Goal: Task Accomplishment & Management: Use online tool/utility

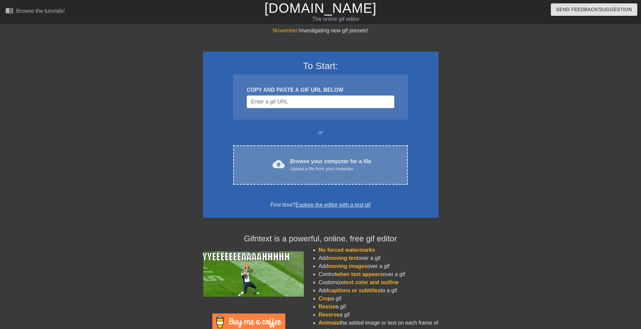
click at [306, 163] on div "Browse your computer for a file Upload a file from your computer" at bounding box center [330, 164] width 81 height 15
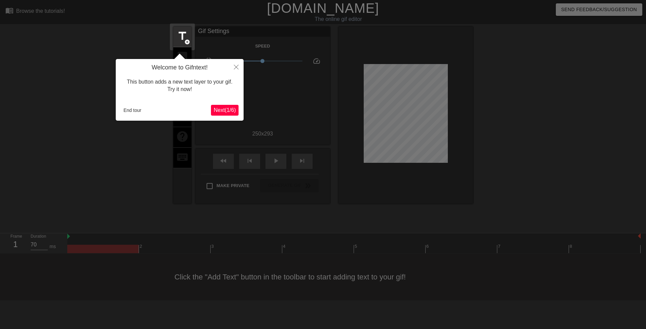
click at [202, 195] on div at bounding box center [323, 164] width 646 height 329
click at [132, 108] on button "End tour" at bounding box center [132, 110] width 23 height 10
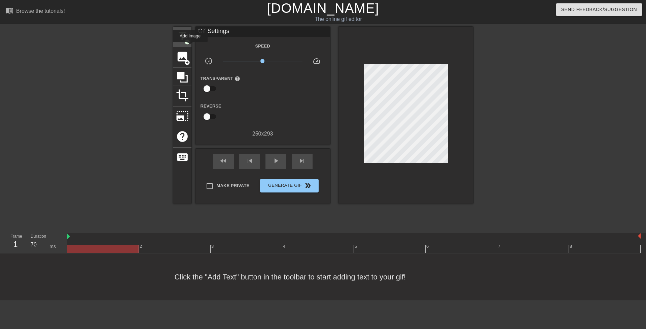
click at [188, 39] on span "add_circle" at bounding box center [188, 42] width 6 height 6
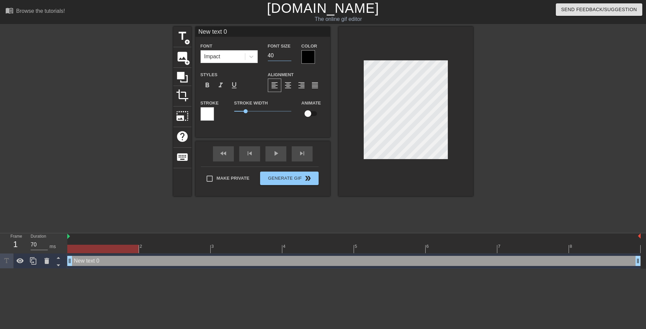
drag, startPoint x: 270, startPoint y: 56, endPoint x: 266, endPoint y: 54, distance: 5.0
click at [266, 54] on div "Font Size 40" at bounding box center [280, 53] width 34 height 22
type input "20"
click at [251, 56] on icon at bounding box center [251, 57] width 4 height 2
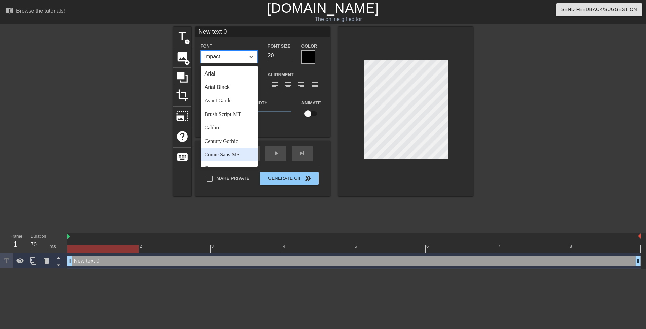
drag, startPoint x: 226, startPoint y: 157, endPoint x: 235, endPoint y: 130, distance: 27.6
click at [226, 157] on div "Comic Sans MS" at bounding box center [229, 154] width 57 height 13
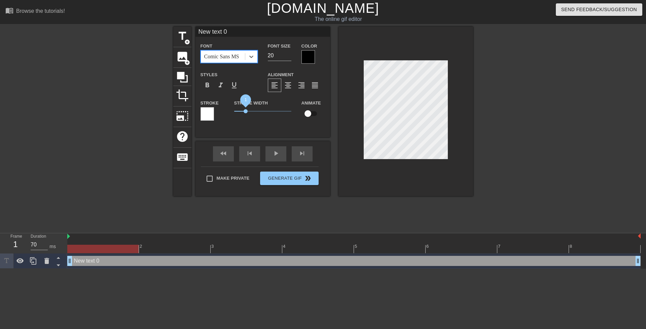
drag, startPoint x: 244, startPoint y: 111, endPoint x: 219, endPoint y: 111, distance: 24.9
click at [219, 111] on div "Stroke Stroke Width 1 Animate" at bounding box center [263, 113] width 135 height 28
click at [307, 60] on div at bounding box center [308, 56] width 13 height 13
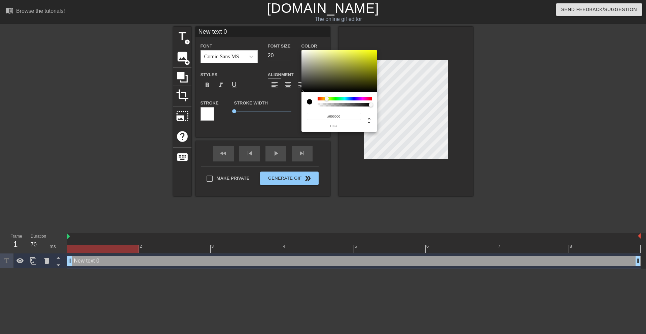
click at [328, 99] on div at bounding box center [345, 98] width 54 height 3
drag, startPoint x: 350, startPoint y: 77, endPoint x: 410, endPoint y: 35, distance: 74.2
click at [411, 35] on div "#E0FF00 hex" at bounding box center [323, 167] width 646 height 334
type input "#F9FF00"
click at [327, 98] on div at bounding box center [327, 99] width 4 height 4
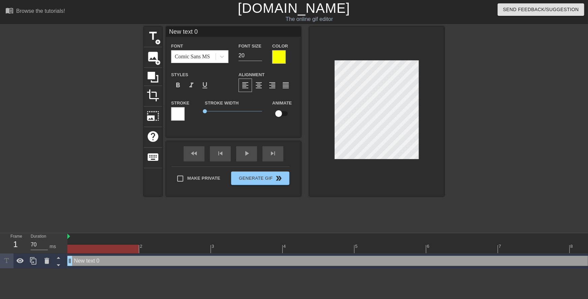
scroll to position [1, 1]
type input "2"
type textarea "2"
type input "2"
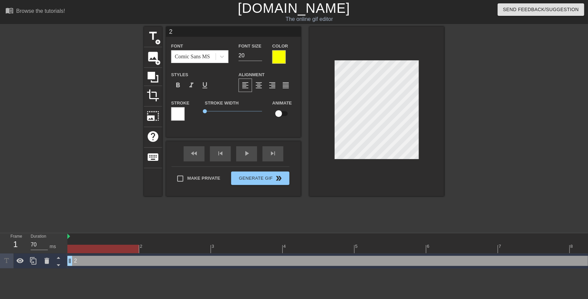
type textarea "2"
type input "2 t"
type textarea "2 t"
type input "2 te"
type textarea "2 te"
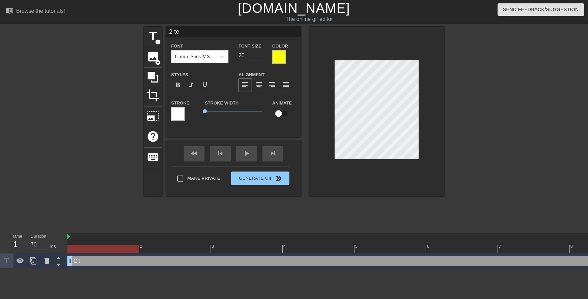
type input "2 tea"
type textarea "2 tea"
type input "2 teac"
type textarea "2 teac"
type input "2 teach"
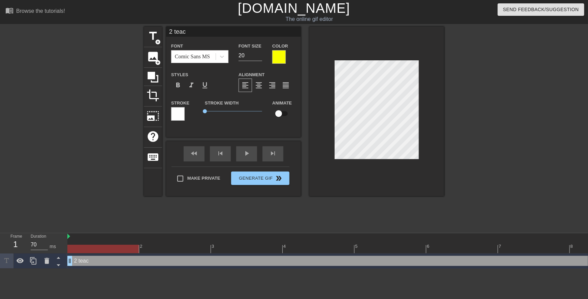
type textarea "2 teach"
type input "2 teache"
type textarea "2 teache"
type input "2 teacher"
type textarea "2 teacher"
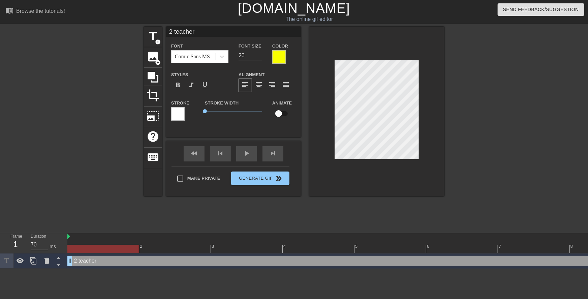
scroll to position [1, 1]
type input "2 teachers"
type textarea "2 teachers"
type input "2 teachers,"
type textarea "2 teachers,"
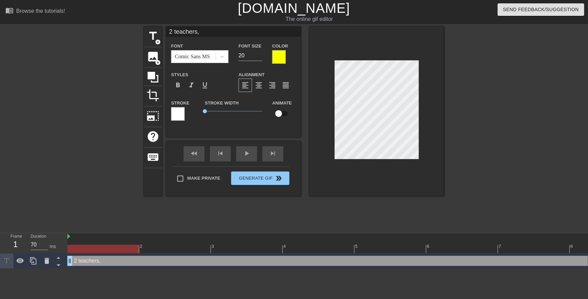
type input "2 teachers,"
type textarea "2 teachers,"
type input "2 teachers, r"
type textarea "2 teachers, r"
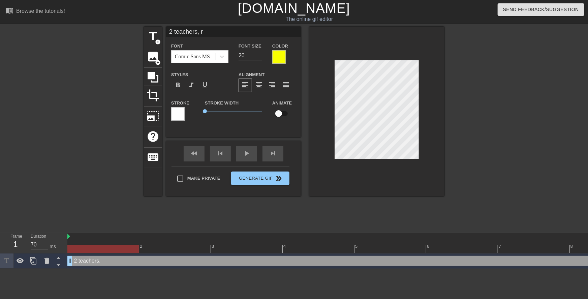
type input "2 teachers, re"
type textarea "2 teachers, re"
type input "2 teachers, res"
type textarea "2 teachers, res"
type input "2 teachers, resp"
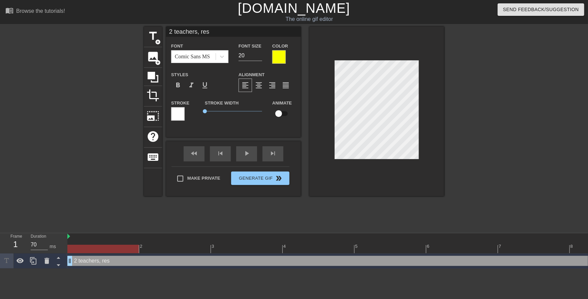
type textarea "2 teachers, resp"
type input "2 teachers, respo"
type textarea "2 teachers, respo"
type input "2 teachers, respon"
type textarea "2 teachers, respon"
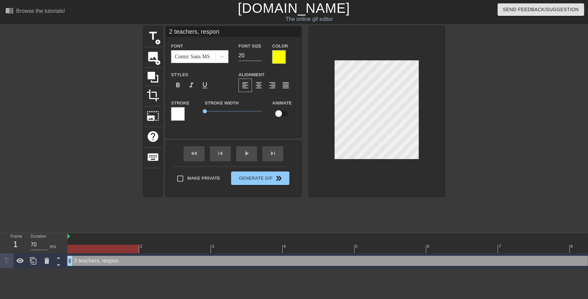
type input "2 teachers, respons"
type textarea "2 teachers, respons"
type input "2 teachers, responsi"
type textarea "2 teachers, responsi"
type input "2 teachers, responsib"
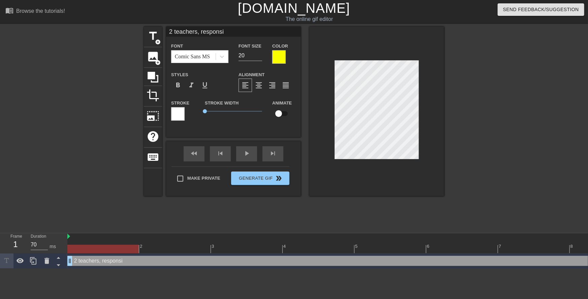
type textarea "2 teachers, responsib"
type input "2 teachers, responsibl"
type textarea "2 teachers, responsibl"
type input "2 teachers, responsible"
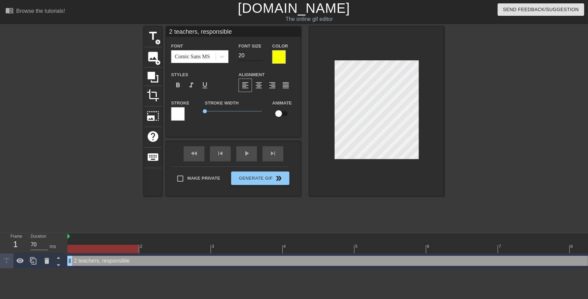
type textarea "2 teachers, responsible"
drag, startPoint x: 241, startPoint y: 58, endPoint x: 237, endPoint y: 57, distance: 4.4
click at [237, 57] on div "Font Size 20" at bounding box center [250, 53] width 34 height 22
type input "15"
type input "2 teachers, responsible"
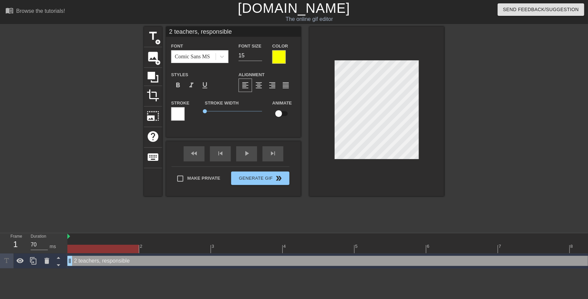
type textarea "2 teachers, responsible"
type input "2 teachers, responsiblef"
type textarea "2 teachers, responsible f"
type input "2 teachers, responsiblefo"
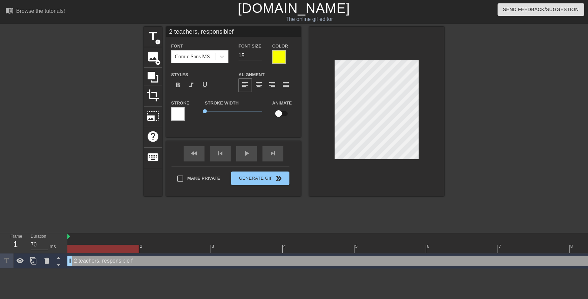
type textarea "2 teachers, responsible fo"
type input "2 teachers, responsiblefor"
type textarea "2 teachers, responsible for"
type input "2 teachers, responsiblefor"
type textarea "2 teachers, responsible for"
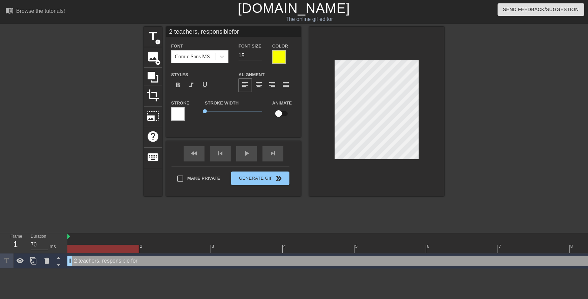
type input "2 teachers, responsiblefor t"
type textarea "2 teachers, responsible for t"
type input "2 teachers, responsiblefor ta"
type textarea "2 teachers, responsible for ta"
type input "2 teachers, responsiblefor tak"
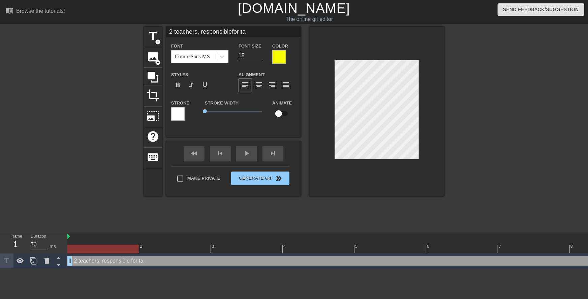
type textarea "2 teachers, responsible for tak"
type input "2 teachers, responsiblefor taki"
type textarea "2 teachers, responsible for taki"
type input "2 teachers, responsiblefor takin"
type textarea "2 teachers, responsible for takin"
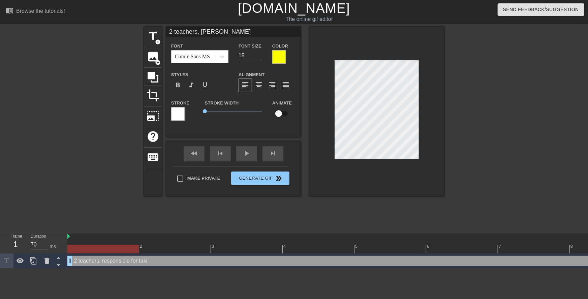
type input "2 teachers, responsiblefor taking"
type textarea "2 teachers, responsible for taking"
type input "2 teachers, responsiblefor taking"
type textarea "2 teachers, responsible for taking"
type input "2 teachers, responsiblefor taking t"
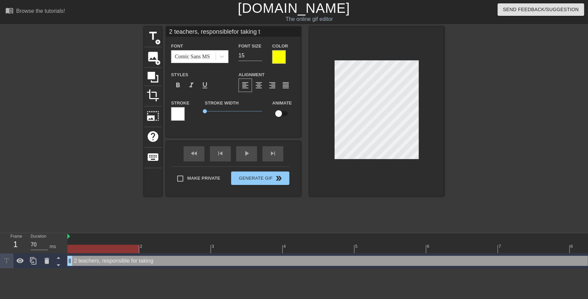
type textarea "2 teachers, responsible for taking th"
type input "2 teachers, responsiblefor taking the"
type textarea "2 teachers, responsible for taking the"
type input "2 teachers, responsiblefor taking the"
type textarea "2 teachers, responsible for taking the"
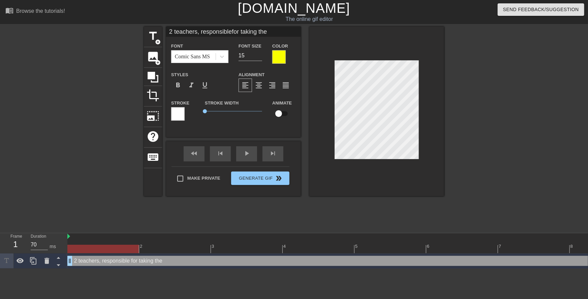
type input "2 teachers, responsiblefor taking the v"
type textarea "2 teachers, responsible for taking the v"
type input "2 teachers, responsiblefor taking the vi"
type textarea "2 teachers, responsible for taking the vi"
type input "2 teachers, responsiblefor taking the vir"
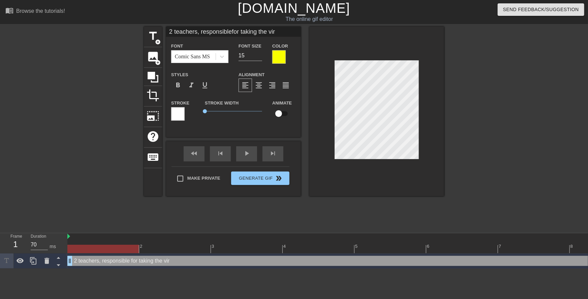
type textarea "2 teachers, responsible for taking the virf"
type input "2 teachers, responsiblefor taking the virfg"
type textarea "2 teachers, responsible for taking the virfg"
type input "2 teachers, responsiblefor taking the virf"
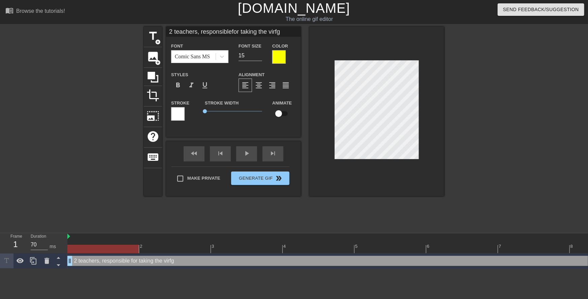
type textarea "2 teachers, responsible for taking the virf"
type input "2 teachers, responsiblefor taking the vir"
type textarea "2 teachers, responsible for taking the vir"
type input "2 teachers, responsiblefor taking the virg"
type textarea "2 teachers, responsible for taking the virg"
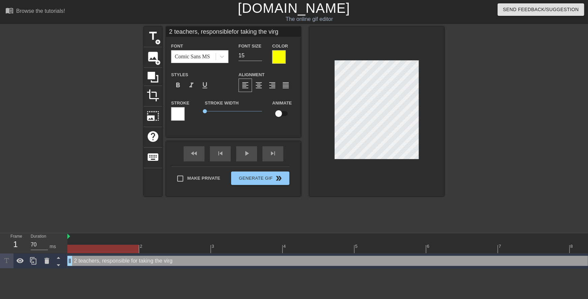
type input "2 teachers, responsiblefor taking the virgi"
type textarea "2 teachers, responsible for taking the virgi"
type input "2 teachers, responsiblefor taking the virgin"
type textarea "2 teachers, responsible for taking the virgin"
type input "2 teachers, responsiblefor taking the virgini"
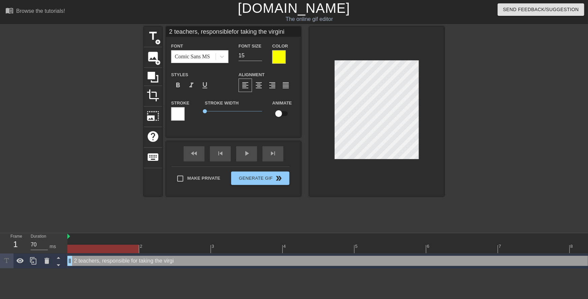
type textarea "2 teachers, responsible for taking the virginit"
type input "2 teachers, responsiblefor taking the virginity"
type textarea "2 teachers, responsible for taking the virginity"
type input "2 teachers, responsiblefor taking the virginity"
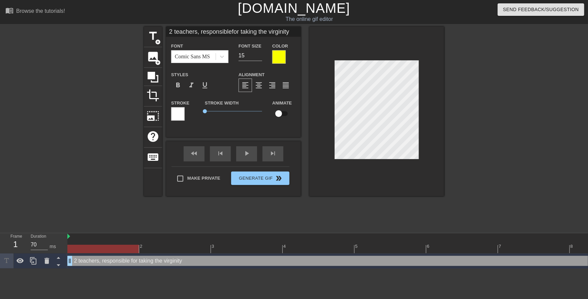
type textarea "2 teachers, responsible for taking the virginity"
type input "2 teachers, responsiblefor taking the virginityo"
type textarea "2 teachers, responsible for taking the virginity o"
type input "2 teachers, responsiblefor taking the virginityof"
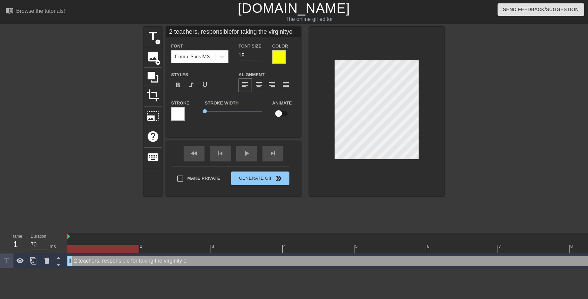
type textarea "2 teachers, responsible for taking the virginity of"
type input "2 teachers, responsiblefor taking the virginityof"
type textarea "2 teachers, responsible for taking the virginity of"
type input "2 teachers, responsiblefor taking the virginityof h"
type textarea "2 teachers, responsible for taking the virginity of h"
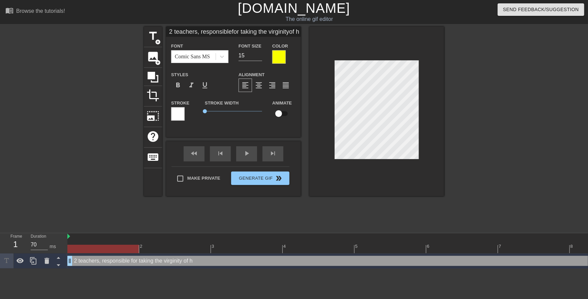
type input "2 teachers, responsiblefor taking the virginityof hu"
type textarea "2 teachers, responsible for taking the virginity of hu"
type input "2 teachers, responsiblefor taking the virginityof hun"
type textarea "2 teachers, responsible for taking the virginity of hun"
type input "2 teachers, responsiblefor taking the virginityof hund"
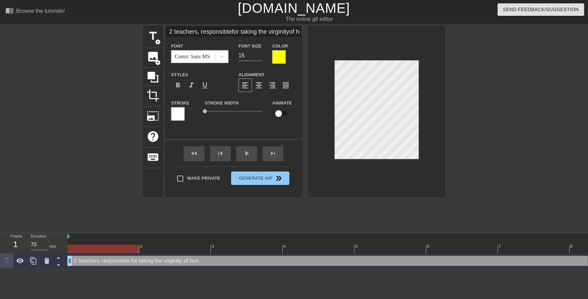
type textarea "2 teachers, responsible for taking the virginity of hund"
type input "2 teachers, responsiblefor taking the virginityof hundr"
type textarea "2 teachers, responsible for taking the virginity of hundr"
type input "2 teachers, responsiblefor taking the virginityof hundre"
type textarea "2 teachers, responsible for taking the virginity of hundre"
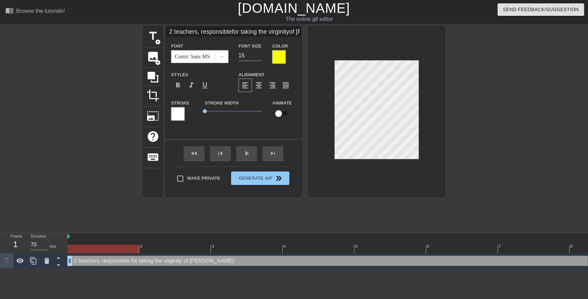
type input "2 teachers, responsiblefor taking the virginityof hundred"
type textarea "2 teachers, responsible for taking the virginity of hundred"
type input "2 teachers, responsiblefor taking the virginityof hundreds"
type textarea "2 teachers, responsible for taking the virginity of hundreds"
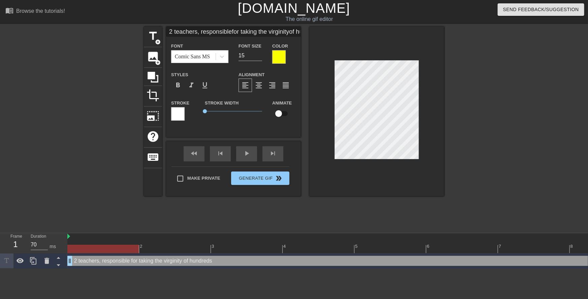
type input "2 teachers, responsiblefor taking the virginityof hundreds"
type textarea "2 teachers, responsible for taking the virginity of hundreds"
type input "2 teachers, responsiblefor taking the virginityof hundreds o"
type textarea "2 teachers, responsible for taking the virginity of hundreds o"
type input "2 teachers, responsiblefor taking the virginityof hundreds of"
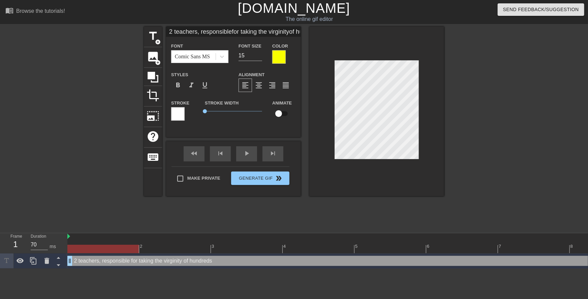
type textarea "2 teachers, responsible for taking the virginity of hundreds of"
type input "2 teachers, responsiblefor taking the virginityof hundreds of"
type textarea "2 teachers, responsible for taking the virginity of hundreds of"
type input "2 teachers, responsiblefor taking the virginityof hundreds of t"
type textarea "2 teachers, responsible for taking the virginity of hundreds of t"
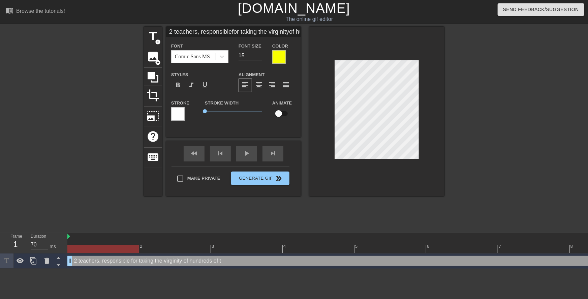
type input "2 teachers, responsiblefor taking the virginityof hundreds of te"
type textarea "2 teachers, responsible for taking the virginity of hundreds of te"
type input "2 teachers, responsiblefor taking the virginityof hundreds of tee"
type textarea "2 teachers, responsible for taking the virginity of hundreds of tee"
type input "2 teachers, responsiblefor taking the virginityof hundreds of teen"
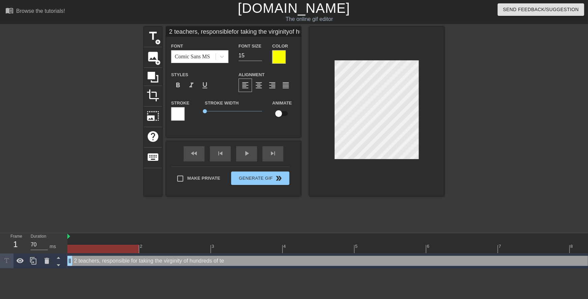
type textarea "2 teachers, responsible for taking the virginity of hundreds of teen"
type input "2 teachers, responsiblefor taking the virginityof hundreds of teena"
type textarea "2 teachers, responsible for taking the virginity of hundreds of teena"
type input "2 teachers, responsiblefor taking the virginityof hundreds of teenag"
type textarea "2 teachers, responsible for taking the virginity of hundreds of teenag"
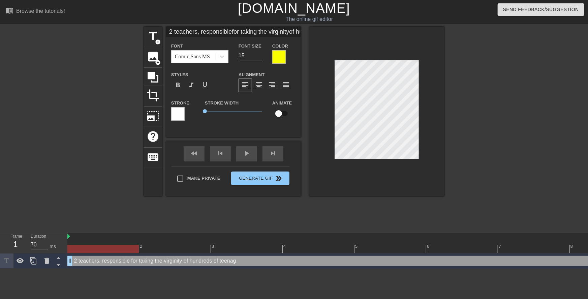
type input "2 teachers, responsiblefor taking the virginityof hundreds of teenage"
type textarea "2 teachers, responsible for taking the virginity of hundreds of teenage"
type input "2 teachers, responsiblefor taking the virginityof hundreds of teenage"
type textarea "2 teachers, responsible for taking the virginity of hundreds of teenage"
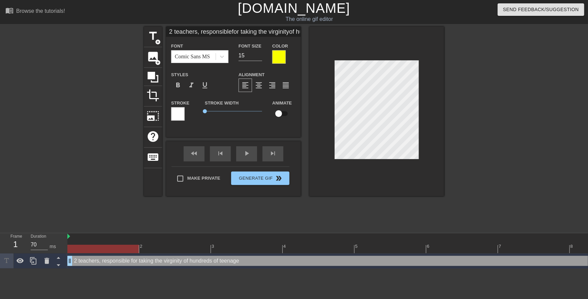
type input "2 teachers, responsiblefor taking the virginityof hundreds of teenagev"
type textarea "2 teachers, responsible for taking the virginity of hundreds of teenage v"
type input "2 teachers, responsiblefor taking the virginityof hundreds of teenage"
type textarea "2 teachers, responsible for taking the virginity of hundreds of teenage"
type input "2 teachers, responsiblefor taking the virginityof hundreds of teenagen"
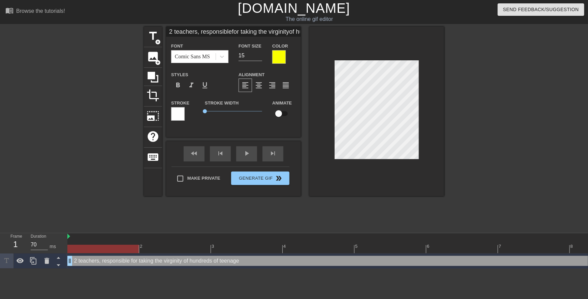
type textarea "2 teachers, responsible for taking the virginity of hundreds of teenage n"
type input "2 teachers, responsiblefor taking the virginityof hundreds of teenage"
type textarea "2 teachers, responsible for taking the virginity of hundreds of teenage"
type input "2 teachers, responsiblefor taking the virginityof hundreds of teenageb"
type textarea "2 teachers, responsible for taking the virginity of hundreds of teenage b"
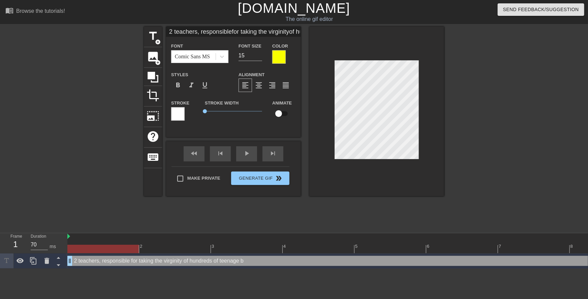
type input "2 teachers, responsiblefor taking the virginityof hundreds of teenagebo"
type textarea "2 teachers, responsible for taking the virginity of hundreds of teenage bo"
type input "2 teachers, responsiblefor taking the virginityof hundreds of teenageboy"
type textarea "2 teachers, responsible for taking the virginity of hundreds of teenage boy"
type input "2 teachers, responsiblefor taking the virginityof hundreds of teenageboys"
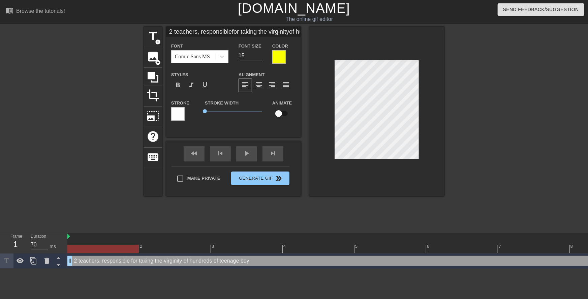
type textarea "2 teachers, responsible for taking the virginity of hundreds of teenage boys"
type input "2 teachers, responsiblefor taking the virginityof hundreds of teenageboys"
type textarea "2 teachers, responsible for taking the virginity of hundreds of teenage boys"
type input "2 teachers, responsiblefor taking the virginityof hundreds of teenageboys a"
type textarea "2 teachers, responsible for taking the virginity of hundreds of teenage boys a"
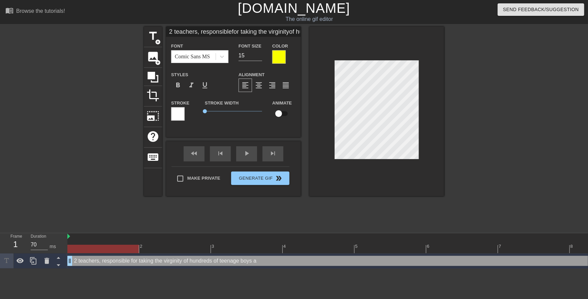
type input "2 teachers, responsiblefor taking the virginityof hundreds of teenageboys at"
type textarea "2 teachers, responsible for taking the virginity of hundreds of teenage boys at"
type input "2 teachers, responsiblefor taking the virginityof hundreds of teenageboys at"
type textarea "2 teachers, responsible for taking the virginity of hundreds of teenage boys at"
type input "2 teachers, responsiblefor taking the virginityof hundreds of teenageboys at t"
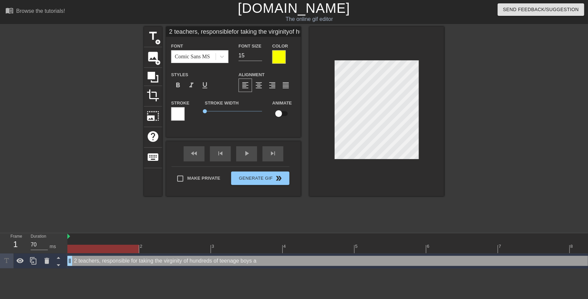
type textarea "2 teachers, responsible for taking the virginity of hundreds of teenage boys at…"
type input "2 teachers, responsiblefor taking the virginityof hundreds of teenageboys at th"
type textarea "2 teachers, responsible for taking the virginity of hundreds of teenage boys at…"
type input "2 teachers, responsiblefor taking the virginityof hundreds of teenageboys at the"
type textarea "2 teachers, responsible for taking the virginity of hundreds of teenage boys at…"
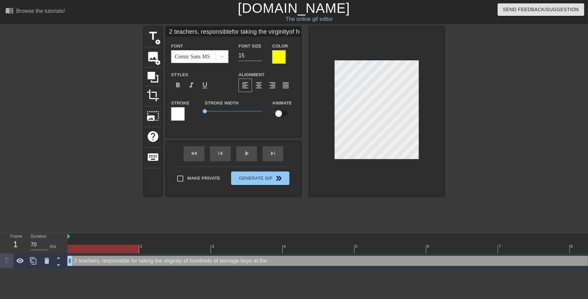
type input "2 teachers, responsiblefor taking the virginityof hundreds of teenageboys at th…"
type textarea "2 teachers, responsible for taking the virginity of hundreds of teenage boys at…"
type input "2 teachers, responsiblefor taking the virginityof hundreds of teenageboys at th…"
type textarea "2 teachers, responsible for taking the virginity of hundreds of teenage boys at…"
type input "2 teachers, responsiblefor taking the virginityof hundreds of teenageboys at th…"
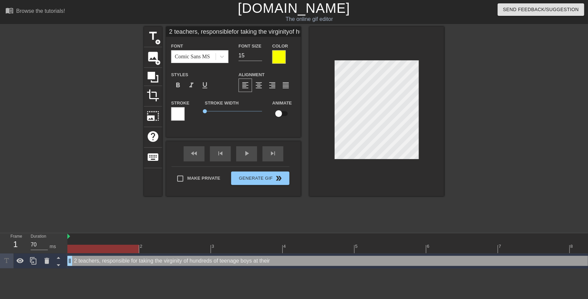
type textarea "2 teachers, responsible for taking the virginity of hundreds of teenage boys at…"
type input "2 teachers, responsiblefor taking the virginityof hundreds of teenageboys at th…"
type textarea "2 teachers, responsible for taking the virginity of hundreds of teenage boys at…"
type input "2 teachers, responsiblefor taking the virginityof hundreds of teenageboys at th…"
type textarea "2 teachers, responsible for taking the virginity of hundreds of teenage boys at…"
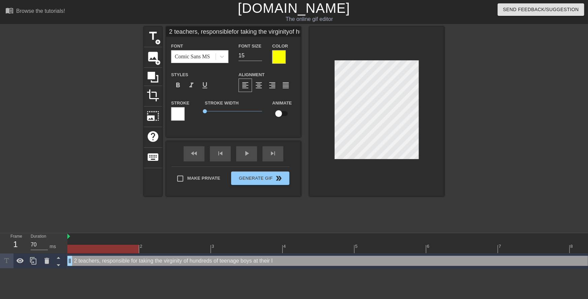
type input "2 teachers, responsiblefor taking the virginityof hundreds of teenageboys at th…"
type textarea "2 teachers, responsible for taking the virginity of hundreds of teenage boys at…"
type input "2 teachers, responsiblefor taking the virginityof hundreds of teenageboys at th…"
type textarea "2 teachers, responsible for taking the virginity of hundreds of teenage boys at…"
type input "2 teachers, responsiblefor taking the virginityof hundreds of teenageboys at th…"
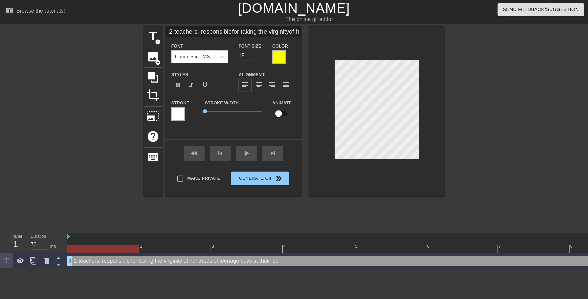
type textarea "2 teachers, responsible for taking the virginity of hundreds of teenage boys at…"
type input "2 teachers, responsiblefor taking the virginityof hundreds of teenageboys at th…"
type textarea "2 teachers, responsible for taking the virginity of hundreds of teenage boys at…"
type input "2 teachers, responsiblefor taking the virginityof hundreds of teenageboys at th…"
type textarea "2 teachers, responsible for taking the virginity of hundreds of teenage boys at…"
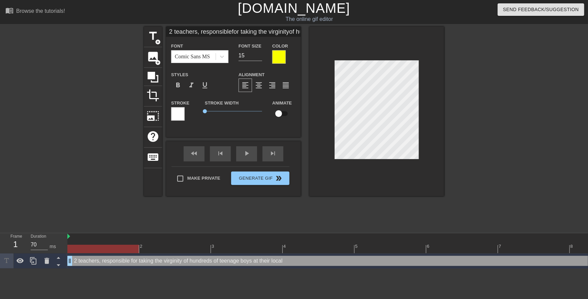
type input "2 teachers, responsiblefor taking the virginityof hundreds of teenageboys at th…"
click at [261, 84] on span "format_align_center" at bounding box center [259, 85] width 8 height 8
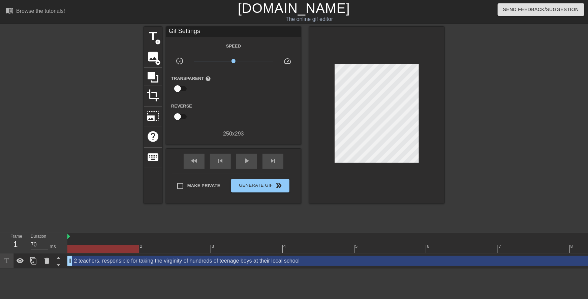
drag, startPoint x: 499, startPoint y: 132, endPoint x: 420, endPoint y: 130, distance: 79.2
click at [498, 132] on div at bounding box center [502, 128] width 101 height 202
click at [92, 164] on div at bounding box center [85, 128] width 101 height 202
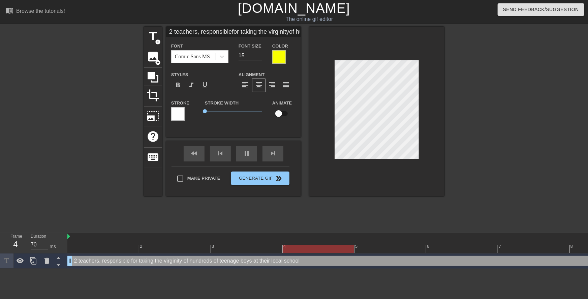
scroll to position [1, 1]
click at [522, 141] on div at bounding box center [502, 128] width 101 height 202
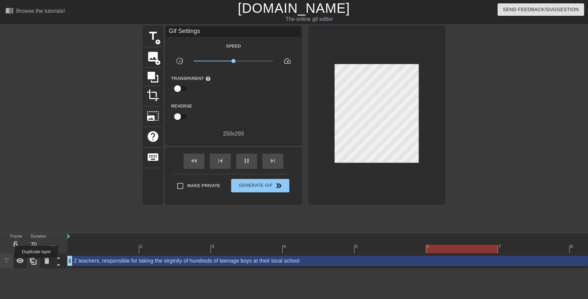
click at [36, 262] on icon at bounding box center [33, 261] width 8 height 8
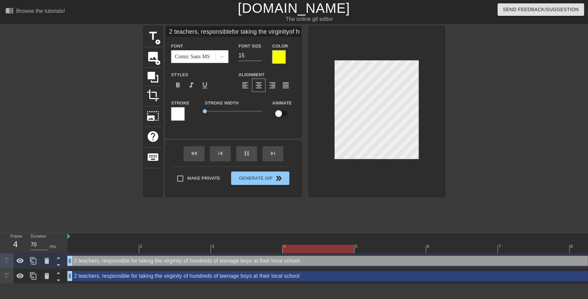
click at [277, 57] on div at bounding box center [278, 56] width 13 height 13
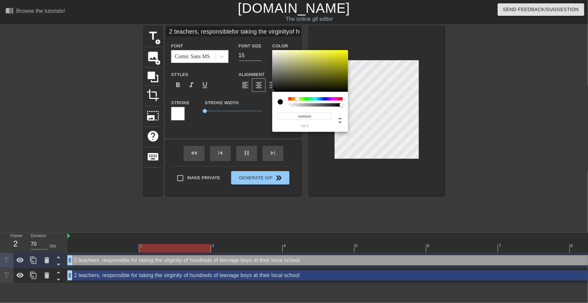
drag, startPoint x: 280, startPoint y: 83, endPoint x: 245, endPoint y: 107, distance: 42.3
click at [246, 106] on div "#000000 hex" at bounding box center [294, 151] width 588 height 303
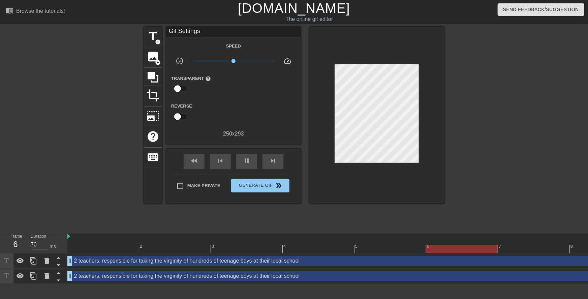
click at [103, 260] on div "2 teachers, responsible for taking the virginity of hundreds of teenage boys at…" at bounding box center [354, 261] width 574 height 10
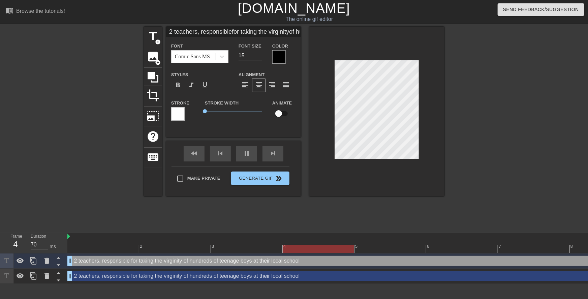
click at [182, 116] on div at bounding box center [177, 113] width 13 height 13
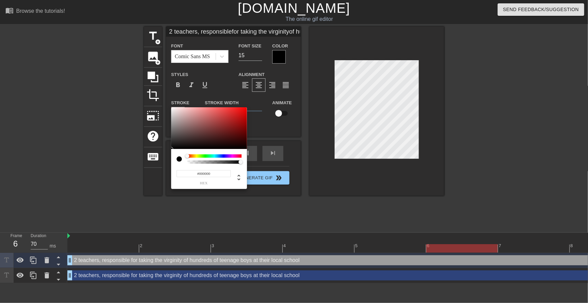
drag, startPoint x: 165, startPoint y: 154, endPoint x: 147, endPoint y: 176, distance: 28.3
click at [155, 162] on div "#000000 hex" at bounding box center [294, 151] width 588 height 303
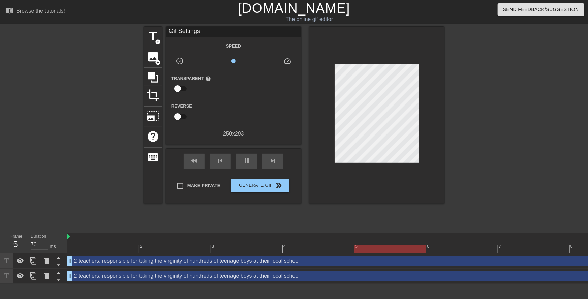
drag, startPoint x: 120, startPoint y: 214, endPoint x: 100, endPoint y: 234, distance: 28.3
click at [56, 265] on icon at bounding box center [58, 265] width 8 height 8
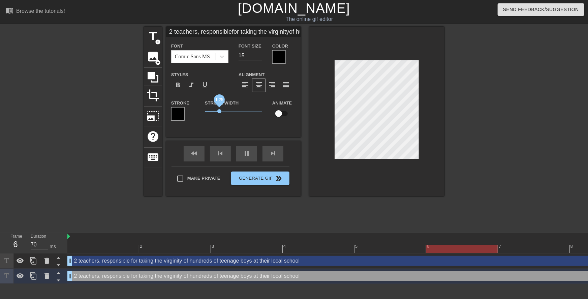
drag, startPoint x: 205, startPoint y: 110, endPoint x: 219, endPoint y: 111, distance: 13.8
click at [219, 111] on span "1.25" at bounding box center [219, 111] width 4 height 4
click at [461, 188] on div at bounding box center [502, 128] width 101 height 202
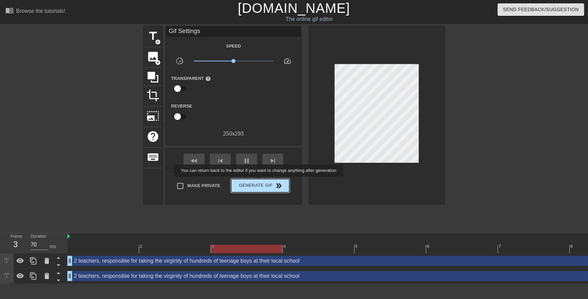
click at [259, 181] on span "Generate Gif double_arrow" at bounding box center [260, 185] width 53 height 8
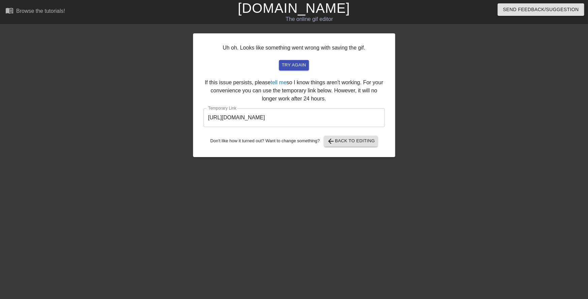
click at [266, 114] on input "https://www.gifntext.com/temp_generations/SFpTHxDX.gif" at bounding box center [293, 117] width 181 height 19
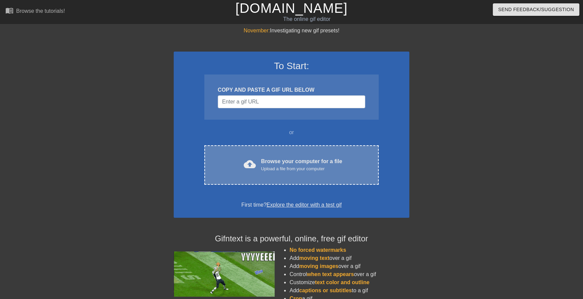
click at [324, 161] on div "Browse your computer for a file Upload a file from your computer" at bounding box center [301, 164] width 81 height 15
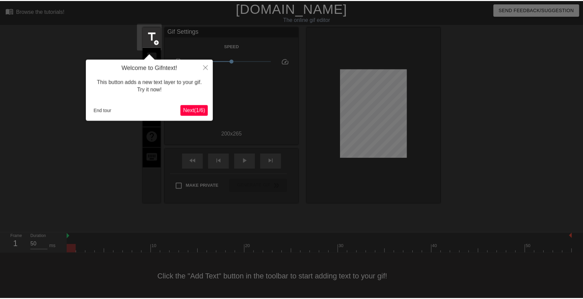
scroll to position [1, 0]
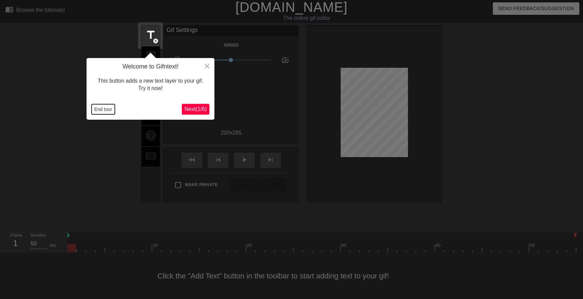
click at [100, 109] on button "End tour" at bounding box center [103, 109] width 23 height 10
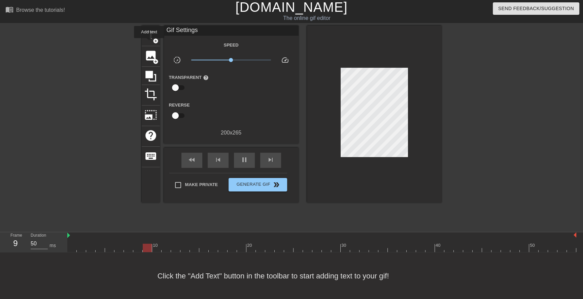
click at [140, 37] on div "title add_circle image add_circle crop photo_size_select_large help keyboard Gi…" at bounding box center [291, 127] width 583 height 202
click at [152, 38] on span "title" at bounding box center [150, 35] width 13 height 13
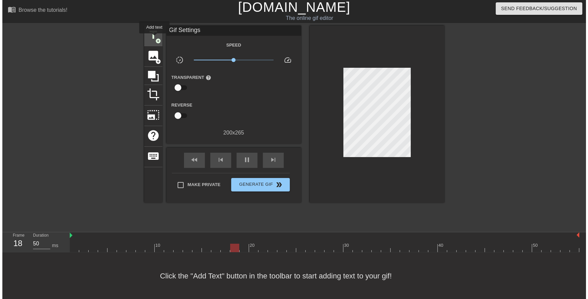
scroll to position [0, 0]
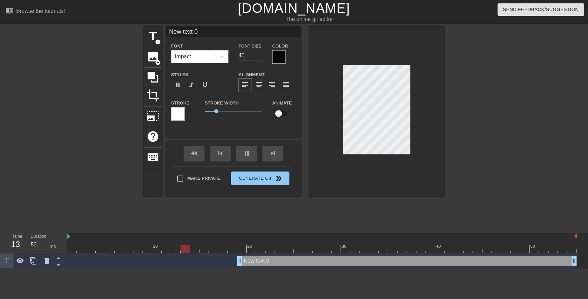
drag, startPoint x: 240, startPoint y: 56, endPoint x: 233, endPoint y: 55, distance: 7.1
click at [232, 55] on div "Font Impact Font Size 40 Color" at bounding box center [233, 53] width 135 height 22
type input "20"
click at [222, 56] on icon at bounding box center [222, 56] width 7 height 7
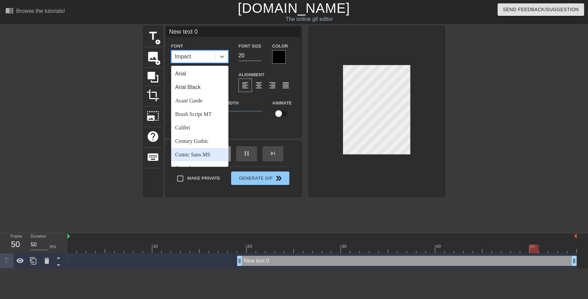
drag, startPoint x: 213, startPoint y: 153, endPoint x: 215, endPoint y: 151, distance: 3.6
click at [213, 154] on div "Comic Sans MS" at bounding box center [199, 154] width 57 height 13
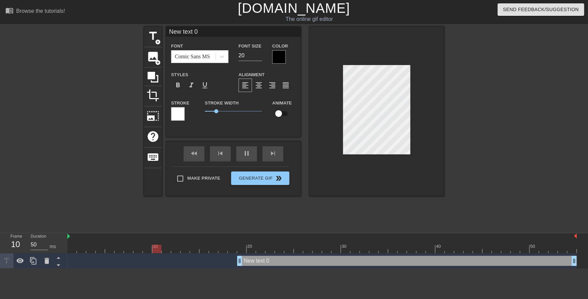
click at [283, 57] on div at bounding box center [278, 56] width 13 height 13
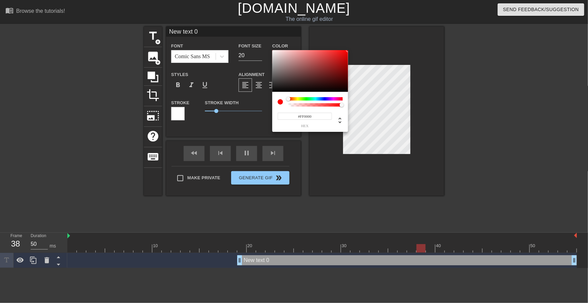
drag, startPoint x: 269, startPoint y: 103, endPoint x: 359, endPoint y: 41, distance: 108.9
click at [359, 41] on div "#FF0000 hex" at bounding box center [294, 151] width 588 height 303
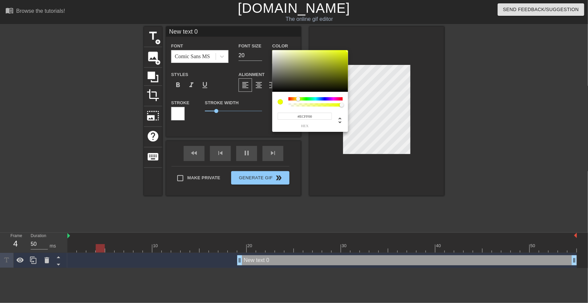
type input "#F6FF00"
drag, startPoint x: 289, startPoint y: 99, endPoint x: 298, endPoint y: 100, distance: 9.1
click at [298, 100] on div at bounding box center [298, 99] width 4 height 4
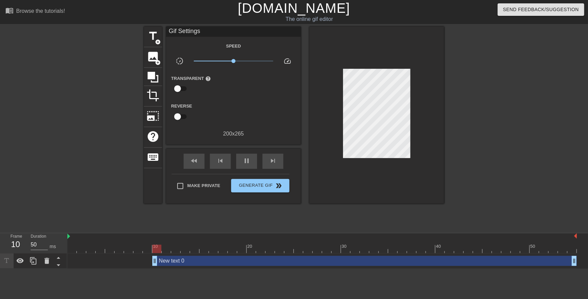
drag, startPoint x: 241, startPoint y: 264, endPoint x: 9, endPoint y: 269, distance: 231.7
click at [9, 268] on html "menu_book Browse the tutorials! Gifntext.com The online gif editor Send Feedbac…" at bounding box center [294, 134] width 588 height 268
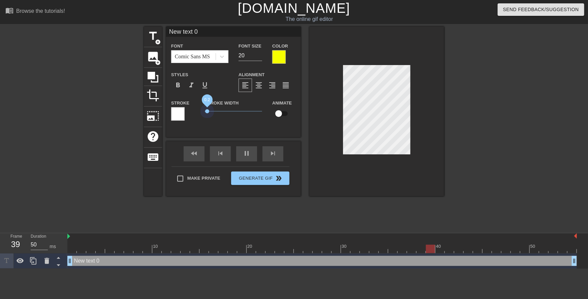
drag, startPoint x: 217, startPoint y: 111, endPoint x: 234, endPoint y: 113, distance: 17.3
click at [195, 111] on div "Stroke Stroke Width 0.2 Animate" at bounding box center [233, 113] width 135 height 28
drag, startPoint x: 247, startPoint y: 55, endPoint x: 229, endPoint y: 51, distance: 18.6
click at [226, 52] on div "Font Comic Sans MS Font Size 20 Color" at bounding box center [233, 53] width 135 height 22
type input "15"
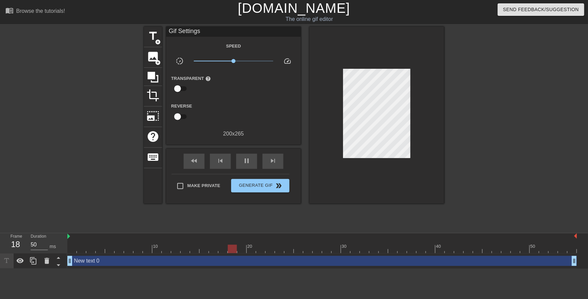
click at [474, 121] on div at bounding box center [502, 128] width 101 height 202
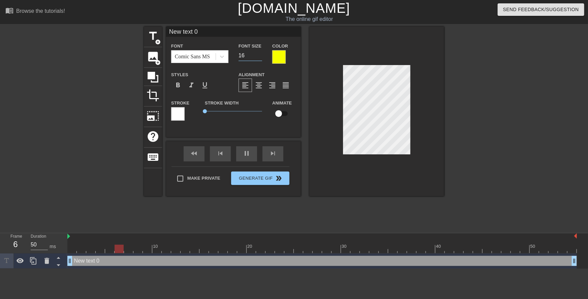
click at [259, 54] on input "16" at bounding box center [250, 55] width 24 height 11
click at [259, 54] on input "17" at bounding box center [250, 55] width 24 height 11
type input "16"
click at [261, 57] on input "16" at bounding box center [250, 55] width 24 height 11
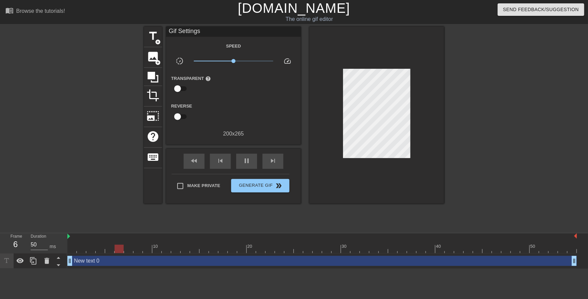
click at [505, 93] on div at bounding box center [502, 128] width 101 height 202
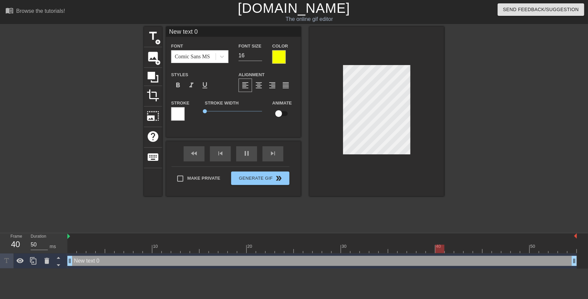
scroll to position [1, 0]
paste textarea "Don't be shy, your parents are gone"
type textarea "Don't be shy, your parents are gone"
type input "Don't be shy, your parents are gone"
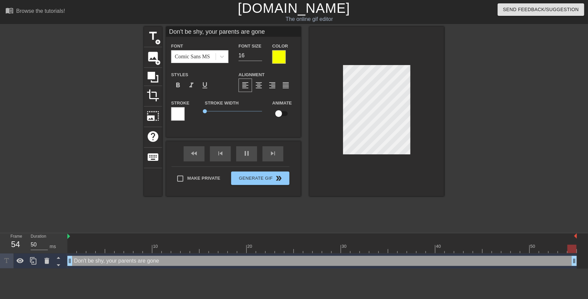
type textarea "Don't be shy,your parents are gone"
type input "Don't be shy,your parents are gone"
type textarea "Don't be shy, your parents are gone"
type input "Don't be shy,your parents are gone"
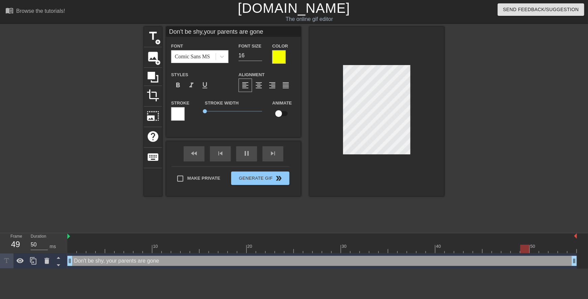
type textarea "Don't be shy your parents are gone"
type input "Don't be shyyour parents are gone"
type textarea "Don't be shy! your parents are gone"
type input "Don't be shy!your parents are gone"
type textarea "Don't be shy! Your parents are gone"
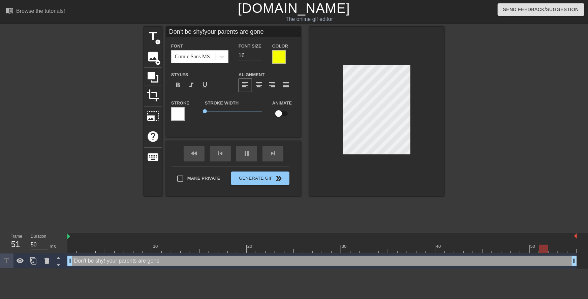
type input "Don't be shy!Your parents are gone"
type textarea "Don't be shy! Your parentsare gone"
type input "Don't be shy!Your parentsare gone"
type textarea "Don't be shy! Your parents are gone"
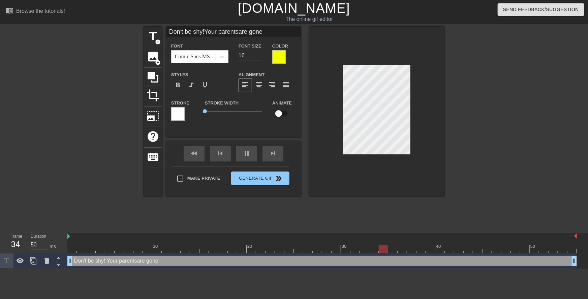
type input "Don't be shy!Your parentsare gone"
type textarea "D"
type input "D"
type textarea "Do"
type input "Do"
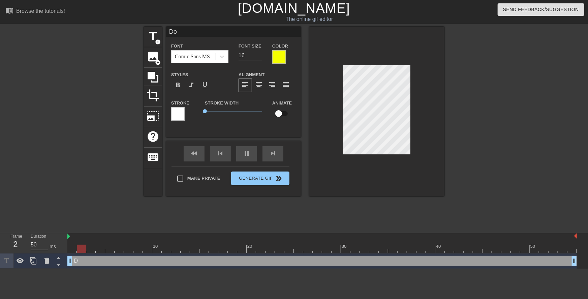
type textarea "Do"
type input "Do"
type textarea "Do y"
type input "Do y"
type textarea "Do yo"
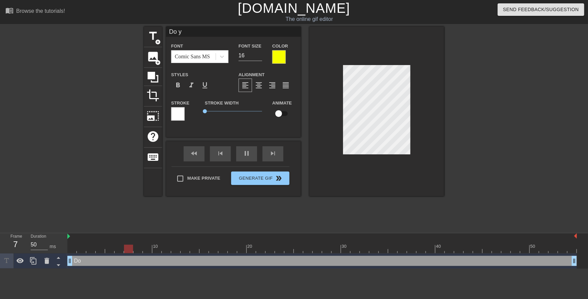
type input "Do yo"
type textarea "Do you"
type input "Do you"
type textarea "Do you"
type input "Do you"
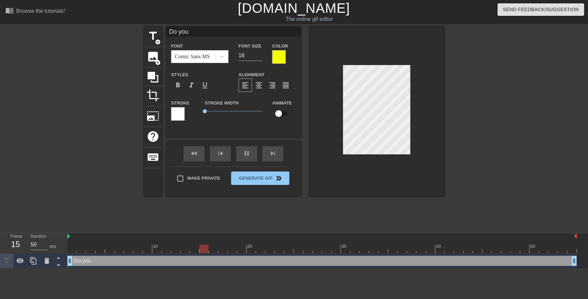
type textarea "Do you w"
type input "Do you w"
type textarea "Do you wa"
type input "Do you wa"
type textarea "Do you wan"
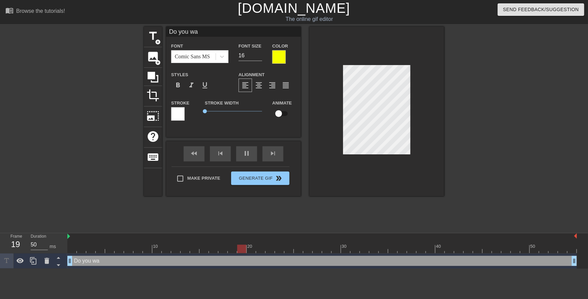
type input "Do you wan"
type textarea "Do you want"
type input "Do you want"
type textarea "Do you want"
type input "Do you want"
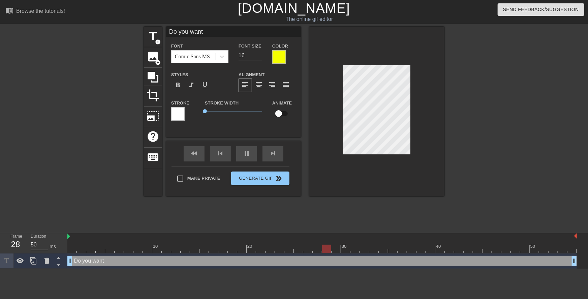
type textarea "Do you want t"
type input "Do you wantt"
type textarea "Do you want to"
type input "Do you wantto"
type textarea "Do you want to"
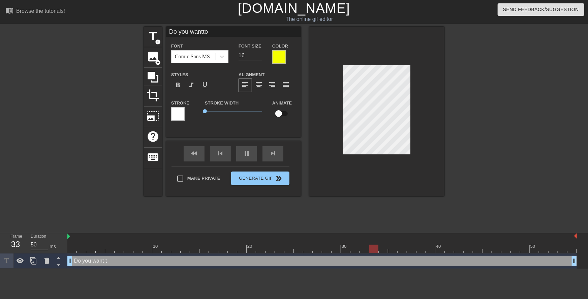
type input "Do you wantto"
type textarea "Do you want to p"
type input "Do you wantto p"
type textarea "Do you want to pl"
type input "Do you wantto pl"
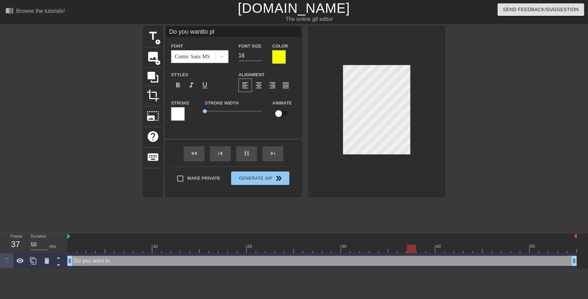
type textarea "Do you want to pla"
type input "Do you wantto pla"
type textarea "Do you want to play"
type input "Do you wantto play"
type textarea "Do you want to play"
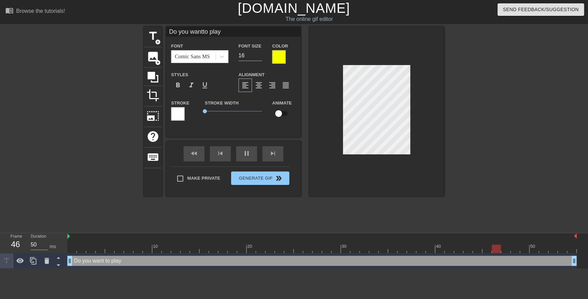
type input "Do you wantto play"
type textarea "Do you want to play w"
type input "Do you wantto play w"
type textarea "Do you want to play wi"
type input "Do you wantto play wi"
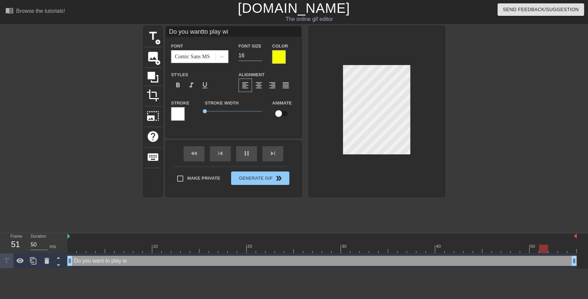
type textarea "Do you want to play wit"
type input "Do you wantto play wit"
type textarea "Do you want to play with"
type input "Do you wantto play with"
type textarea "Do you want to play with"
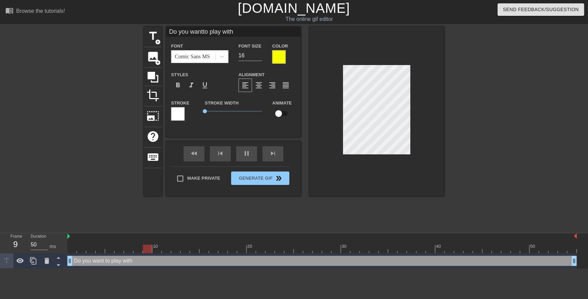
type input "Do you wantto play with"
type textarea "Do you want to play with M"
type input "Do you wantto play withM"
type textarea "Do you want to play with Mr"
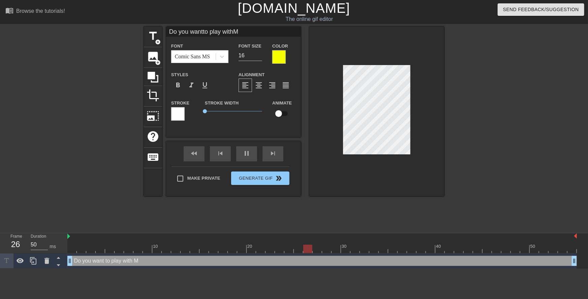
type input "Do you wantto play withMr"
type textarea "Do you want to play with Mrs"
type input "Do you wantto play withMrs"
type textarea "Do you want to play with Mrs."
type input "Do you wantto play withMrs."
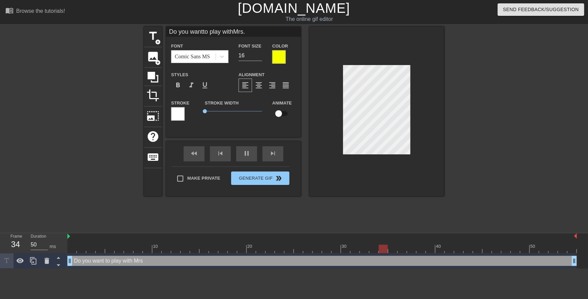
type textarea "Do you want to play with Mrs."
type input "Do you wantto play withMrs."
type textarea "Do you want to play with Mrs. C"
type input "Do you wantto play withMrs. C"
type textarea "Do you want to play with Mrs. Ca"
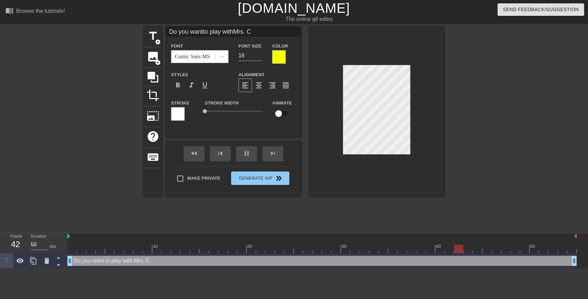
type input "Do you wantto play withMrs. Ca"
type textarea "Do you want to play with Mrs. Can"
type input "Do you wantto play withMrs. Can"
type textarea "Do you want to play with Mrs. Cann"
type input "Do you wantto play withMrs. Cann"
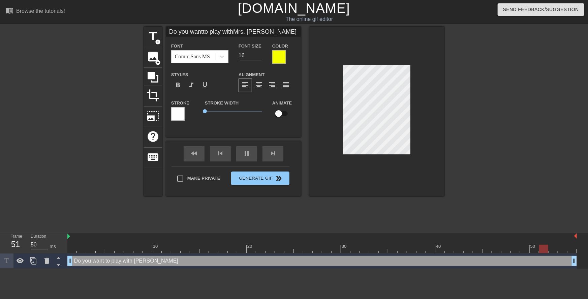
type textarea "Do you want to play with Mrs. Canno"
type input "Do you wantto play withMrs. Canno"
type textarea "Do you want to play with Mrs. Cannon"
type input "Do you wantto play withMrs. Cannon"
type textarea "Do you want to play with Mrs. Cannon"
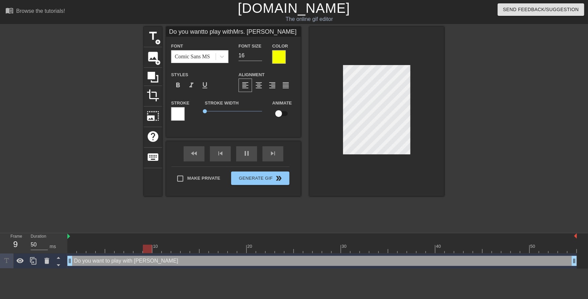
type input "Do you wantto play withMrs. Cannon"
type textarea "Do you want to play with Mrs. Cannon a"
type input "Do you wantto play withMrs. Cannona"
type textarea "Do you want to play with Mrs. Cannon ag"
type input "Do you wantto play withMrs. Cannonag"
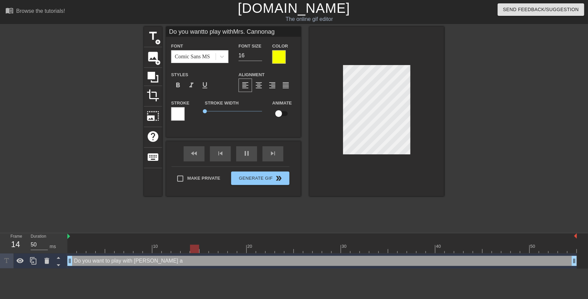
type textarea "Do you want to play with Mrs. Cannon aga"
type input "Do you wantto play withMrs. Cannonaga"
type textarea "Do you want to play with Mrs. Cannon agai"
type input "Do you wantto play withMrs. Cannonagai"
type textarea "Do you want to play with Mrs. Cannon again"
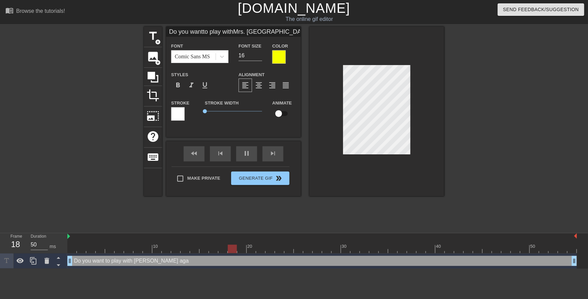
type input "Do you wantto play withMrs. Cannonagain"
type textarea "Do you want to play with Mrs. Cannon again?"
type input "Do you wantto play withMrs. Cannonagain?"
type textarea "Do you want to play with Mrs. Cannon again"
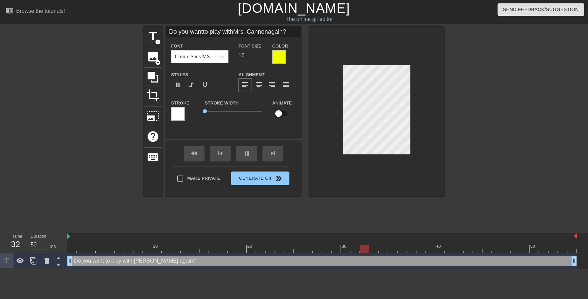
type input "Do you wantto play withMrs. Cannonagain"
type textarea "Do you want to play with Mrs. Cannon agai"
type input "Do you wantto play withMrs. Cannonagai"
type textarea "Do you want to play with Mrs. Cannon aga"
type input "Do you wantto play withMrs. Cannonaga"
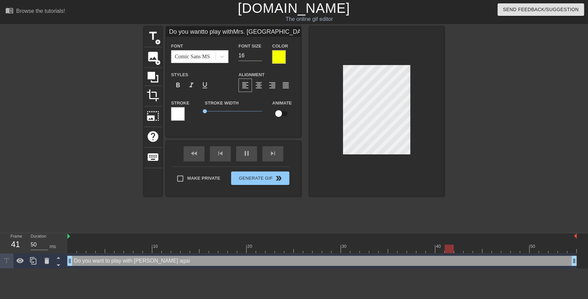
type textarea "Do you want to play with Mrs. Cannon ag"
type input "Do you wantto play withMrs. Cannonag"
type textarea "Do you want to play with Mrs. Cannon a"
type input "Do you wantto play withMrs. Cannona"
type textarea "Do you want to play with Mrs. Cannon"
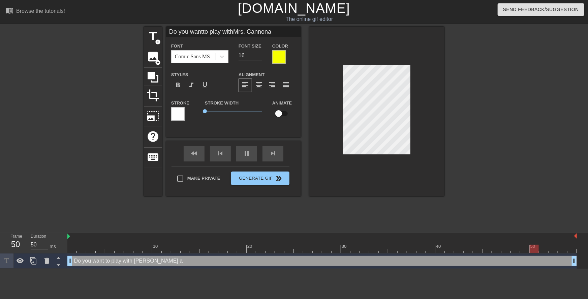
type input "Do you wantto play withMrs. Cannon"
type textarea "Do you want to play with Mrs. Cannon"
type input "Do you wantto play withMrs. Cannon"
type textarea "Do you want to play with Mrs. Canno"
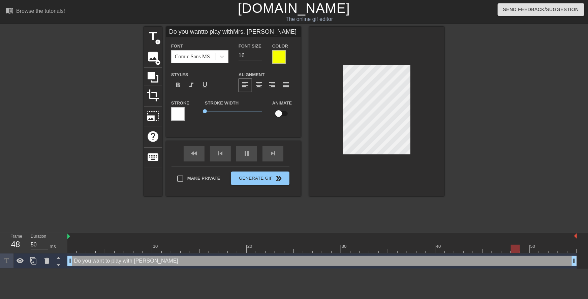
type input "Do you wantto play withMrs. Canno"
type textarea "Do you want to play with Mrs. Cann"
type input "Do you wantto play withMrs. Cann"
type textarea "Do you want to play with Mrs. Can"
type input "Do you wantto play withMrs. Can"
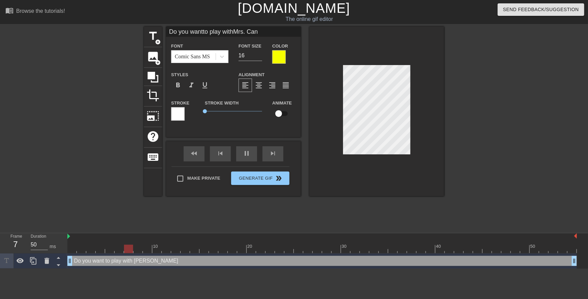
type textarea "Do you want to play with Mrs. Ca"
type input "Do you wantto play withMrs. Ca"
type textarea "Do you want to play with Mrs. C"
type input "Do you wantto play withMrs. C"
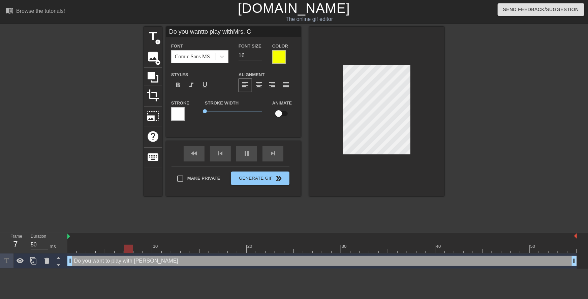
type textarea "Do you want to play with Mrs."
type input "Do you wantto play withMrs."
type textarea "Do you want to play with Mrs."
type input "Do you wantto play withMrs."
type textarea "Do you want to play with Mrs"
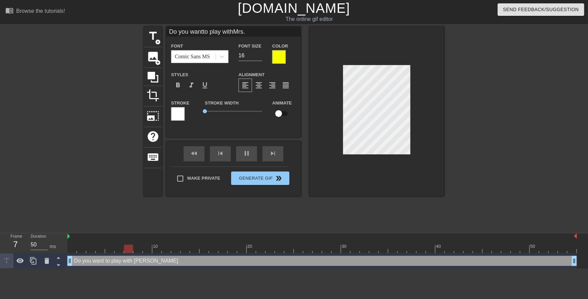
type input "Do you wantto play withMrs"
type textarea "Do you want to play with Mr"
type input "Do you wantto play withMr"
type textarea "Do you want to play with M"
type input "Do you wantto play withM"
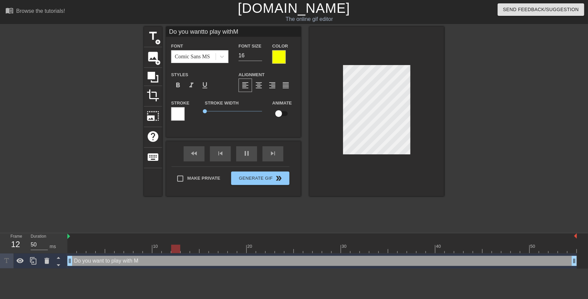
type textarea "Do you want to play with"
type input "Do you wantto play with"
type textarea "Do you want to play with y"
type input "Do you wantto play withy"
type textarea "Do you want to play with yo"
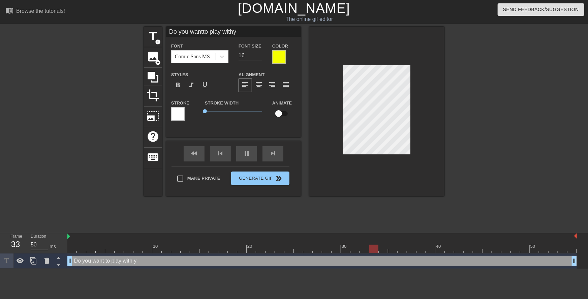
type input "Do you wantto play withyo"
type textarea "Do you want to play with you"
type input "Do you wantto play withyou"
type textarea "Do you want to play with your"
type input "Do you wantto play withyour"
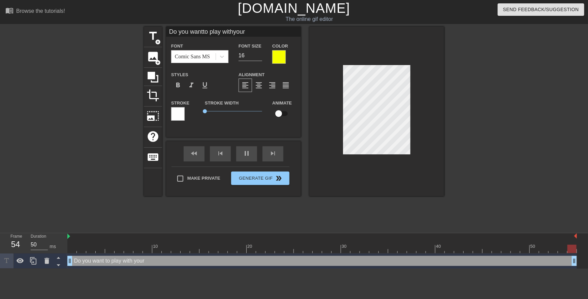
type textarea "Do you want to play with your"
type input "Do you wantto play withyour"
type textarea "Do you want to play with your t"
type input "Do you wantto play withyour t"
type textarea "Do you want to play with your te"
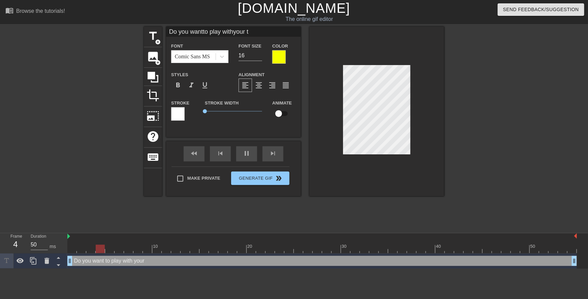
type input "Do you wantto play withyour te"
type textarea "Do you want to play with your tea"
type input "Do you wantto play withyour tea"
type textarea "Do you want to play with your teac"
type input "Do you wantto play withyour teac"
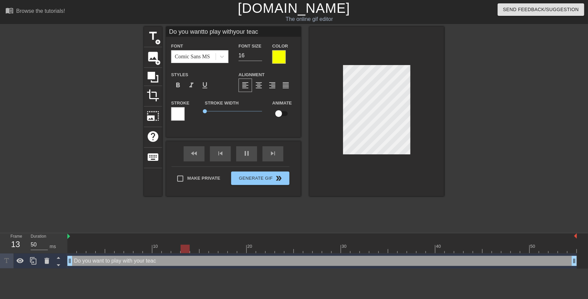
type textarea "Do you want to play with your teach"
type input "Do you wantto play withyour teach"
type textarea "Do you want to play with your teache"
type input "Do you wantto play withyour teache"
type textarea "Do you want to play with your teacher"
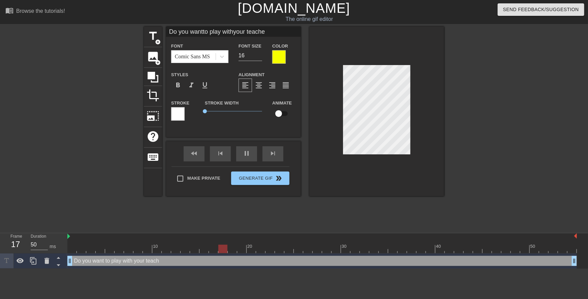
type input "Do you wantto play withyour teacher"
type textarea "Do you want to play with your teachers"
type input "Do you wantto play withyour teachers"
type textarea "Do you want to play with your teachers"
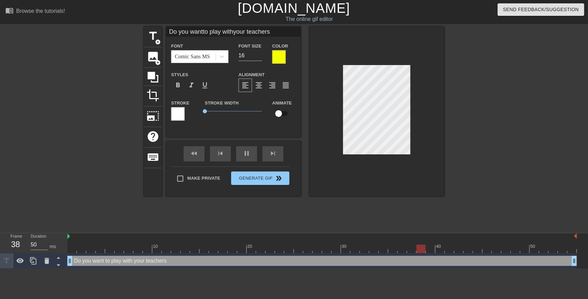
type input "Do you wantto play withyour teachers"
type textarea "Do you want to play with your teachers f"
type input "Do you wantto play withyour teachersf"
type textarea "Do you want to play with your teachers fu"
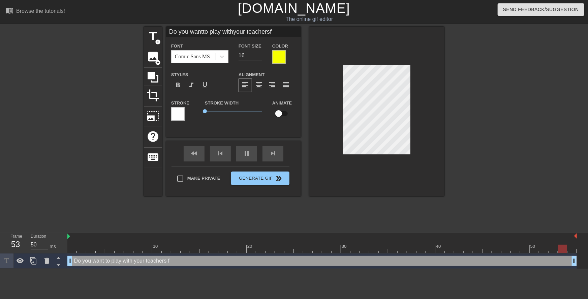
type input "Do you wantto play withyour teachersfu"
type textarea "Do you want to play with your teachers fun"
type input "Do you wantto play withyour teachersfun"
type textarea "Do you want to play with your teachers funb"
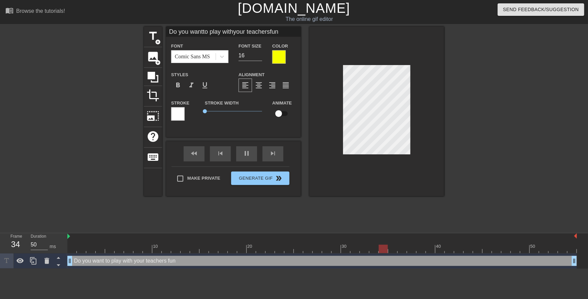
type input "Do you wantto play withyour teachersfunb"
type textarea "Do you want to play with your teachers funba"
type input "Do you wantto play withyour teachersfunba"
type textarea "Do you want to play with your teachers funbag"
type input "Do you wantto play withyour teachersfunbag"
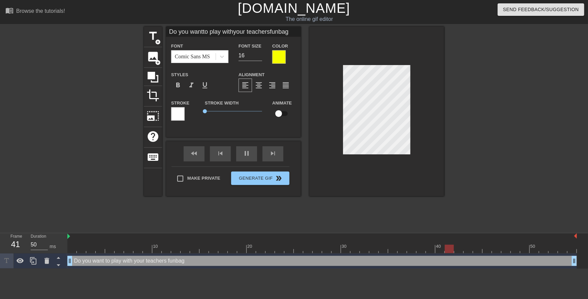
type textarea "Do you want to play with your teachers funbags"
type input "Do you wantto play withyour teachersfunbags"
type textarea "Do you want to play with your teachers funbags"
type input "Do you wantto play withyour teachersfunbags"
type textarea "Do you want to play with your teachers funbags a"
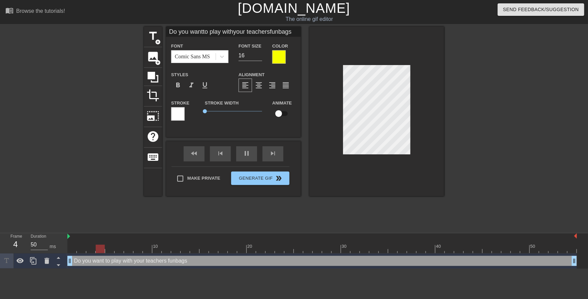
type input "Do you wantto play withyour teachersfunbags a"
type textarea "Do you want to play with your teachers funbags ag"
type input "Do you wantto play withyour teachersfunbags ag"
type textarea "Do you want to play with your teachers funbags aga"
type input "Do you wantto play withyour teachersfunbags aga"
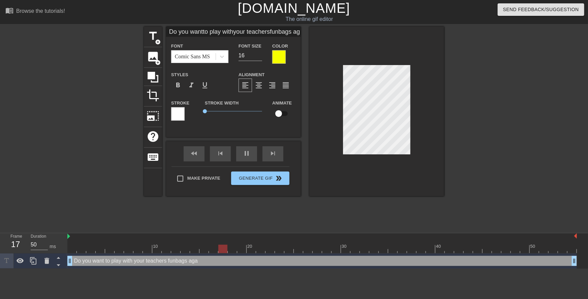
type textarea "Do you want to play with your teachers funbags agai"
type input "Do you wantto play withyour teachersfunbags agai"
type textarea "Do you want to play with your teachers funbags again"
type input "Do you wantto play withyour teachersfunbags again"
type textarea "Do you want to play with your teachers funbags again?"
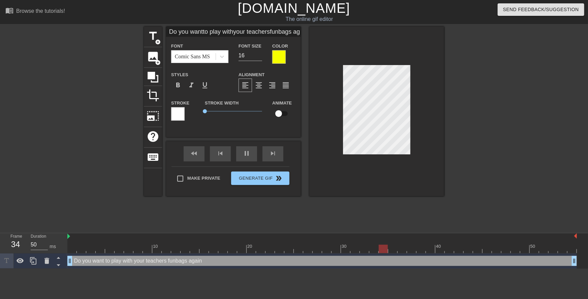
type input "Do you wantto play withyour teachersfunbags again?"
type textarea "Do you want to play with your teachers funbags again?"
click at [255, 91] on div "format_align_center" at bounding box center [258, 84] width 13 height 13
click at [245, 87] on span "format_align_left" at bounding box center [245, 85] width 8 height 8
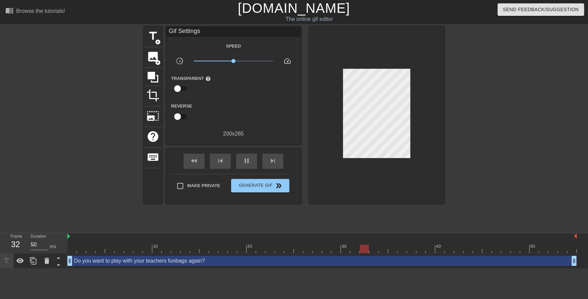
click at [470, 113] on div at bounding box center [502, 128] width 101 height 202
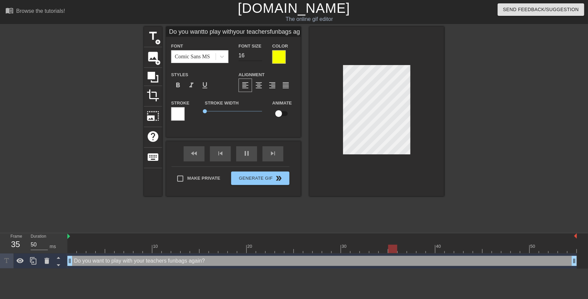
type input "Do you wantto play withyour teachersfunbags again?"
click at [261, 58] on input "15" at bounding box center [250, 55] width 24 height 11
click at [521, 142] on div at bounding box center [502, 128] width 101 height 202
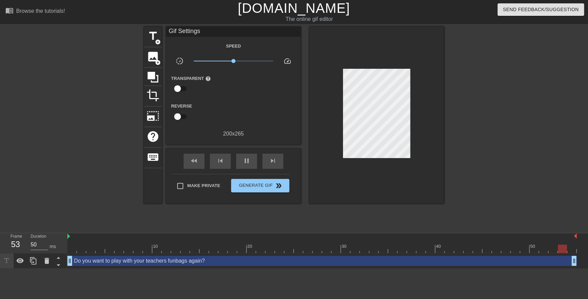
click at [454, 89] on div at bounding box center [502, 128] width 101 height 202
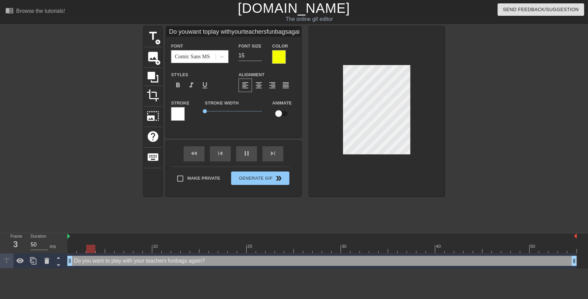
scroll to position [3, 1]
click at [475, 107] on div at bounding box center [502, 128] width 101 height 202
click at [477, 104] on div at bounding box center [502, 128] width 101 height 202
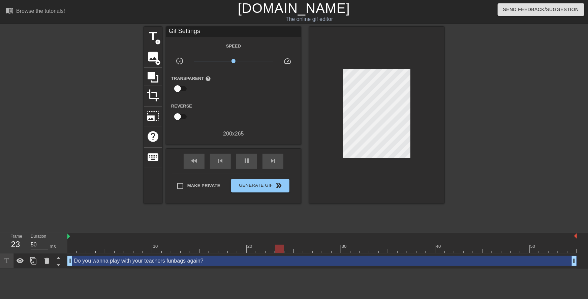
click at [481, 117] on div at bounding box center [502, 128] width 101 height 202
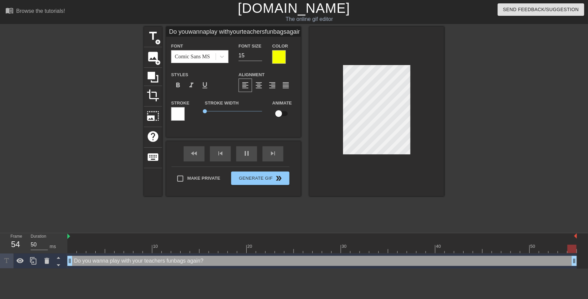
click at [468, 104] on div at bounding box center [502, 128] width 101 height 202
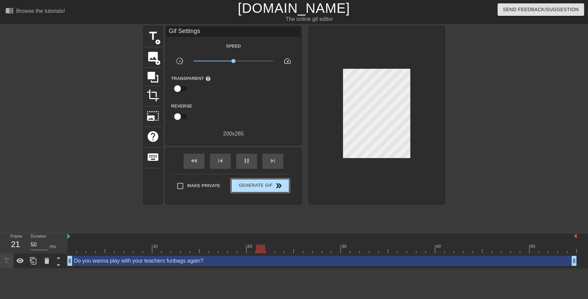
click at [270, 180] on button "Generate Gif double_arrow" at bounding box center [260, 185] width 58 height 13
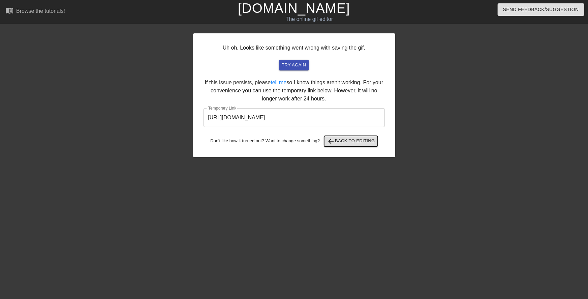
click at [341, 144] on span "arrow_back Back to Editing" at bounding box center [351, 141] width 48 height 8
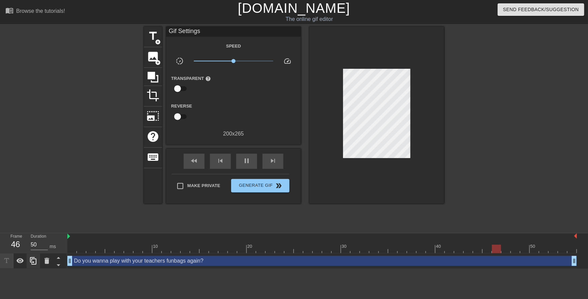
click at [35, 261] on icon at bounding box center [33, 261] width 8 height 8
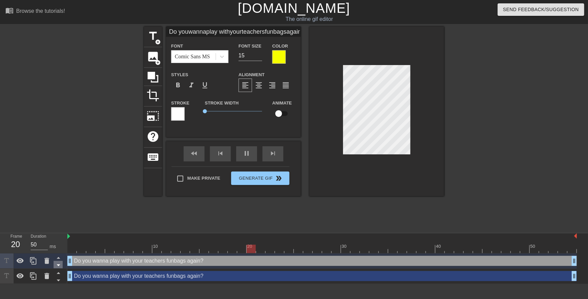
click at [57, 266] on icon at bounding box center [58, 265] width 8 height 8
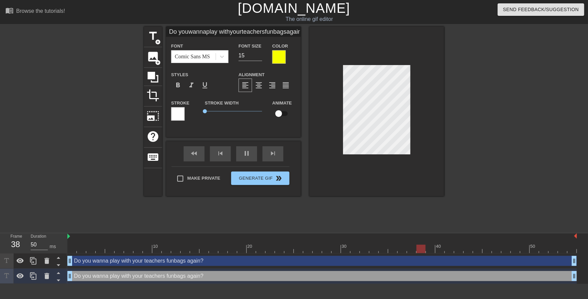
click at [281, 56] on div at bounding box center [278, 56] width 13 height 13
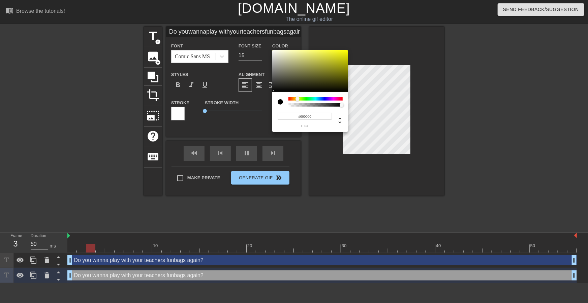
drag, startPoint x: 290, startPoint y: 80, endPoint x: 237, endPoint y: 120, distance: 65.9
click at [246, 111] on div "#000000 hex" at bounding box center [294, 151] width 588 height 303
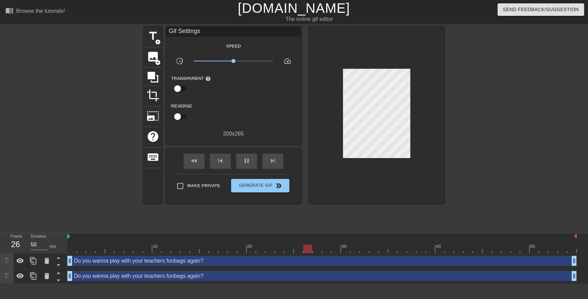
click at [173, 275] on div "Do you wanna play with your teachers funbags again? drag_handle drag_handle" at bounding box center [321, 276] width 509 height 10
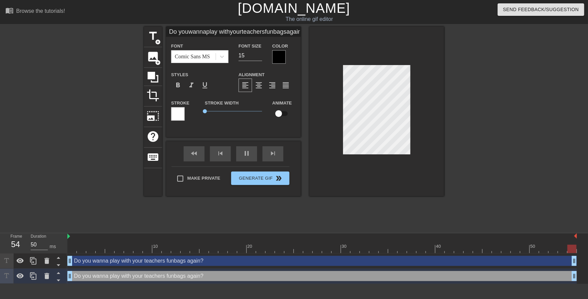
click at [178, 114] on div at bounding box center [177, 113] width 13 height 13
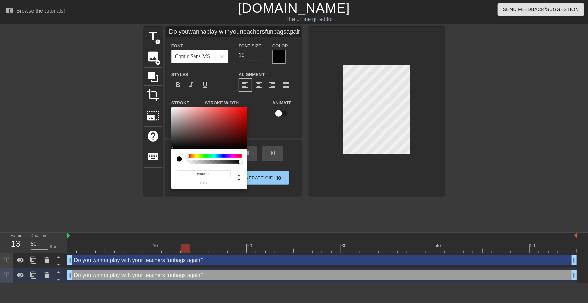
drag, startPoint x: 180, startPoint y: 139, endPoint x: 133, endPoint y: 193, distance: 71.6
click at [148, 160] on div "#000000 hex" at bounding box center [294, 151] width 588 height 303
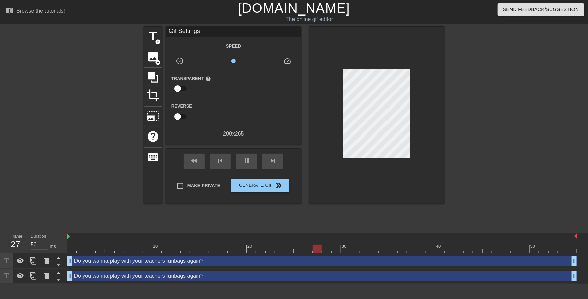
click at [145, 274] on div "Do you wanna play with your teachers funbags again? drag_handle drag_handle" at bounding box center [321, 276] width 509 height 10
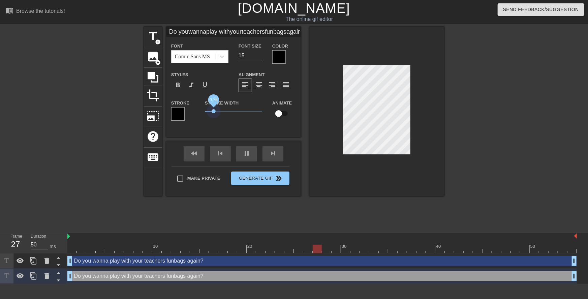
drag, startPoint x: 205, startPoint y: 111, endPoint x: 214, endPoint y: 115, distance: 9.3
click at [214, 115] on div "Stroke Width 0.75" at bounding box center [233, 113] width 67 height 28
click at [260, 53] on input "16" at bounding box center [250, 55] width 24 height 11
click at [259, 57] on input "15" at bounding box center [250, 55] width 24 height 11
click at [320, 123] on div at bounding box center [376, 111] width 135 height 169
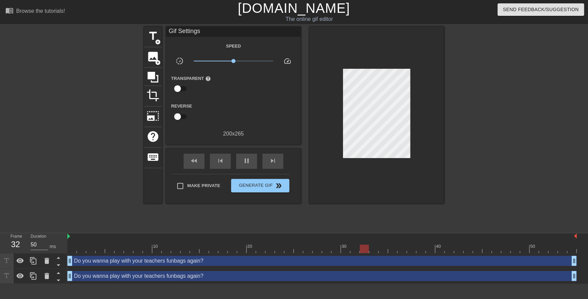
click at [221, 276] on div "Do you wanna play with your teachers funbags again? drag_handle drag_handle" at bounding box center [321, 276] width 509 height 10
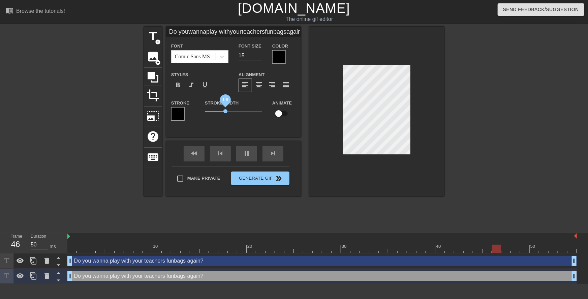
drag, startPoint x: 214, startPoint y: 111, endPoint x: 226, endPoint y: 110, distance: 11.2
click at [226, 110] on span "1.8" at bounding box center [225, 111] width 4 height 4
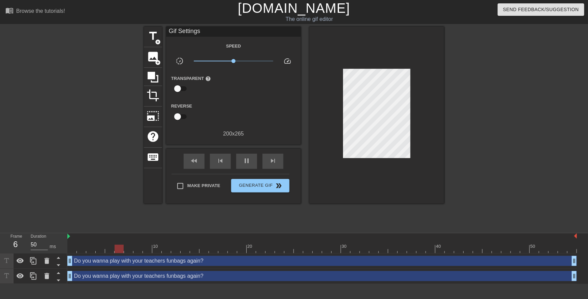
click at [278, 208] on div "title add_circle image add_circle crop photo_size_select_large help keyboard Gi…" at bounding box center [294, 128] width 300 height 202
click at [274, 181] on span "Generate Gif double_arrow" at bounding box center [260, 185] width 53 height 8
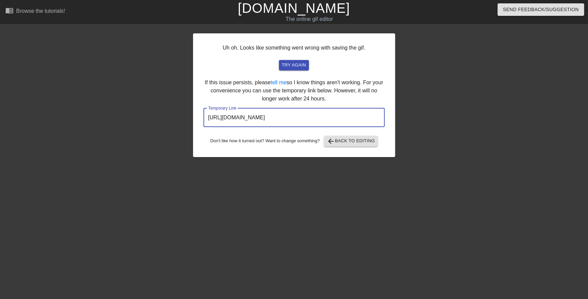
click at [327, 116] on input "https://www.gifntext.com/temp_generations/pXihrXkH.gif" at bounding box center [293, 117] width 181 height 19
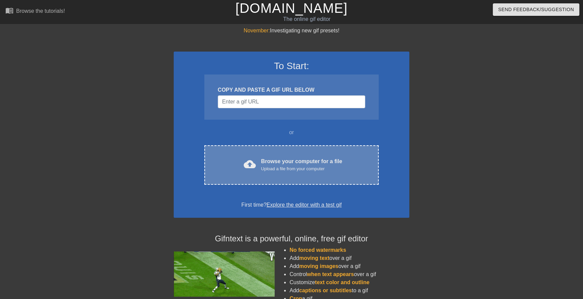
click at [316, 168] on div "Upload a file from your computer" at bounding box center [301, 168] width 81 height 7
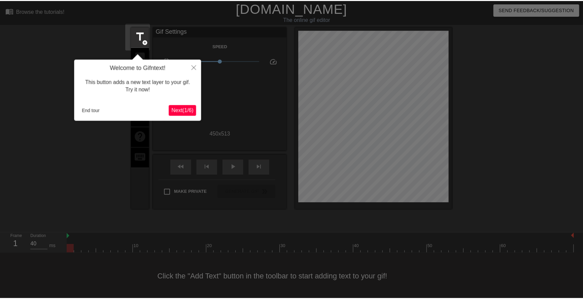
scroll to position [1, 0]
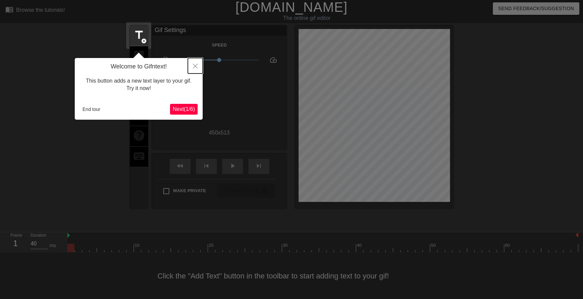
click at [198, 64] on button "Close" at bounding box center [195, 65] width 15 height 15
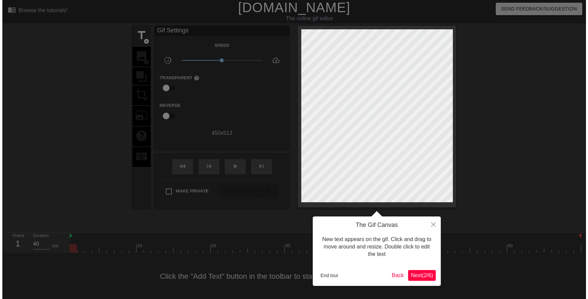
scroll to position [0, 0]
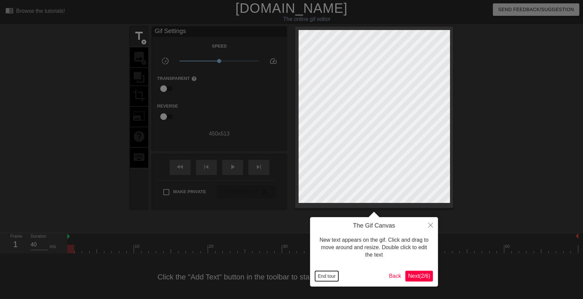
drag, startPoint x: 326, startPoint y: 276, endPoint x: 315, endPoint y: 274, distance: 11.3
click at [325, 276] on button "End tour" at bounding box center [326, 276] width 23 height 10
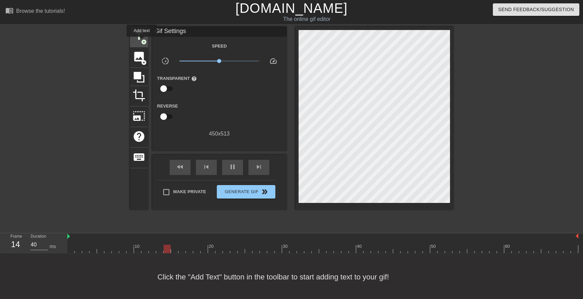
click at [142, 41] on span "add_circle" at bounding box center [144, 42] width 6 height 6
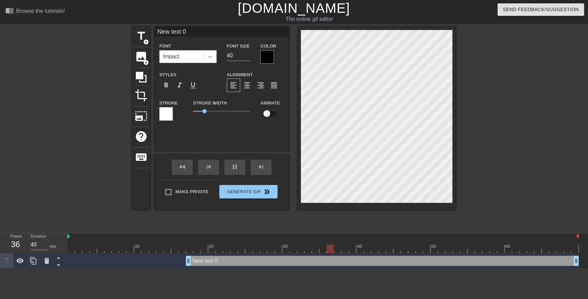
click at [209, 55] on icon at bounding box center [210, 56] width 7 height 7
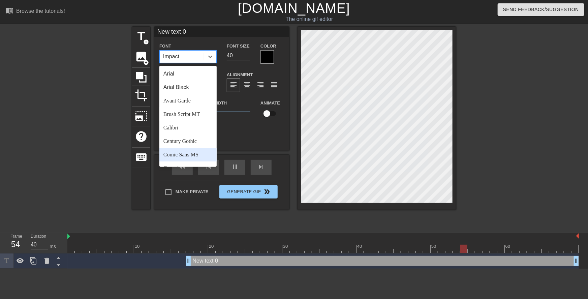
click at [189, 155] on div "Comic Sans MS" at bounding box center [187, 154] width 57 height 13
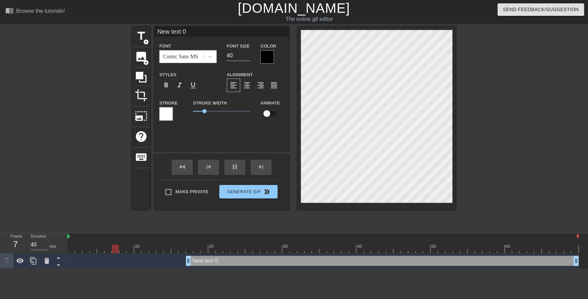
drag, startPoint x: 228, startPoint y: 56, endPoint x: 225, endPoint y: 54, distance: 4.1
click at [225, 54] on div "Font Size 40" at bounding box center [239, 53] width 34 height 22
type input "20"
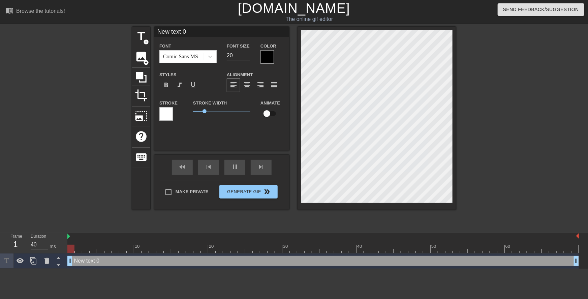
drag, startPoint x: 189, startPoint y: 262, endPoint x: 48, endPoint y: 251, distance: 140.5
click at [43, 254] on div "Frame 1 Duration 40 ms 10 20 30 40 50 60 New text 0 drag_handle drag_handle" at bounding box center [294, 250] width 588 height 35
drag, startPoint x: 205, startPoint y: 113, endPoint x: 176, endPoint y: 110, distance: 29.4
click at [176, 111] on div "Stroke Stroke Width 0.95 Animate" at bounding box center [221, 113] width 135 height 28
click at [270, 57] on div at bounding box center [266, 56] width 13 height 13
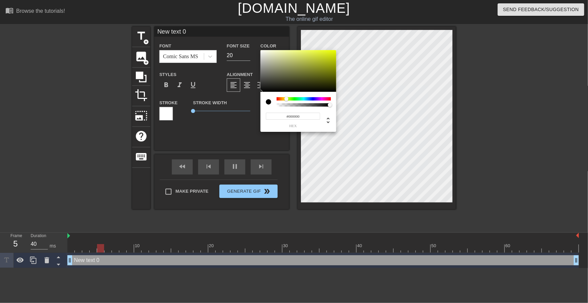
click at [286, 98] on div at bounding box center [303, 98] width 54 height 3
drag, startPoint x: 330, startPoint y: 53, endPoint x: 354, endPoint y: 33, distance: 31.5
click at [355, 33] on div "#EFFF00 hex" at bounding box center [294, 151] width 588 height 303
type input "#F6FF00"
click at [286, 100] on div at bounding box center [286, 99] width 4 height 4
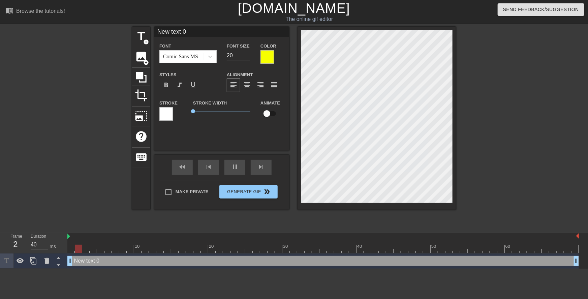
type input "You know... I could get in a lot of trouble of what I'm about to do to you"
type textarea "You know... I could get in a lot of trouble of what I'm about to do to you"
click at [521, 109] on div at bounding box center [514, 128] width 101 height 202
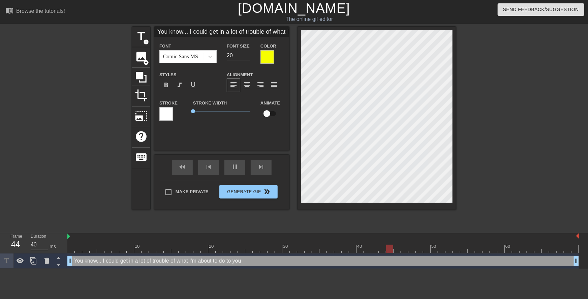
type input "OI could get in a lot of trouble of what I'm about to do to you"
type textarea "OI could get in a lot of trouble of what I'm about to do to you"
type input "OhI could get in a lot of trouble of what I'm about to do to you"
type textarea "OhI could get in a lot of trouble of what I'm about to do to you"
type input "Oh I could get in a lot of trouble of what I'm about to do to you"
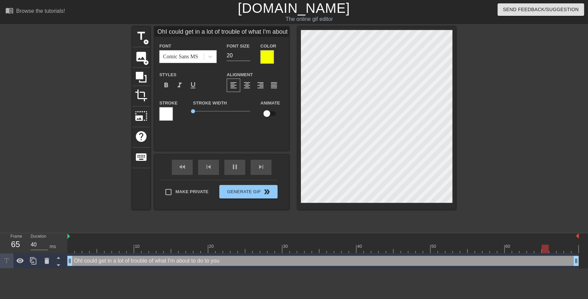
type textarea "Oh I could get in a lot of trouble of what I'm about to do to you"
type input "Oh gI could get in a lot of trouble of what I'm about to do to you"
type textarea "Oh gI could get in a lot of trouble of what I'm about to do to you"
type input "Oh goI could get in a lot of trouble of what I'm about to do to you"
type textarea "Oh goI could get in a lot of trouble of what I'm about to do to you"
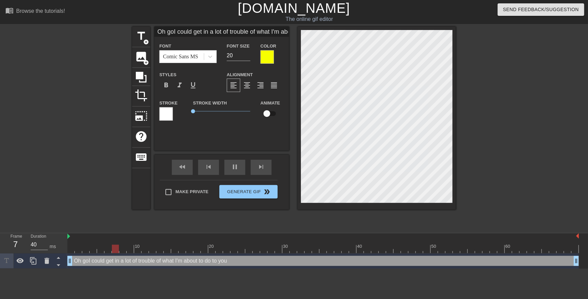
scroll to position [1, 1]
type input "Oh godI could get in a lot of trouble of what I'm about to do to you"
type textarea "Oh godI could get in a lot of trouble of what I'm about to do to you"
type input "Oh goI could get in a lot of trouble of what I'm about to do to you"
type textarea "Oh goI could get in a lot of trouble of what I'm about to do to you"
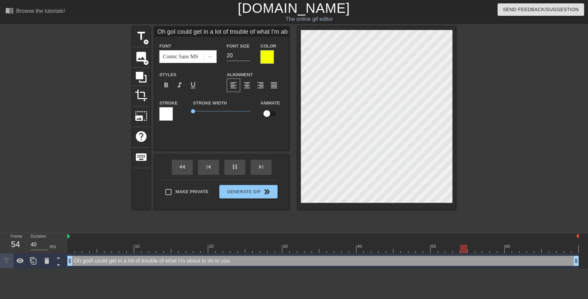
type input "Oh gosI could get in a lot of trouble of what I'm about to do to you"
type textarea "Oh gosI could get in a lot of trouble of what I'm about to do to you"
type input "Oh goshI could get in a lot of trouble of what I'm about to do to you"
type textarea "Oh goshI could get in a lot of trouble of what I'm about to do to you"
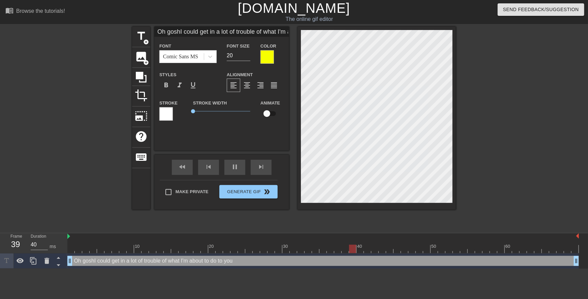
type input "Oh gosI could get in a lot of trouble of what I'm about to do to you"
type textarea "Oh gosI could get in a lot of trouble of what I'm about to do to you"
type input "Oh goI could get in a lot of trouble of what I'm about to do to you"
type textarea "Oh goI could get in a lot of trouble of what I'm about to do to you"
type input "Oh godI could get in a lot of trouble of what I'm about to do to you"
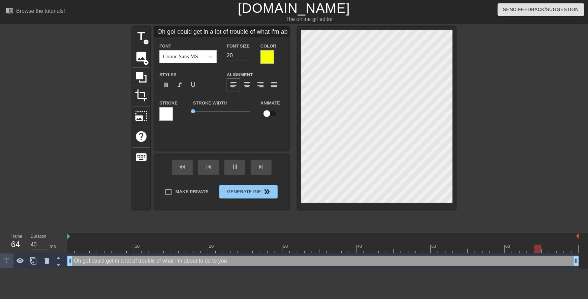
type textarea "Oh godI could get in a lot of trouble of what I'm about to do to you"
type input "Oh god I could get in a lot of trouble of what I'm about to do to you"
type textarea "Oh god I could get in a lot of trouble of what I'm about to do to you"
type input "Oh god sI could get in a lot of trouble of what I'm about to do to you"
type textarea "Oh god sI could get in a lot of trouble of what I'm about to do to you"
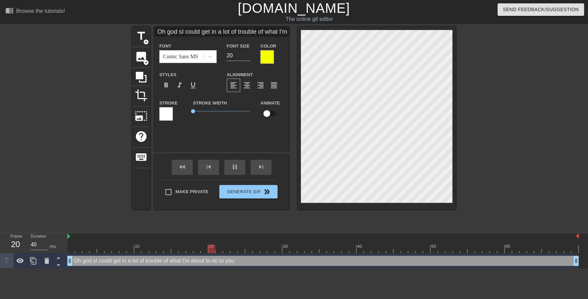
type input "Oh god swI could get in a lot of trouble of what I'm about to do to you"
type textarea "Oh god swI could get in a lot of trouble of what I'm about to do to you"
type input "Oh god sweI could get in a lot of trouble of what I'm about to do to you"
type textarea "Oh god sweI could get in a lot of trouble of what I'm about to do to you"
type input "Oh god sweeI could get in a lot of trouble of what I'm about to do to you"
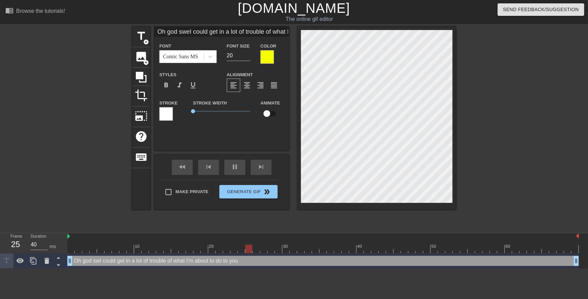
type textarea "Oh god sweeI could get in a lot of trouble of what I'm about to do to you"
type input "Oh god sweetI could get in a lot of trouble of what I'm about to do to you"
type textarea "Oh god sweetI could get in a lot of trouble of what I'm about to do to you"
type input "Oh god sweetiI could get in a lot of trouble of what I'm about to do to you"
type textarea "Oh god sweetiI could get in a lot of trouble of what I'm about to do to you"
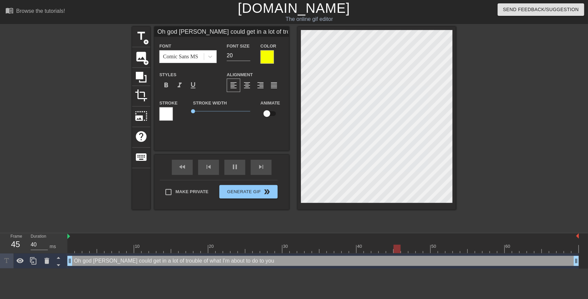
scroll to position [1, 3]
type input "Oh god sweetieI could get in a lot of trouble of what I'm about to do to you"
type textarea "Oh god sweetieI could get in a lot of trouble of what I'm about to do to you"
type input "Oh god sweetie,I could get in a lot of trouble of what I'm about to do to you"
type textarea "Oh god sweetie,I could get in a lot of trouble of what I'm about to do to you"
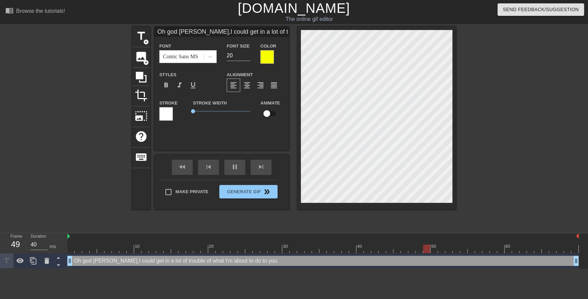
type input "Oh god sweetie, I could get in a lot of trouble of what I'm about to do to you"
type textarea "Oh god sweetie, I could get in a lot of trouble of what I'm about to do to you"
type input "Oh god sweetie, I could get in a lot of trouble of what I'm about to do to you"
type textarea "Oh god sweetie, I could get in a lot of trouble of what I'm about to do to you"
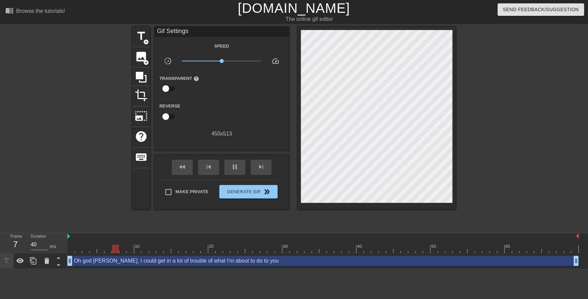
click at [511, 118] on div at bounding box center [514, 128] width 101 height 202
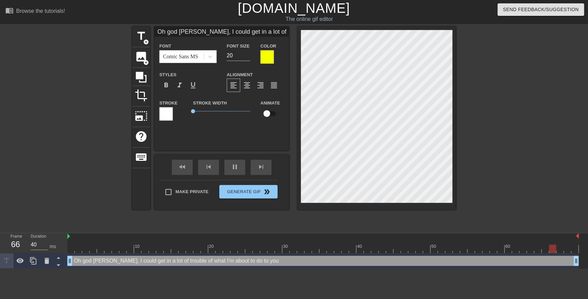
type input "Oh god sweetie, I could get in alot of trouble of what I'm about to do to you"
type textarea "Oh god sweetie, I could get in alot of trouble of what I'm about to do to you"
type input "Oh god sweetie, I could get in alot of trouble of what I'm about to do to you"
type textarea "Oh god sweetie, I could get in a lot of trouble of what I'm about to do to you"
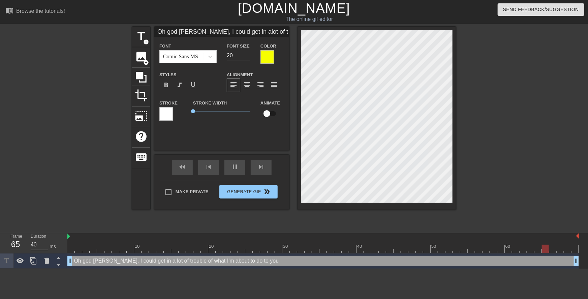
click at [495, 78] on div "title add_circle image add_circle crop photo_size_select_large help keyboard Oh…" at bounding box center [294, 128] width 588 height 202
type input "Oh god sweetie, I could get in alot of trouble"
type textarea "Oh god sweetie, I could get in a lot of trouble"
type input "Oh god sweetie, I could get in alot of trouble i"
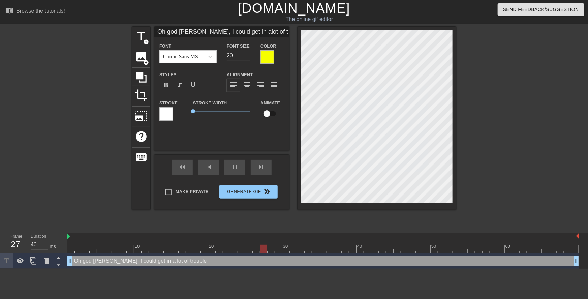
type textarea "Oh god sweetie, I could get in a lot of trouble i"
type input "Oh god sweetie, I could get in alot of trouble if"
type textarea "Oh god sweetie, I could get in a lot of trouble if"
type input "Oh god sweetie, I could get in alot of trouble if"
type textarea "Oh god sweetie, I could get in a lot of trouble if"
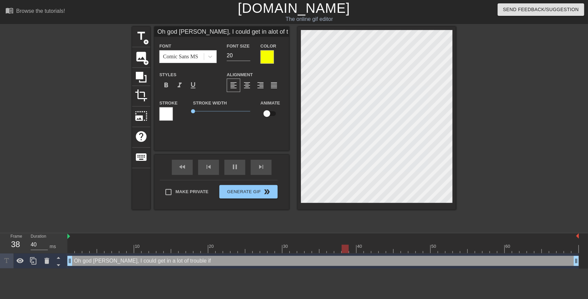
scroll to position [2, 1]
type input "Oh god sweetie, I could get in alot of trouble ifw"
type textarea "Oh god sweetie, I could get in a lot of trouble if w"
type input "Oh god sweetie, I could get in alot of trouble ifwe"
type textarea "Oh god sweetie, I could get in a lot of trouble if we"
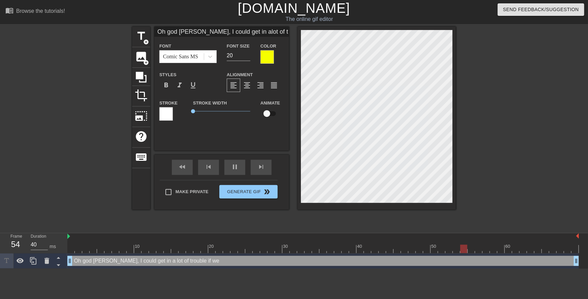
type input "Oh god sweetie, I could get in alot of trouble ifwe"
type textarea "Oh god sweetie, I could get in a lot of trouble if we"
type input "Oh god sweetie, I could get in alot of trouble ifwe d"
type textarea "Oh god sweetie, I could get in a lot of trouble if we d"
type input "Oh god sweetie, I could get in alot of trouble ifwe di"
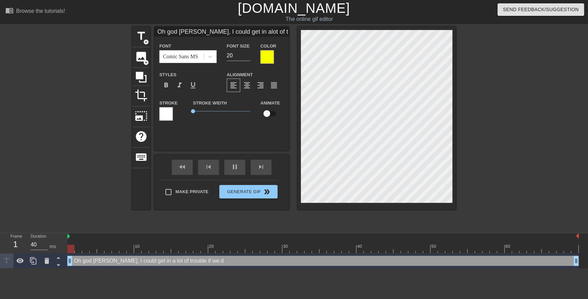
type textarea "Oh god sweetie, I could get in a lot of trouble if we di"
type input "Oh god sweetie, I could get in alot of trouble ifwe did"
type textarea "Oh god sweetie, I could get in a lot of trouble if we did"
type input "Oh god sweetie, I could get in alot of trouble ifwe did"
type textarea "Oh god sweetie, I could get in a lot of trouble if we did"
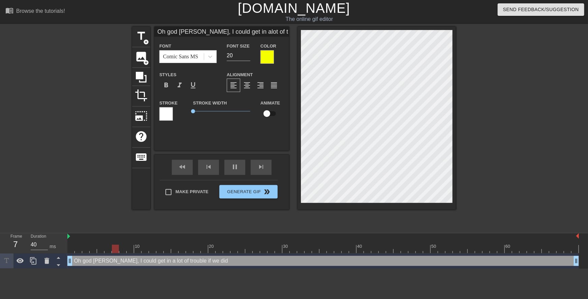
type input "Oh god sweetie, I could get in alot of trouble ifwe did t"
type textarea "Oh god sweetie, I could get in a lot of trouble if we did t"
type input "Oh god sweetie, I could get in alot of trouble ifwe did th"
type textarea "Oh god sweetie, I could get in a lot of trouble if we did th"
type input "Oh god sweetie, I could get in alot of trouble ifwe did tha"
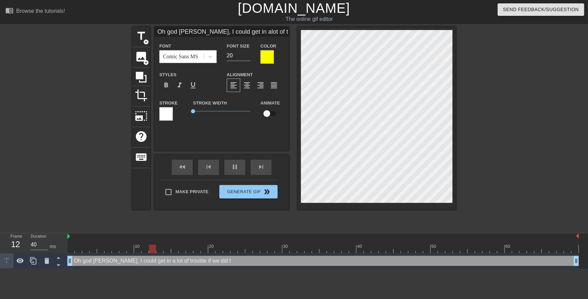
type textarea "Oh god sweetie, I could get in a lot of trouble if we did tha"
type input "Oh god sweetie, I could get in alot of trouble ifwe did that"
type textarea "Oh god sweetie, I could get in a lot of trouble if we did that"
type input "Oh god sweetie, I could get in alot of trouble ifwe did that."
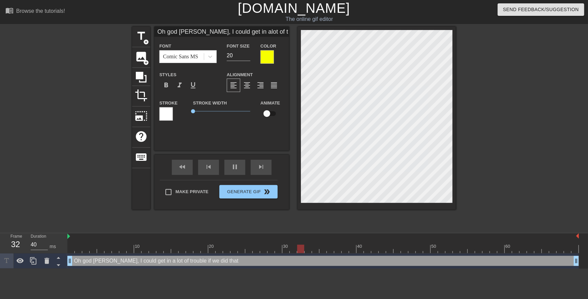
type textarea "Oh god sweetie, I could get in a lot of trouble if we did that."
drag, startPoint x: 570, startPoint y: 66, endPoint x: 452, endPoint y: 74, distance: 118.1
click at [570, 66] on div "title add_circle image add_circle crop photo_size_select_large help keyboard Oh…" at bounding box center [294, 128] width 588 height 202
type input "Oh god sweetie, I could get in alot of trouble ifwe did that."
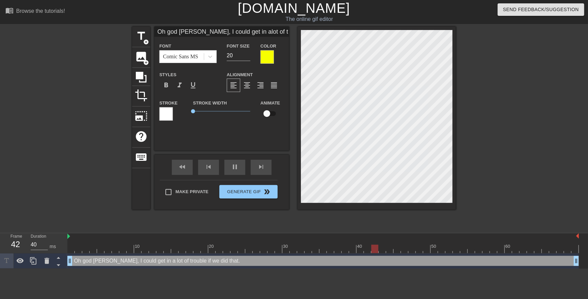
type textarea "Oh god sweetie, I could get in a lot of trouble if we did that."
type input "Oh god sweetie,a I could get in alot of trouble ifwe did that."
type textarea "Oh god sweetie, a I could get in a lot of trouble if we did that."
type input "Oh god sweetie,ar I could get in alot of trouble ifwe did that."
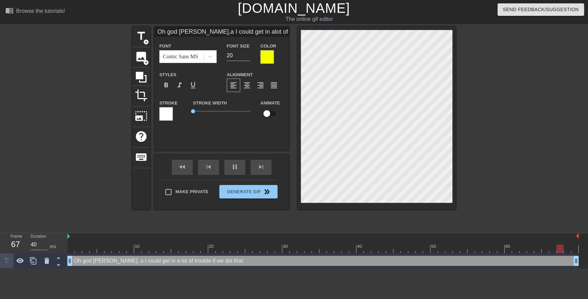
type textarea "Oh god sweetie, ar I could get in a lot of trouble if we did that."
type input "Oh god sweetie,are I could get in alot of trouble ifwe did that."
type textarea "Oh god sweetie, are I could get in a lot of trouble if we did that."
type input "Oh god sweetie,are I could get in alot of trouble ifwe did that."
type textarea "Oh god sweetie, are I could get in a lot of trouble if we did that."
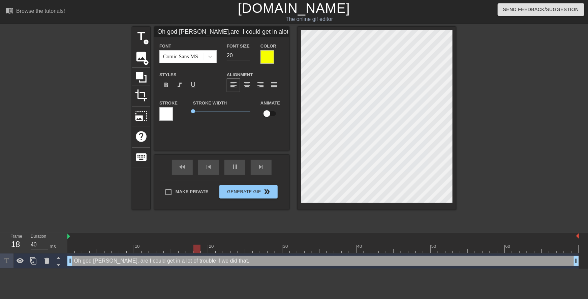
type input "Oh god sweetie,are y I could get in alot of trouble ifwe did that."
type textarea "Oh god sweetie, are y I could get in a lot of trouble if we did that."
type input "Oh god sweetie,are yo I could get in alot of trouble ifwe did that."
type textarea "Oh god sweetie, are yo I could get in a lot of trouble if we did that."
type input "Oh god sweetie,are you I could get in alot of trouble ifwe did that."
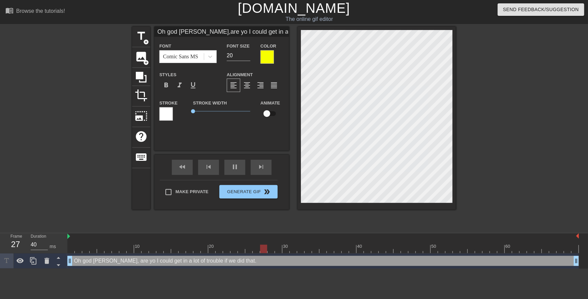
type textarea "Oh god sweetie, are you I could get in a lot of trouble if we did that."
type input "Oh god sweetie,are you I could get in alot of trouble ifwe did that."
type textarea "Oh god sweetie, are you I could get in a lot of trouble if we did that."
type input "Oh god sweetie,are you s I could get in alot of trouble ifwe did that."
type textarea "Oh god sweetie, are you s I could get in a lot of trouble if we did that."
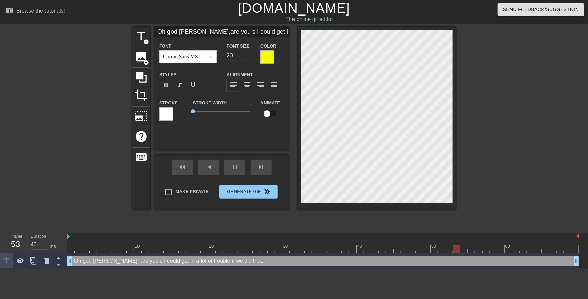
type input "Oh god sweetie,are you su I could get in alot of trouble ifwe did that."
type textarea "Oh god sweetie, are you su I could get in a lot of trouble if we did that."
type input "Oh god sweetie,are you sur I could get in alot of trouble ifwe did that."
type textarea "Oh god sweetie, are you sur I could get in a lot of trouble if we did that."
type input "Oh god sweetie,are you sure I could get in alot of trouble ifwe did that."
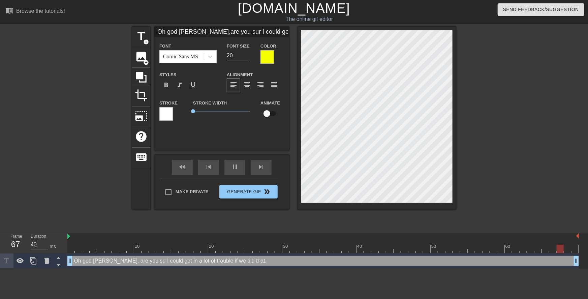
type textarea "Oh god sweetie, are you sure I could get in a lot of trouble if we did that."
type input "Oh god sweetie,are you sure I could get in alot of trouble ifwe did that."
type textarea "Oh god sweetie, are you sure I could get in a lot of trouble if we did that."
type input "Oh god sweetie,are you sure I I could get in alot of trouble ifwe did that."
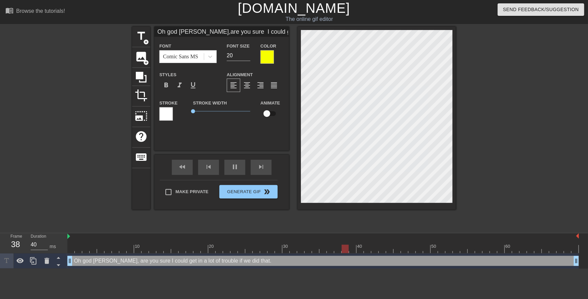
type textarea "Oh god sweetie, are you sure I I could get in a lot of trouble if we did that."
type input "Oh god sweetie,are you sure I' I could get in alot of trouble ifwe did that."
type textarea "Oh god sweetie, are you sure I' I could get in a lot of trouble if we did that."
type input "Oh god sweetie,are you sure I'm I could get in alot of trouble ifwe did that."
type textarea "Oh god sweetie, are you sure I'm I could get in a lot of trouble if we did that."
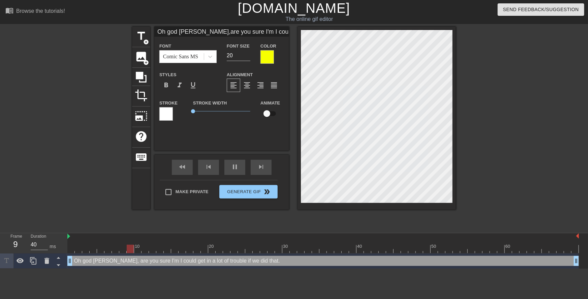
type input "Oh god sweetie,are you sure I'm I could get in alot of trouble ifwe did that."
type textarea "Oh god sweetie, are you sure I'm I could get in a lot of trouble if we did that."
type input "Oh god sweetie,are you sure I'mn I could get in alot of trouble ifwe did that."
type textarea "Oh god sweetie, are you sure I'm n I could get in a lot of trouble if we did th…"
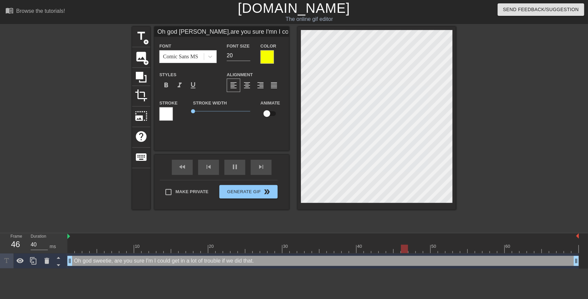
type input "Oh god sweetie,are you sure I'mno I could get in alot of trouble ifwe did that."
type textarea "Oh god sweetie, are you sure I'm no I could get in a lot of trouble if we did t…"
type input "Oh god sweetie,are you sure I'mnot I could get in alot of trouble ifwe did that."
type textarea "Oh god sweetie, are you sure I'm not I could get in a lot of trouble if we did …"
type input "Oh god sweetie,are you sure I'mnot I could get in alot of trouble ifwe did that."
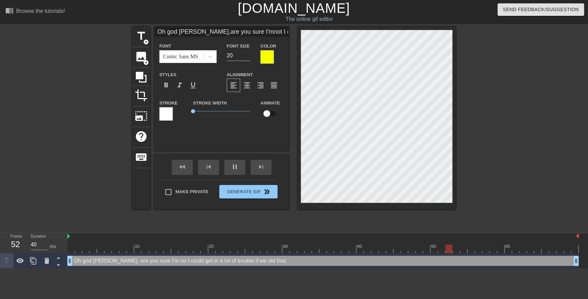
type textarea "Oh god sweetie, are you sure I'm not I could get in a lot of trouble if we did …"
type input "Oh god sweetie,are you sure I'mnot t I could get in alot of trouble ifwe did th…"
type textarea "Oh god sweetie, are you sure I'm not t I could get in a lot of trouble if we di…"
type input "Oh god sweetie,are you sure I'mnot to I could get in alot of trouble ifwe did t…"
type textarea "Oh god sweetie, are you sure I'm not to I could get in a lot of trouble if we d…"
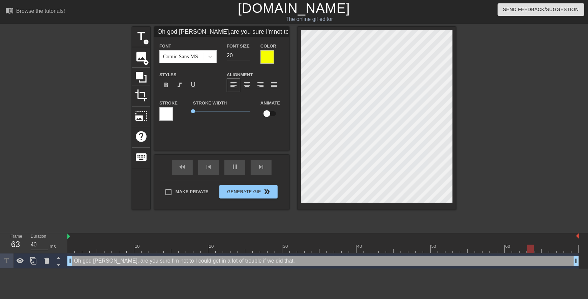
type input "Oh god sweetie,are you sure I'mnot too I could get in alot of trouble ifwe did …"
type textarea "Oh god sweetie, are you sure I'm not too I could get in a lot of trouble if we …"
type input "Oh god sweetie,are you sure I'mnot too I could get in alot of trouble ifwe did …"
type textarea "Oh god sweetie, are you sure I'm not too I could get in a lot of trouble if we …"
type input "Oh god sweetie,are you sure I'mnot too o I could get in alot of trouble ifwe di…"
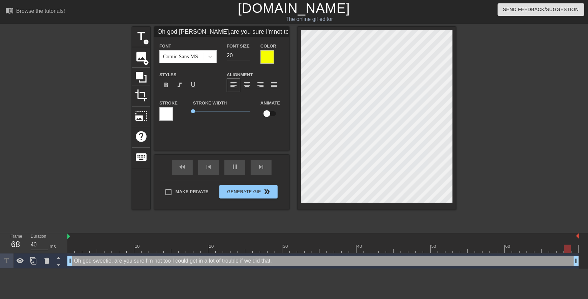
type textarea "Oh god sweetie, are you sure I'm not too o I could get in a lot of trouble if w…"
type input "Oh god sweetie,are you sure I'mnot too ol I could get in alot of trouble ifwe d…"
type textarea "Oh god sweetie, are you sure I'm not too old I could get in a lot of trouble if…"
type input "Oh god sweetie,are you sure I'mnot too old I could get in alot of trouble ifwe …"
type textarea "Oh god sweetie, are you sure I'm not too old? I could get in a lot of trouble i…"
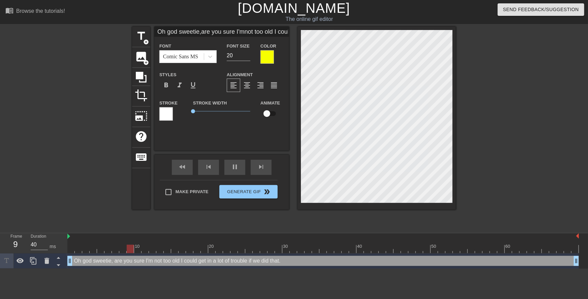
type input "Oh god sweetie,are you sure I'mnot too old? I could get in alot of trouble ifwe…"
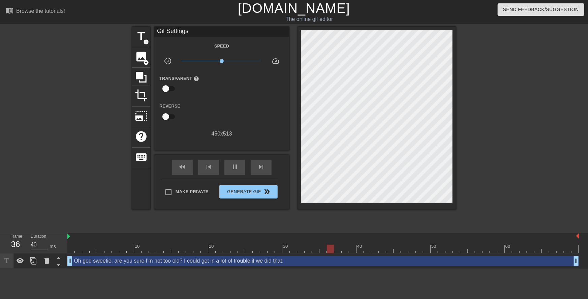
drag, startPoint x: 521, startPoint y: 93, endPoint x: 458, endPoint y: 98, distance: 62.5
click at [520, 93] on div at bounding box center [514, 128] width 101 height 202
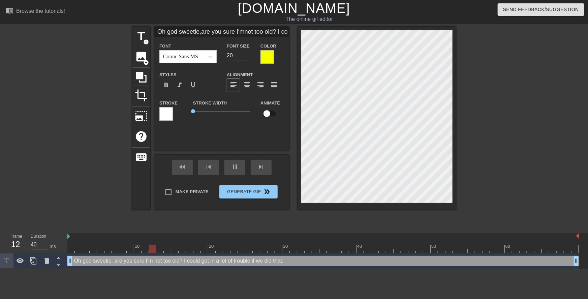
type input "Oh god sweetie,are you sure I'mnot too old?I could get in alot of trouble ifwe …"
type textarea "Oh god sweetie, are you sure I'm not too old? I could get in a lot of trouble i…"
type input "Oh god sweetie,are you sure I'mnot too old?I could get in alot of trouble ifwe …"
type textarea "Oh god sweetie, are you sure I'm not too old? I could get in a lot of trouble i…"
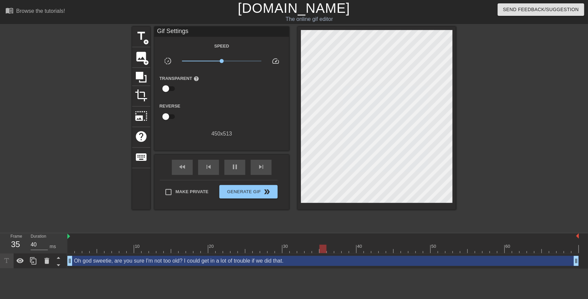
click at [481, 73] on div at bounding box center [514, 128] width 101 height 202
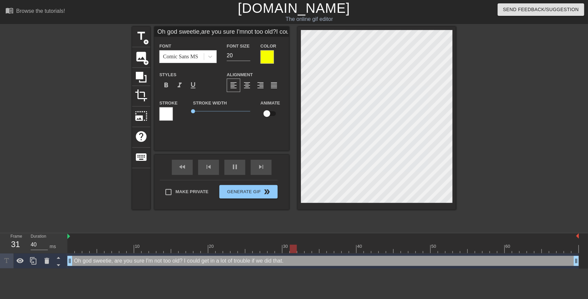
scroll to position [1, 1]
type input "Oh god sweetie,are you sure I'mnot too old?I m"
type textarea "Oh god sweetie, are you sure I'm not too old? I m"
type input "Oh god sweetie,are you sure I'mnot too old?I me"
type textarea "Oh god sweetie, are you sure I'm not too old? I me"
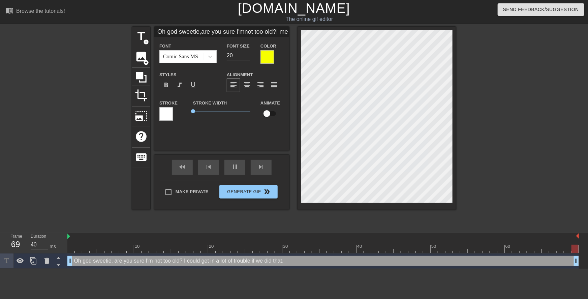
type input "Oh god sweetie,are you sure I'mnot too old?I mea"
type textarea "Oh god sweetie, are you sure I'm not too old? I mea"
type input "Oh god sweetie,are you sure I'mnot too old?I mean"
type textarea "Oh god sweetie, are you sure I'm not too old? I mean"
type input "Oh god sweetie,are you sure I'mnot too old?I mean."
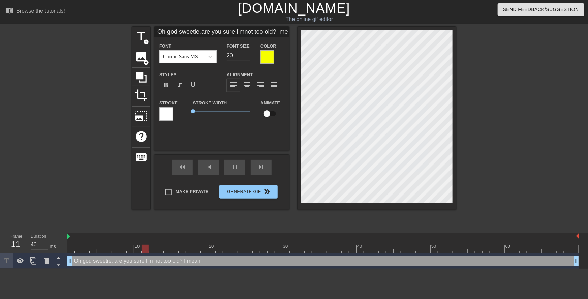
type textarea "Oh god sweetie, are you sure I'm not too old? I mean."
type input "Oh god sweetie,are you sure I'mnot too old?I mean.."
type textarea "Oh god sweetie, are you sure I'm not too old? I mean.."
type input "Oh god sweetie,are you sure I'mnot too old?I mean..."
type textarea "Oh god sweetie, are you sure I'm not too old? I mean..."
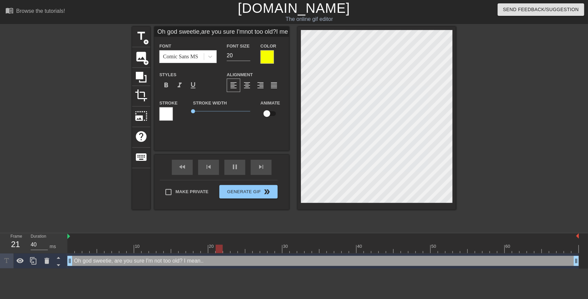
scroll to position [2, 1]
type input "Oh god sweetie,are you sure I'mnot too old?I mean..."
type textarea "Oh god sweetie, are you sure I'm not too old? I mean..."
type input "Oh god sweetie,are you sure I'mnot too old?I mean... i"
type textarea "Oh god sweetie, are you sure I'm not too old? I mean... i"
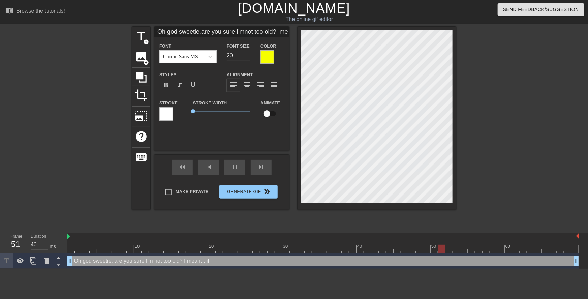
type input "Oh god sweetie,are you sure I'mnot too old?I mean... if"
type textarea "Oh god sweetie, are you sure I'm not too old? I mean... if"
type input "Oh god sweetie,are you sure I'mnot too old?I mean... if"
type textarea "Oh god sweetie, are you sure I'm not too old? I mean... if"
type input "Oh god sweetie,are you sure I'mnot too old?I mean... if y"
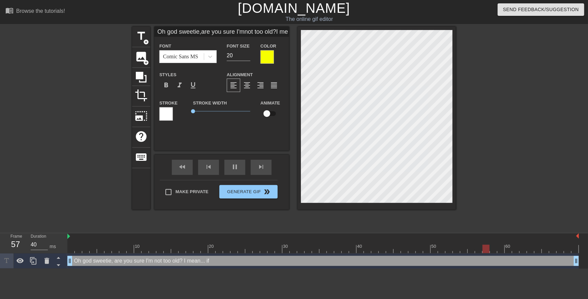
type textarea "Oh god sweetie, are you sure I'm not too old? I mean... if y"
type input "Oh god sweetie,are you sure I'mnot too old?I mean... if yo"
type textarea "Oh god sweetie, are you sure I'm not too old? I mean... if yo"
type input "Oh god sweetie,are you sure I'mnot too old?I mean... if you"
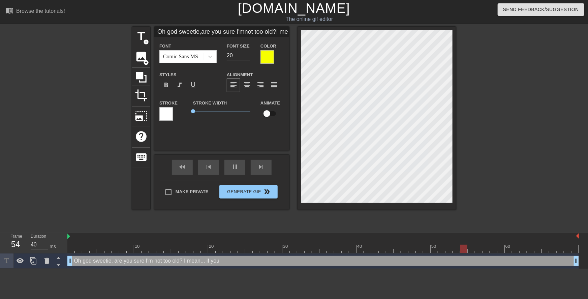
type textarea "Oh god sweetie, are you sure I'm not too old? I mean... if you"
type input "Oh god sweetie,are you sure I'mnot too old?I mean... if yo"
type textarea "Oh god sweetie, are you sure I'm not too old? I mean... if yo"
type input "Oh god sweetie,are you sure I'mnot too old?I mean... if y"
type textarea "Oh god sweetie, are you sure I'm not too old? I mean... if y"
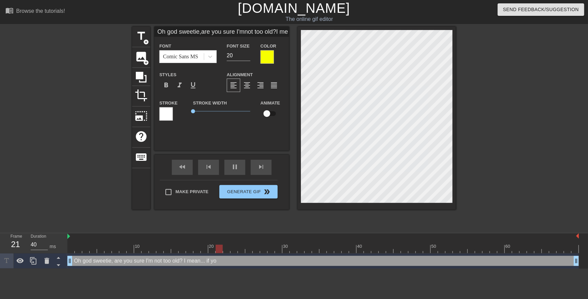
type input "Oh god sweetie,are you sure I'mnot too old?I mean... if"
type textarea "Oh god sweetie, are you sure I'm not too old? I mean... if"
type input "Oh god sweetie,are you sure I'mnot too old?I mean... if i"
type textarea "Oh god sweetie, are you sure I'm not too old? I mean... if i"
type input "Oh god sweetie,are you sure I'mnot too old?I mean... if it"
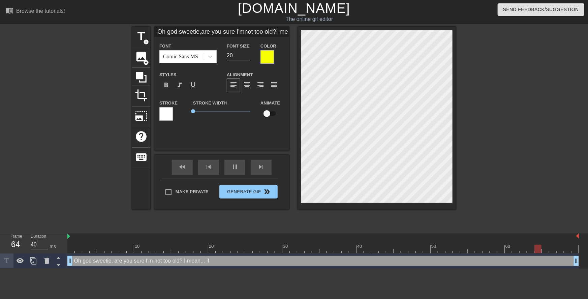
type textarea "Oh god sweetie, are you sure I'm not too old? I mean... if it"
type input "Oh god sweetie,are you sure I'mnot too old?I mean... if it"
type textarea "Oh god sweetie, are you sure I'm not too old? I mean... if it"
type input "Oh god sweetie,are you sure I'mnot too old?I mean... if itd"
type textarea "Oh god sweetie, are you sure I'm not too old? I mean... if it d"
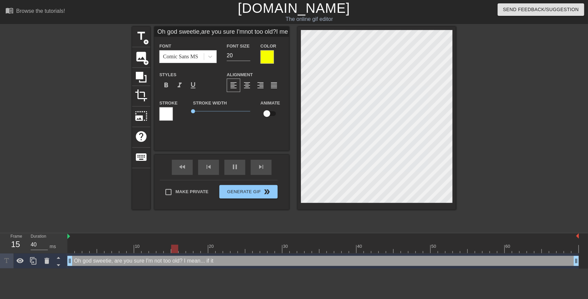
type input "Oh god sweetie,are you sure I'mnot too old?I mean... if itdo"
type textarea "Oh god sweetie, are you sure I'm not too old? I mean... if it do"
type input "Oh god sweetie,are you sure I'mnot too old?I mean... if itdoe"
type textarea "Oh god sweetie, are you sure I'm not too old? I mean... if it doe"
type input "Oh god sweetie,are you sure I'mnot too old?I mean... if itdoes"
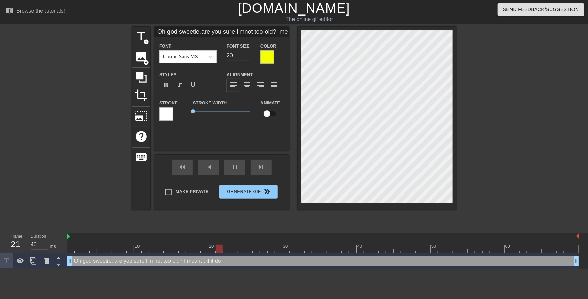
type textarea "Oh god sweetie, are you sure I'm not too old? I mean... if it does"
type input "Oh god sweetie,are you sure I'mnot too old?I mean... if itdoesn"
type textarea "Oh god sweetie, are you sure I'm not too old? I mean... if it doesn"
type input "Oh god sweetie,are you sure I'mnot too old?I mean... if itdoesn'"
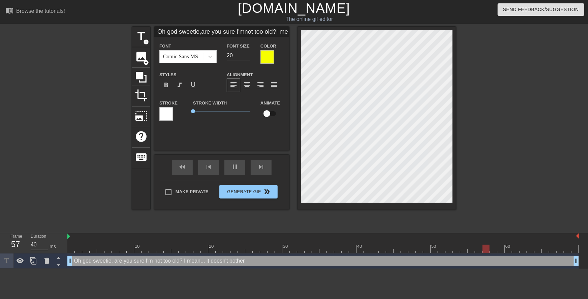
scroll to position [3, 2]
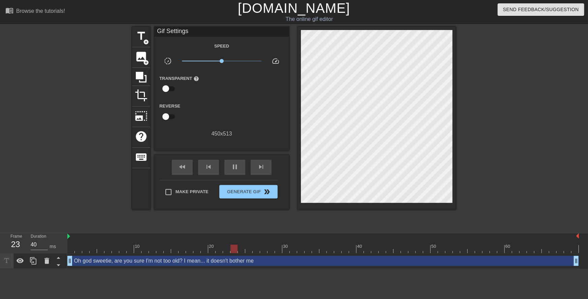
click at [488, 110] on div at bounding box center [514, 128] width 101 height 202
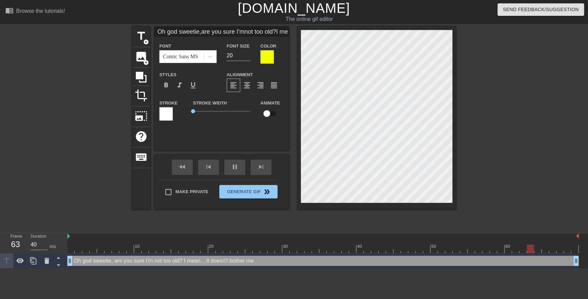
scroll to position [1, 1]
paste textarea "t doesn't matter to me, so it shouldn't matter to you either right?"
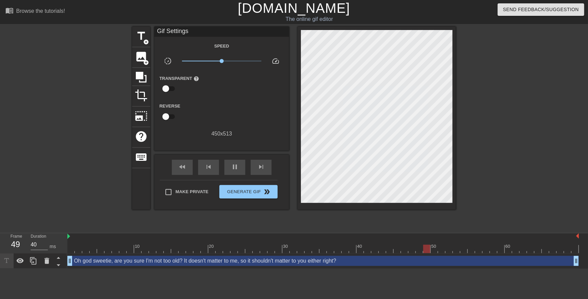
click at [492, 107] on div at bounding box center [514, 128] width 101 height 202
click at [456, 87] on div "title add_circle image add_circle crop photo_size_select_large help keyboard Gi…" at bounding box center [294, 128] width 588 height 202
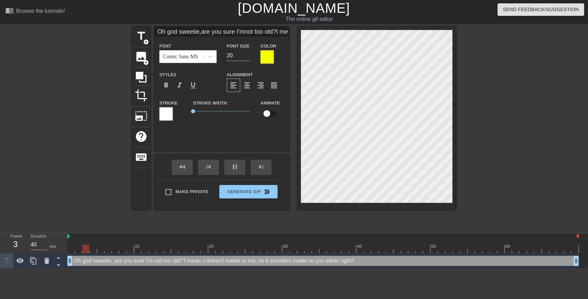
scroll to position [2, 2]
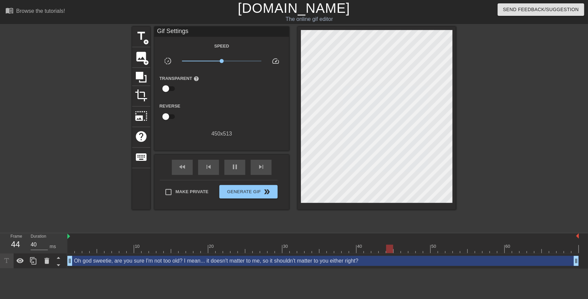
drag, startPoint x: 500, startPoint y: 94, endPoint x: 459, endPoint y: 91, distance: 40.9
click at [499, 94] on div at bounding box center [514, 128] width 101 height 202
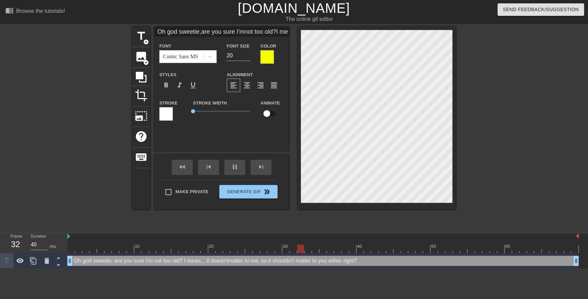
scroll to position [3, 1]
drag, startPoint x: 480, startPoint y: 91, endPoint x: 471, endPoint y: 89, distance: 9.2
click at [479, 91] on div at bounding box center [514, 128] width 101 height 202
click at [481, 91] on div at bounding box center [514, 128] width 101 height 202
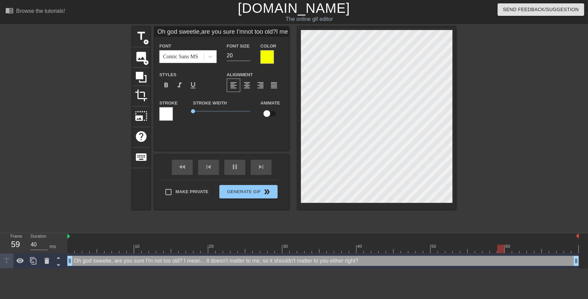
scroll to position [4, 1]
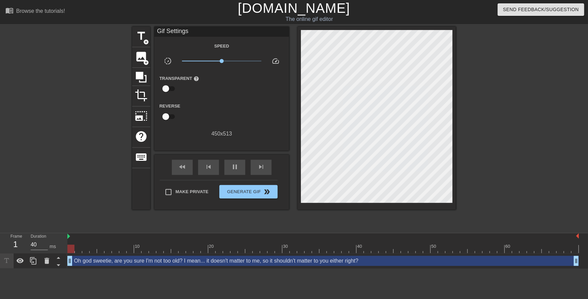
click at [477, 89] on div at bounding box center [514, 128] width 101 height 202
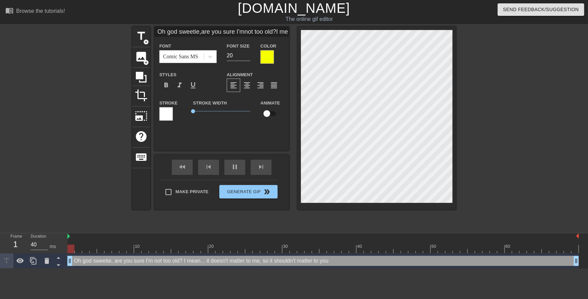
scroll to position [4, 1]
click at [246, 54] on input "21" at bounding box center [239, 55] width 24 height 11
click at [486, 107] on div at bounding box center [514, 128] width 101 height 202
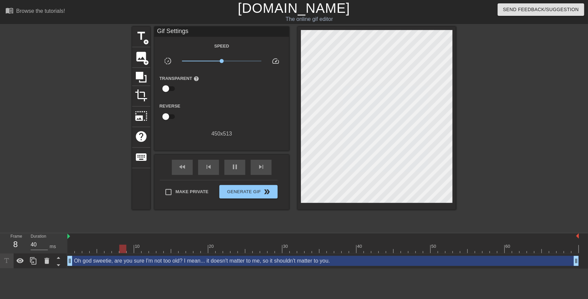
drag, startPoint x: 480, startPoint y: 89, endPoint x: 472, endPoint y: 90, distance: 8.2
click at [477, 89] on div at bounding box center [514, 128] width 101 height 202
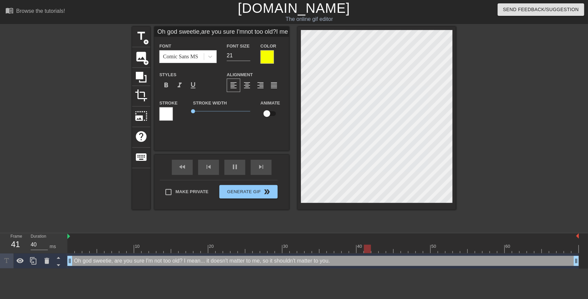
scroll to position [4, 2]
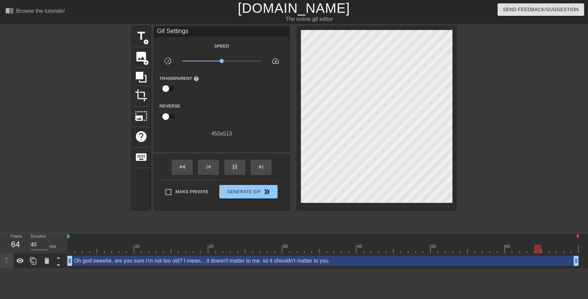
click at [508, 84] on div at bounding box center [514, 128] width 101 height 202
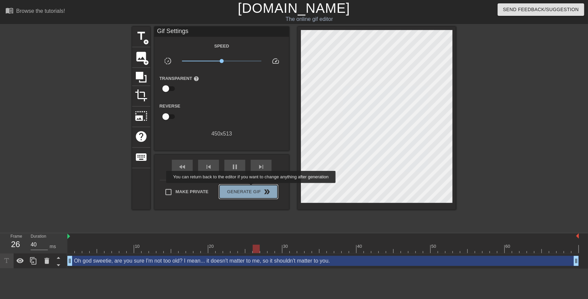
click at [252, 188] on span "Generate Gif double_arrow" at bounding box center [248, 192] width 53 height 8
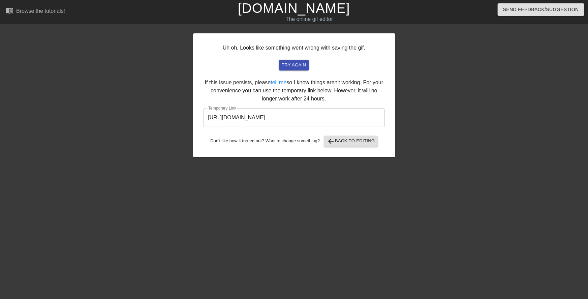
click at [336, 121] on input "https://www.gifntext.com/temp_generations/L3PeQ6bB.gif" at bounding box center [293, 117] width 181 height 19
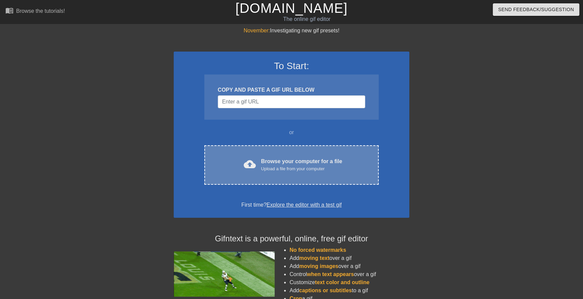
click at [321, 169] on div "Upload a file from your computer" at bounding box center [301, 168] width 81 height 7
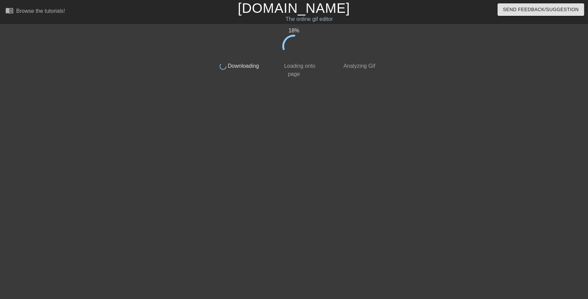
drag, startPoint x: 131, startPoint y: 116, endPoint x: 128, endPoint y: 108, distance: 8.0
click at [131, 116] on div at bounding box center [150, 128] width 101 height 202
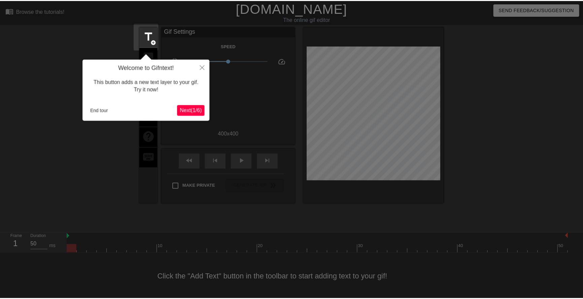
scroll to position [1, 0]
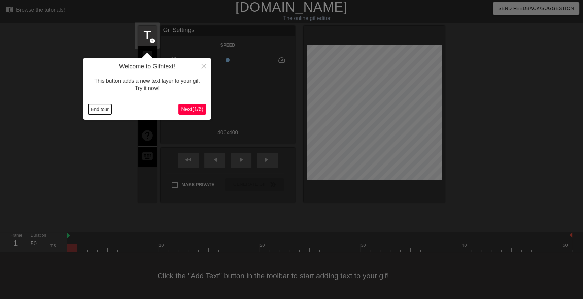
click at [95, 105] on button "End tour" at bounding box center [99, 109] width 23 height 10
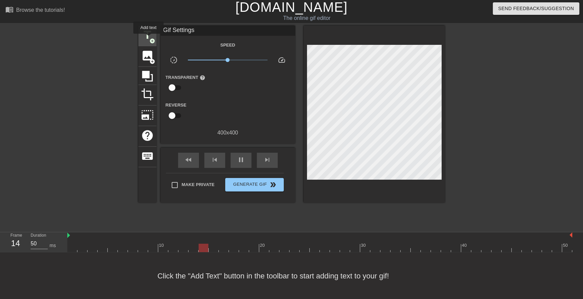
click at [148, 38] on span "title" at bounding box center [147, 35] width 13 height 13
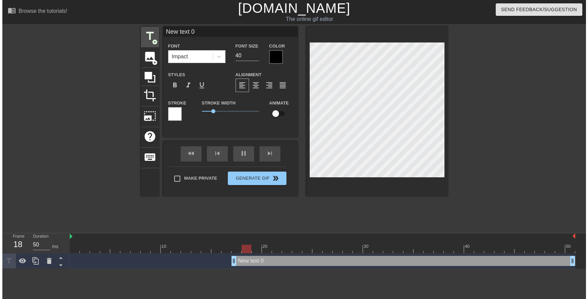
scroll to position [0, 0]
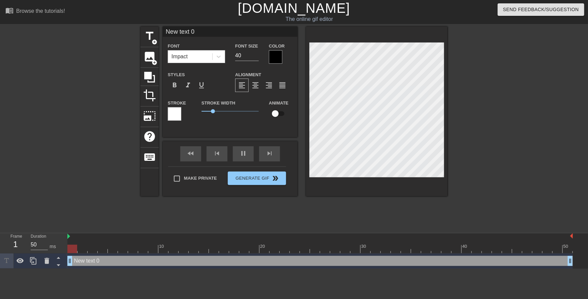
drag, startPoint x: 230, startPoint y: 263, endPoint x: 10, endPoint y: 246, distance: 220.5
click at [15, 249] on div "Frame 1 Duration 50 ms 10 20 30 40 50 New text 0 drag_handle drag_handle" at bounding box center [294, 250] width 588 height 35
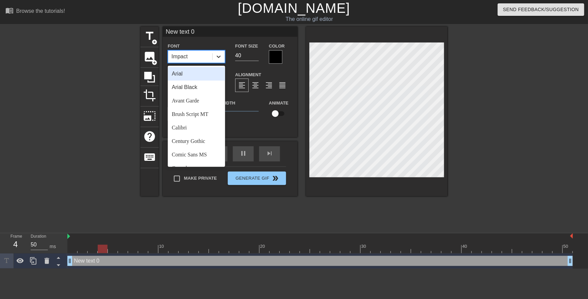
click at [218, 57] on icon at bounding box center [218, 56] width 7 height 7
click at [212, 153] on div "Comic Sans MS" at bounding box center [196, 154] width 57 height 13
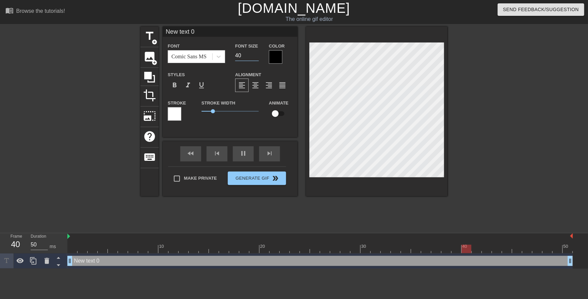
drag, startPoint x: 238, startPoint y: 54, endPoint x: 232, endPoint y: 54, distance: 5.7
click at [232, 54] on div "Font Size 40" at bounding box center [247, 53] width 34 height 22
type input "20"
click at [276, 60] on div at bounding box center [275, 56] width 13 height 13
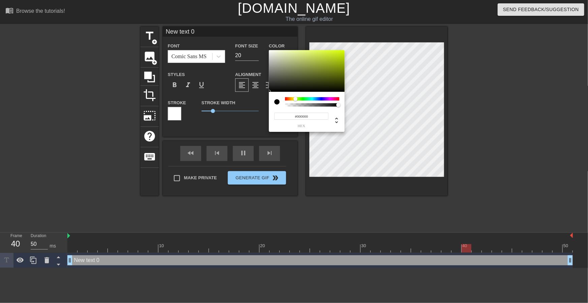
click at [295, 98] on div at bounding box center [312, 98] width 54 height 3
drag, startPoint x: 344, startPoint y: 53, endPoint x: 377, endPoint y: 29, distance: 40.1
click at [379, 26] on div "#DBFF00 hex" at bounding box center [294, 151] width 588 height 303
type input "#F6FF00"
click at [294, 100] on div at bounding box center [294, 99] width 4 height 4
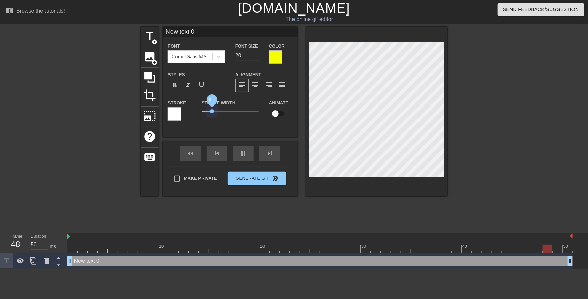
drag, startPoint x: 212, startPoint y: 111, endPoint x: 174, endPoint y: 111, distance: 37.7
click at [173, 111] on div "Stroke Stroke Width 0.9 Animate" at bounding box center [230, 113] width 135 height 28
type input "C"
type textarea "C"
type input "Co"
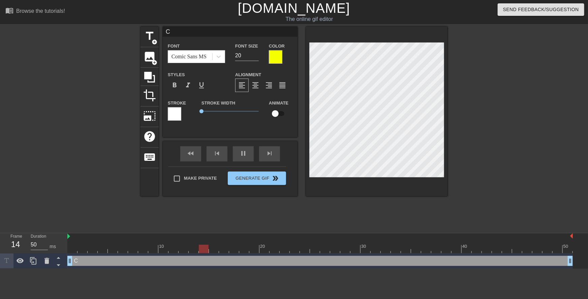
type textarea "Co"
type input "Com"
type textarea "Com"
type input "Come"
type textarea "Come"
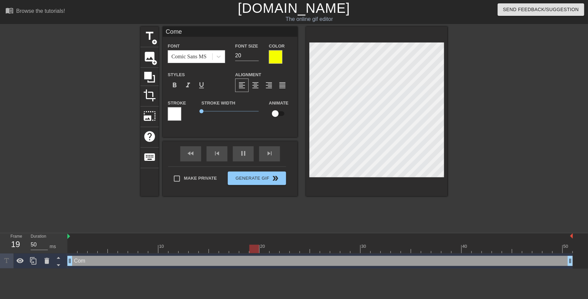
type input "Come"
type textarea "Come"
type input "Come o"
type textarea "Come o"
type input "Come on"
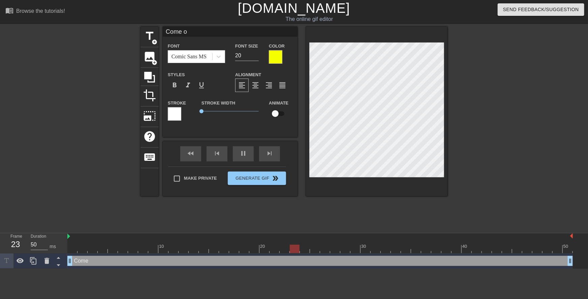
type textarea "Come on"
type input "Come on,"
type textarea "Come on,"
type input "Come on,"
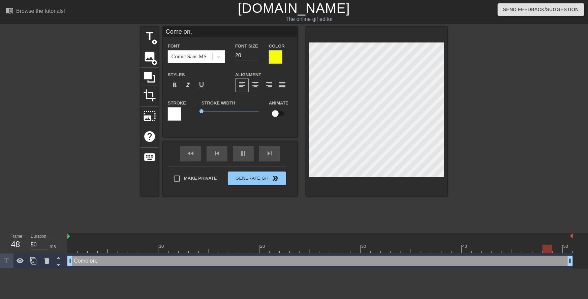
type textarea "Come on,"
type input "Come on, s"
type textarea "Come on, s"
type input "Come on, sh"
type textarea "Come on, sh"
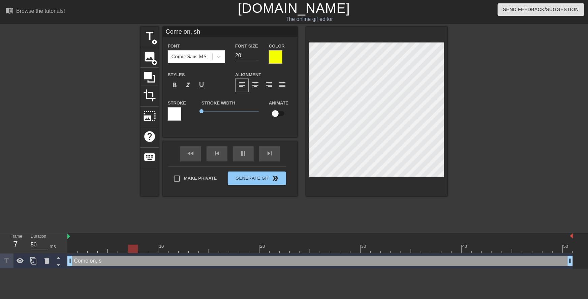
type input "Come on, sho"
type textarea "Come on, sho"
type input "Come on, show"
type textarea "Come on, show"
type input "Come on, show"
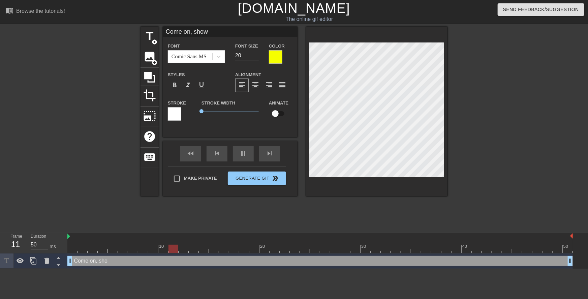
type textarea "Come on, show"
type input "Come on, show m"
type textarea "Come on, show m"
type input "Come on, show me"
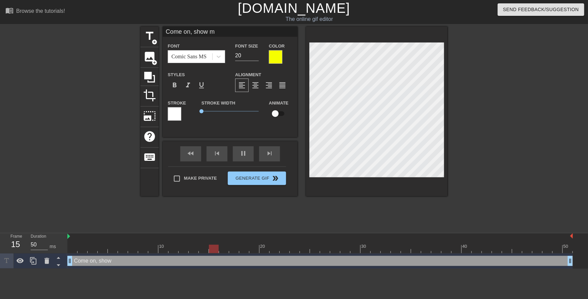
type textarea "Come on, show me"
type input "Come on, show me/"
type textarea "Come on, show me/"
type input "Come on, show me"
type textarea "Come on, show me"
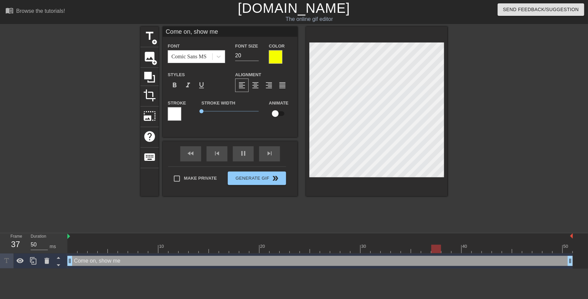
type input "Come on, show me."
type textarea "Come on, show me."
type input "Come on, show me."
type textarea "Come on, show me."
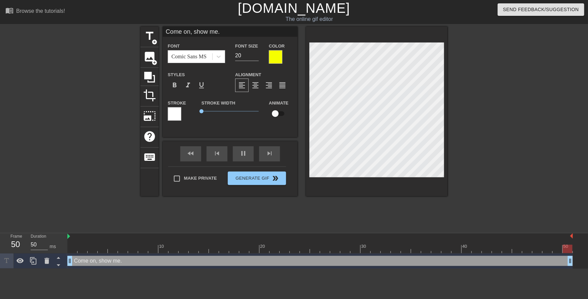
type input "Come on, show me.I"
type textarea "Come on, show me. I"
type input "Come on, show me.I'"
type textarea "Come on, show me. I'"
type input "Come on, show me.I'm"
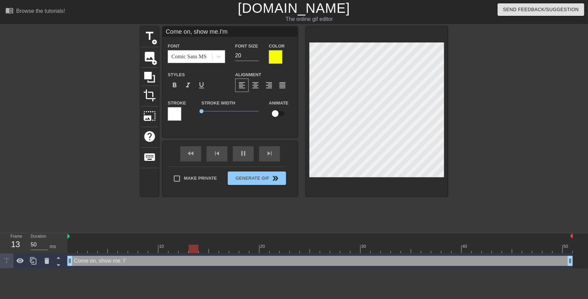
type textarea "Come on, show me. I'm"
type input "Come on, show me.I'm"
type textarea "Come on, show me. I'm"
type input "Come on, show me.I'm n"
type textarea "Come on, show me. I'm n"
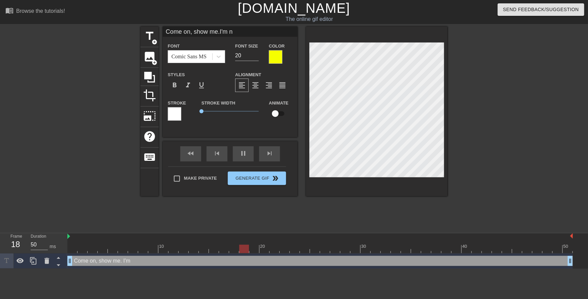
type input "Come on, show me.I'm no"
type textarea "Come on, show me. I'm no"
type input "Come on, show me.I'm not"
type textarea "Come on, show me. I'm not"
type input "Come on, show me.I'm not"
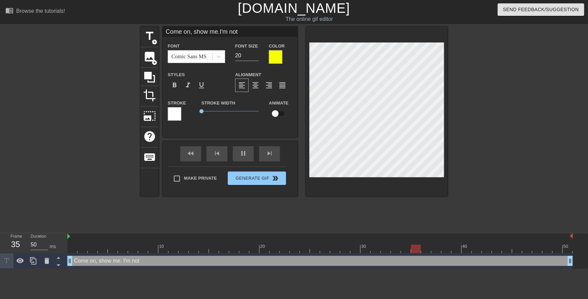
type textarea "Come on, show me. I'm not"
type input "Come on, show me.I'm not g"
type textarea "Come on, show me. I'm not g"
type input "Come on, show me.I'm not"
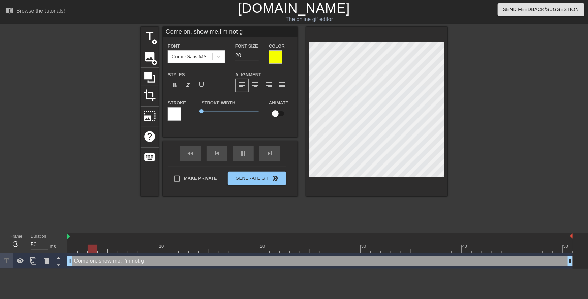
type textarea "Come on, show me. I'm not"
type input "Come on, show me.I'm not d"
type textarea "Come on, show me. I'm not d"
type input "Come on, show me.I'm not do"
type textarea "Come on, show me. I'm not do"
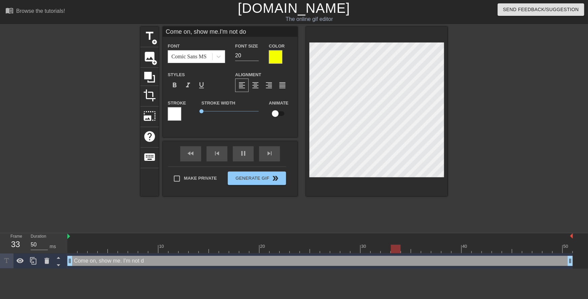
type input "Come on, show me.I'm not doi"
type textarea "Come on, show me. I'm not doi"
type input "Come on, show me.I'm not doin"
type textarea "Come on, show me. I'm not doin"
type input "Come on, show me.I'm not doing"
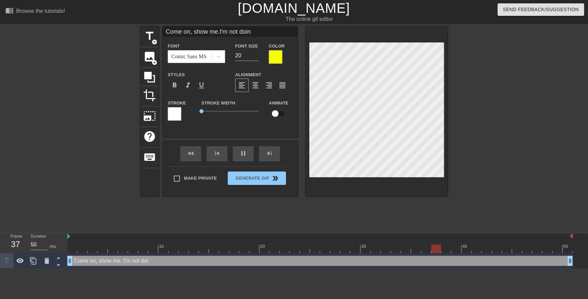
type textarea "Come on, show me. I'm not doing"
type input "Come on, show me.I'm not doing"
type textarea "Come on, show me. I'm not doing"
type input "Come on, show me.I'm not doing y"
type textarea "Come on, show me. I'm not doing y"
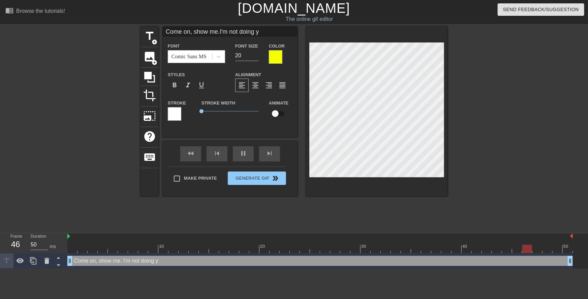
type input "Come on, show me.I'm not doing yo"
type textarea "Come on, show me. I'm not doing yo"
type input "Come on, show me.I'm not doing you"
type textarea "Come on, show me. I'm not doing you"
type input "Come on, show me.I'm not doing your"
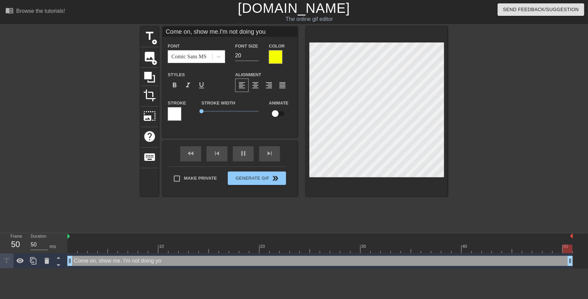
type textarea "Come on, show me. I'm not doing your"
type input "Come on, show me.I'm not doing your"
type textarea "Come on, show me. I'm not doing your"
type input "Come on, show me.I'm not doing yourh"
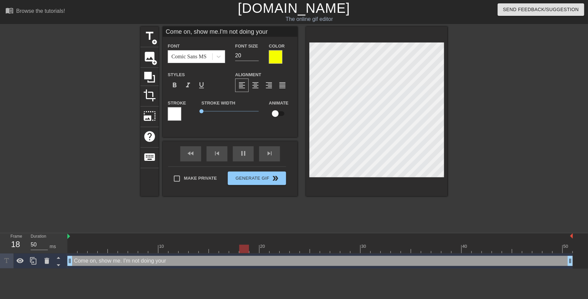
type textarea "Come on, show me. I'm not doing your h"
type input "Come on, show me.I'm not doing yourho"
type textarea "Come on, show me. I'm not doing your ho"
type input "Come on, show me.I'm not doing yourhom"
type textarea "Come on, show me. I'm not doing your hom"
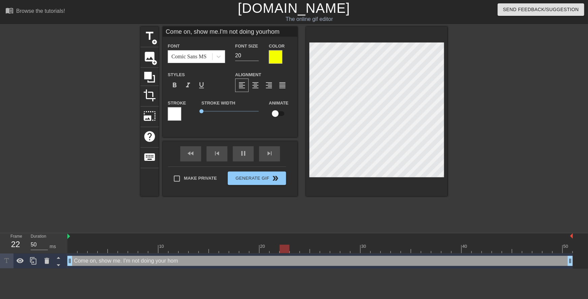
type input "Come on, show me.I'm not doing yourhome"
type textarea "Come on, show me. I'm not doing your home"
type input "Come on, show me.I'm not doing yourhomew"
type textarea "Come on, show me. I'm not doing your homew"
type input "Come on, show me.I'm not doing yourhomewo"
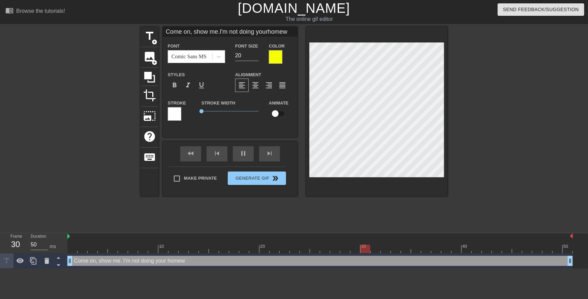
type textarea "Come on, show me. I'm not doing your homewo"
type input "Come on, show me.I'm not doing yourhomewor"
type textarea "Come on, show me. I'm not doing your homewor"
type input "Come on, show me.I'm not doing yourhomework"
type textarea "Come on, show me. I'm not doing your homework"
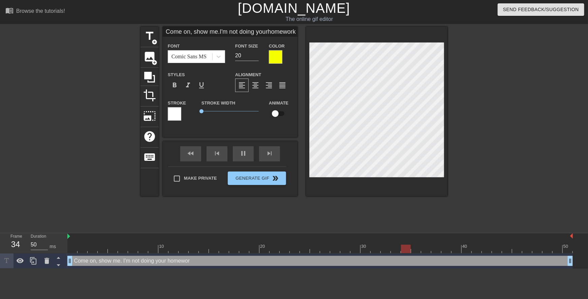
type input "Come on, show me.I'm not doing yourhomework"
type textarea "Come on, show me. I'm not doing your homework"
type input "Come on, show me.I'm not doing yourhomework u"
type textarea "Come on, show me. I'm not doing your homework u"
type input "Come on, show me.I'm not doing yourhomework un"
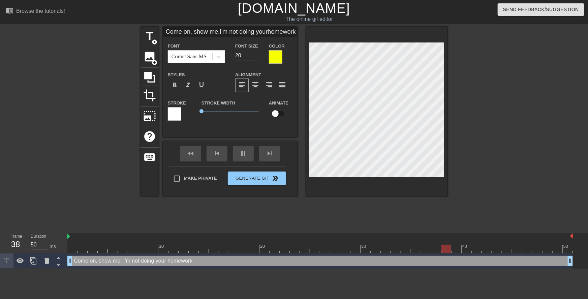
type textarea "Come on, show me. I'm not doing your homework un"
type input "Come on, show me.I'm not doing yourhomework unt"
type textarea "Come on, show me. I'm not doing your homework unt"
type input "Come on, show me.I'm not doing yourhomework unti"
type textarea "Come on, show me. I'm not doing your homework unti"
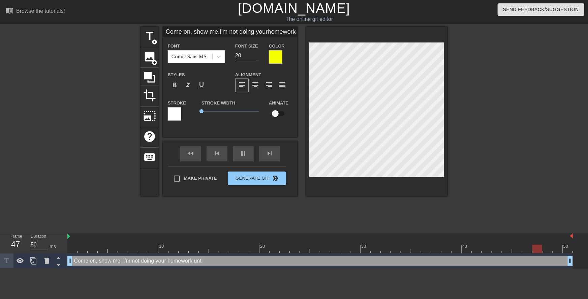
type input "Come on, show me.I'm not doing yourhomework until"
type textarea "Come on, show me. I'm not doing your homework until"
type input "Come on, show me.I'm not doing yourhomework until"
type textarea "Come on, show me. I'm not doing your homework until"
type input "Come on, show me.I'm not doing yourhomework until y"
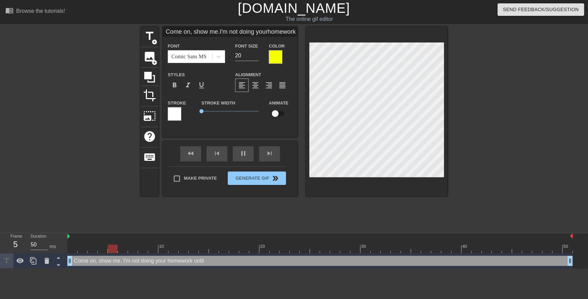
type textarea "Come on, show me. I'm not doing your homework until y"
type input "Come on, show me.I'm not doing yourhomework until yo"
type textarea "Come on, show me. I'm not doing your homework until yo"
type input "Come on, show me.I'm not doing yourhomework until you"
type textarea "Come on, show me. I'm not doing your homework until you"
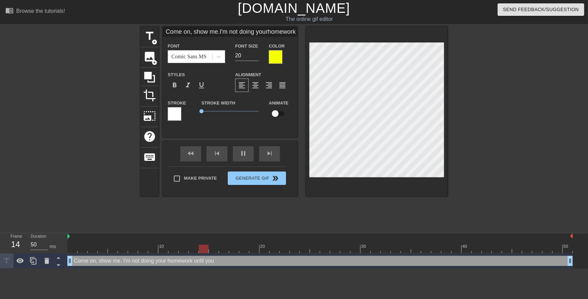
type input "Come on, show me.I'm not doing yourhomework until you"
type textarea "Come on, show me. I'm not doing your homework until you"
type input "Come on, show me.I'm not doing yourhomework until yous"
type textarea "Come on, show me. I'm not doing your homework until you s"
type input "Come on, show me.I'm not doing yourhomework until yoush"
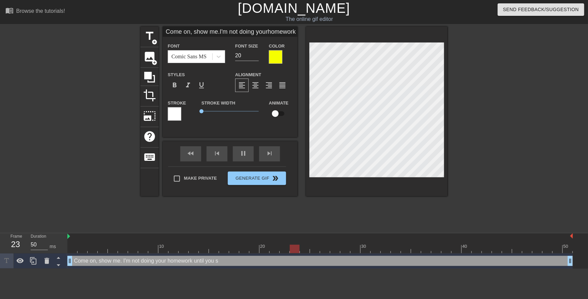
type textarea "Come on, show me. I'm not doing your homework until you sh"
type input "Come on, show me.I'm not doing yourhomework until yousho"
type textarea "Come on, show me. I'm not doing your homework until you sho"
type input "Come on, show me.I'm not doing yourhomework until youshow"
type textarea "Come on, show me. I'm not doing your homework until you show"
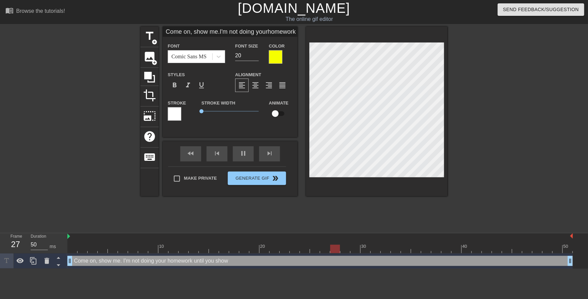
type input "Come on, show me.I'm not doing yourhomework until youshow"
type textarea "Come on, show me. I'm not doing your homework until you show"
type input "Come on, show me.I'm not doing yourhomework until youshow m"
type textarea "Come on, show me. I'm not doing your homework until you show m"
type input "Come on, show me.I'm not doing yourhomework until youshow me"
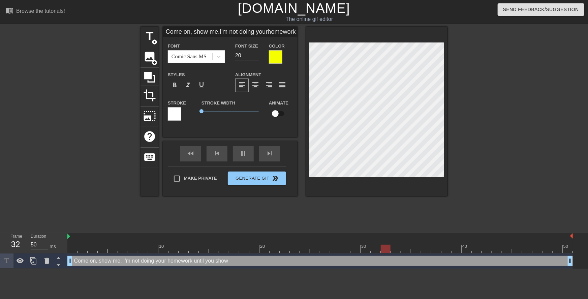
type textarea "Come on, show me. I'm not doing your homework until you show me"
type input "Come on, show me.I'm not doing yourhomework until youshow me"
type textarea "Come on, show me. I'm not doing your homework until you show me"
type input "Come on, show me.I'm not doing yourhomework until youshow me w"
type textarea "Come on, show me. I'm not doing your homework until you show me w"
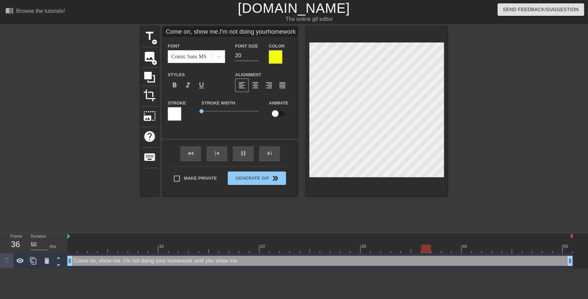
type input "Come on, show me.I'm not doing yourhomework until youshow me wh"
type textarea "Come on, show me. I'm not doing your homework until you show me wh"
type input "Come on, show me.I'm not doing yourhomework until youshow me wha"
type textarea "Come on, show me. I'm not doing your homework until you show me wha"
type input "Come on, show me.I'm not doing yourhomework until youshow me what"
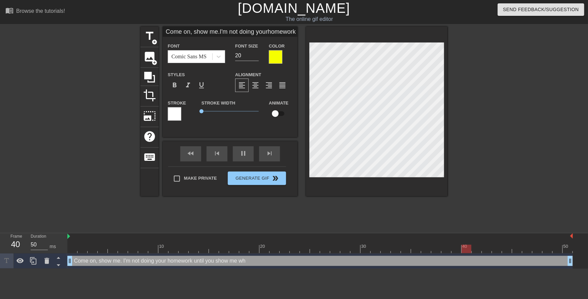
type textarea "Come on, show me. I'm not doing your homework until you show me what"
type input "Come on, show me.I'm not doing yourhomework until youshow me what'"
type textarea "Come on, show me. I'm not doing your homework until you show me what'"
type input "Come on, show me.I'm not doing yourhomework until youshow me what's"
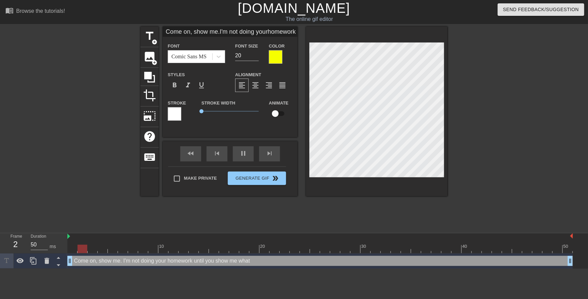
type textarea "Come on, show me. I'm not doing your homework until you show me what's"
type input "Come on, show me.I'm not doing yourhomework until youshow me what's"
type textarea "Come on, show me. I'm not doing your homework until you show me what's"
type input "Come on, show me.I'm not doing yourhomework until youshow me what'si"
type textarea "Come on, show me. I'm not doing your homework until you show me what's i"
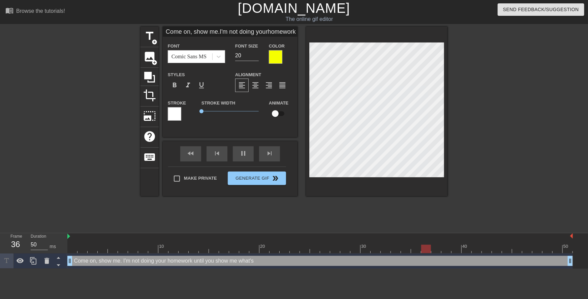
type input "Come on, show me.I'm not doing yourhomework until youshow me what'sin"
type textarea "Come on, show me. I'm not doing your homework until you show me what's in"
type input "Come on, show me.I'm not doing yourhomework until youshow me what'sins"
type textarea "Come on, show me. I'm not doing your homework until you show me what's ins"
type input "Come on, show me.I'm not doing yourhomework until youshow me what'sinsi"
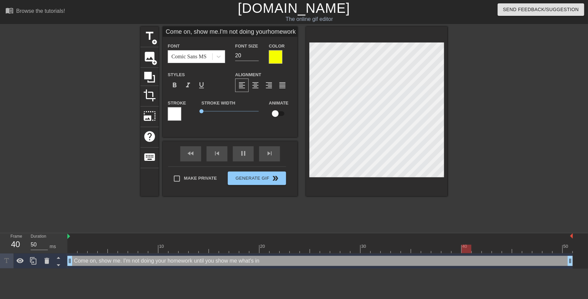
type textarea "Come on, show me. I'm not doing your homework until you show me what's insi"
type input "Come on, show me.I'm not doing yourhomework until youshow me what'sinsid"
type textarea "Come on, show me. I'm not doing your homework until you show me what's insid"
type input "Come on, show me.I'm not doing yourhomework until youshow me what'sinside"
type textarea "Come on, show me. I'm not doing your homework until you show me what's inside"
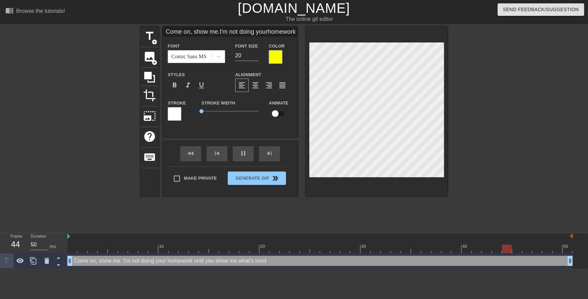
type input "Come on, show me.I'm not doing yourhomework until youshow me what'sinside"
type textarea "Come on, show me. I'm not doing your homework until you show me what's inside"
type input "Come on, show me.I'm not doing yourhomework until youshow me what'sinside y"
type textarea "Come on, show me. I'm not doing your homework until you show me what's inside y"
type input "Come on, show me.I'm not doing yourhomework until youshow me what'sinside yo"
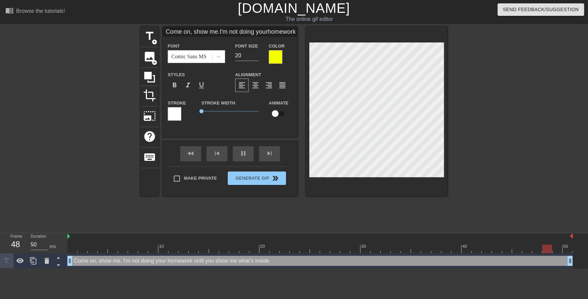
type textarea "Come on, show me. I'm not doing your homework until you show me what's inside yo"
type input "Come on, show me.I'm not doing yourhomework until youshow me what'sinside you"
type textarea "Come on, show me. I'm not doing your homework until you show me what's inside y…"
type input "Come on, show me.I'm not doing yourhomework until youshow me what'sinside your"
type textarea "Come on, show me. I'm not doing your homework until you show me what's inside y…"
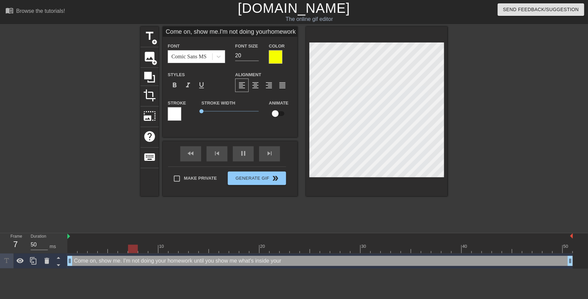
type input "Come on, show me.I'm not doing yourhomework until youshow me what'sinside your"
type textarea "Come on, show me. I'm not doing your homework until you show me what's inside y…"
type input "Come on, show me.I'm not doing yourhomework until youshow me what'sinside your p"
type textarea "Come on, show me. I'm not doing your homework until you show me what's inside y…"
type input "Come on, show me.I'm not doing yourhomework until youshow me what'sinside your …"
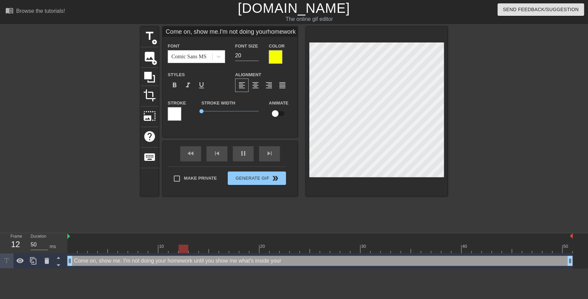
type textarea "Come on, show me. I'm not doing your homework until you show me what's inside y…"
type input "Come on, show me.I'm not doing yourhomework until youshow me what'sinside your …"
type textarea "Come on, show me. I'm not doing your homework until you show me what's inside y…"
type input "Come on, show me.I'm not doing yourhomework until youshow me what'sinside your …"
type textarea "Come on, show me. I'm not doing your homework until you show me what's inside y…"
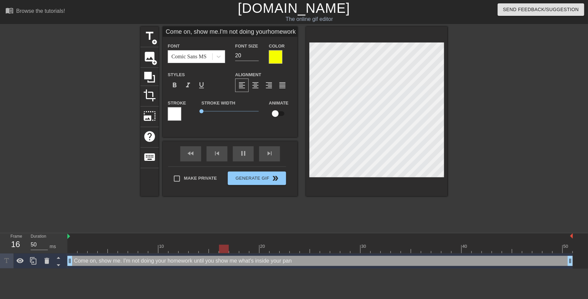
scroll to position [2, 2]
type input "Come on, show me.I'm not doing yourhomework until youshow me what'sinside your …"
type textarea "Come on, show me. I'm not doing your homework until you show me what's inside y…"
type input "Come on, show me.I'm not doing yourhomework until youshow me what'sinside your …"
type textarea "Come on, show me. I'm not doing your homework until you show me what's inside y…"
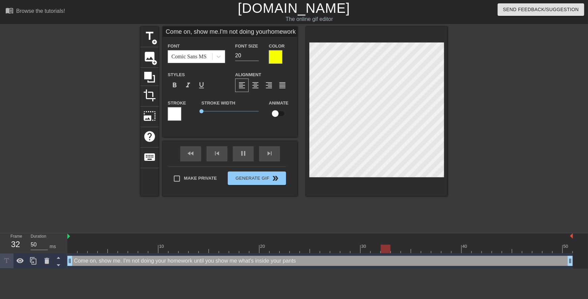
scroll to position [2, 3]
drag, startPoint x: 522, startPoint y: 81, endPoint x: 496, endPoint y: 83, distance: 26.0
click at [522, 81] on div at bounding box center [505, 128] width 101 height 202
type input "O"
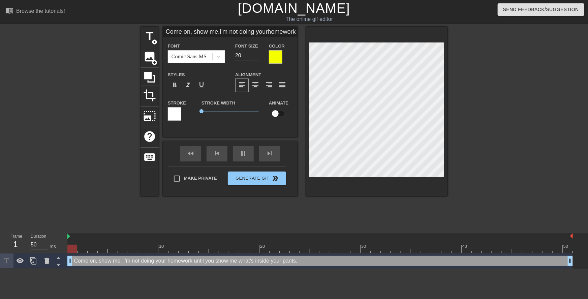
type textarea "O"
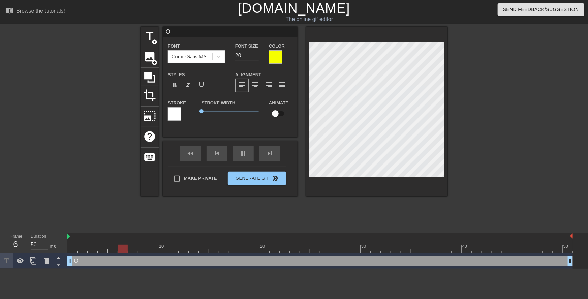
type input "Of"
type textarea "Of"
type input "Of"
type textarea "Of"
type input "Of c"
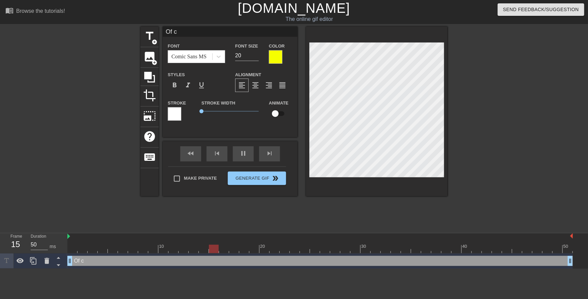
type textarea "Of co"
type input "Of cou"
type textarea "Of cou"
type input "Of cour"
type textarea "Of cour"
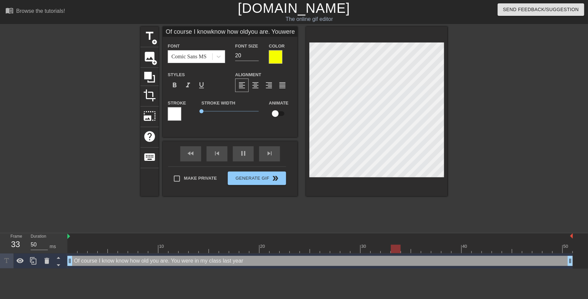
scroll to position [1, 0]
click at [307, 56] on div at bounding box center [376, 111] width 141 height 169
click at [476, 109] on div at bounding box center [505, 128] width 101 height 202
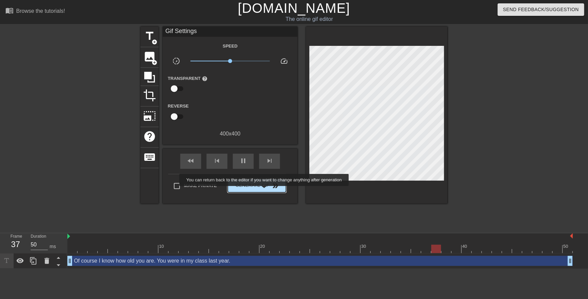
click at [264, 189] on button "Generate Gif double_arrow" at bounding box center [257, 185] width 58 height 13
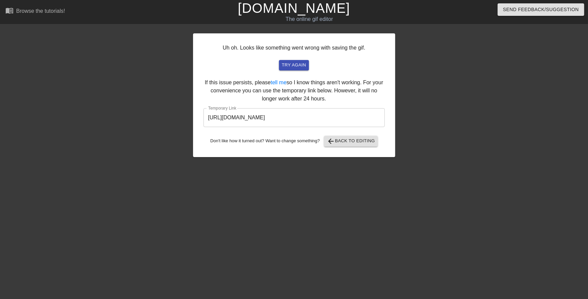
click at [317, 119] on input "https://www.gifntext.com/temp_generations/TfqnW8qb.gif" at bounding box center [293, 117] width 181 height 19
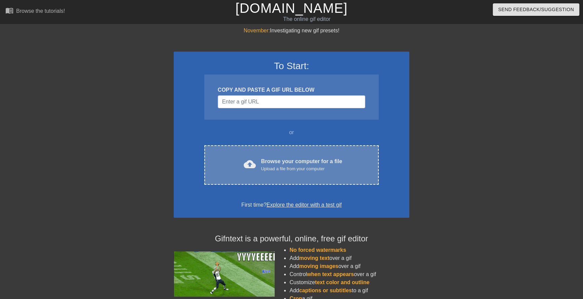
click at [309, 155] on div "cloud_upload Browse your computer for a file Upload a file from your computer C…" at bounding box center [291, 164] width 174 height 39
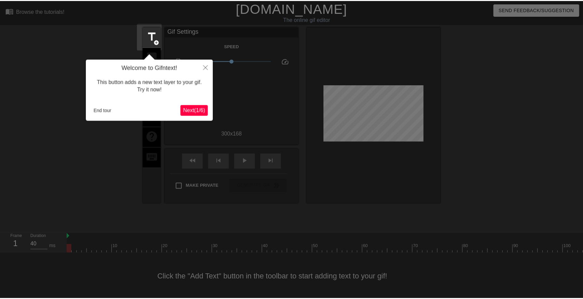
scroll to position [6, 0]
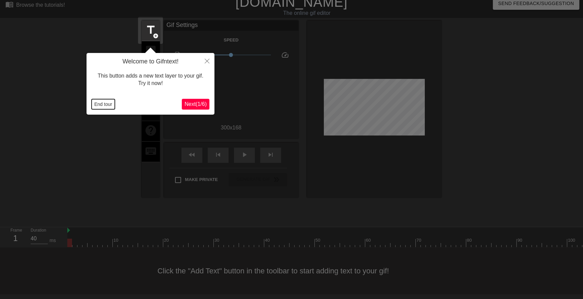
click at [101, 106] on button "End tour" at bounding box center [103, 104] width 23 height 10
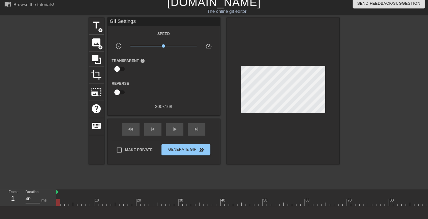
scroll to position [6, 0]
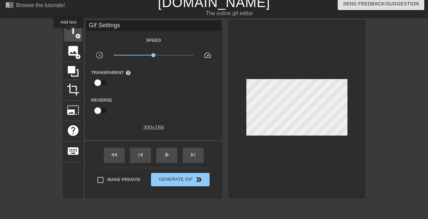
click at [68, 33] on span "title" at bounding box center [73, 30] width 13 height 13
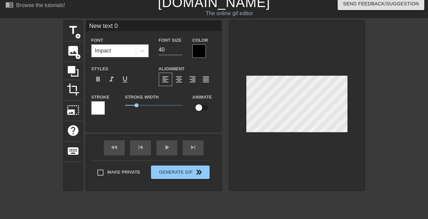
drag, startPoint x: 166, startPoint y: 51, endPoint x: 157, endPoint y: 52, distance: 9.1
click at [157, 52] on div "Font Size 40" at bounding box center [171, 47] width 34 height 22
drag, startPoint x: 164, startPoint y: 47, endPoint x: 155, endPoint y: 47, distance: 9.4
click at [156, 47] on div "Font Size 20" at bounding box center [171, 47] width 34 height 22
type input "15"
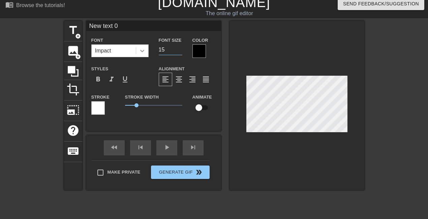
click at [142, 48] on icon at bounding box center [142, 50] width 7 height 7
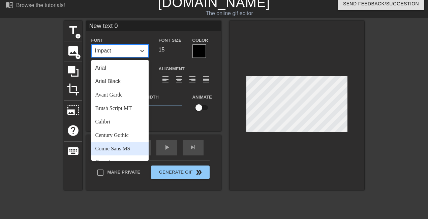
click at [125, 149] on div "Comic Sans MS" at bounding box center [119, 148] width 57 height 13
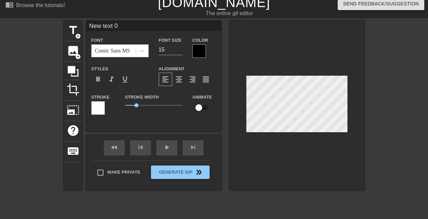
click at [200, 52] on div at bounding box center [198, 50] width 13 height 13
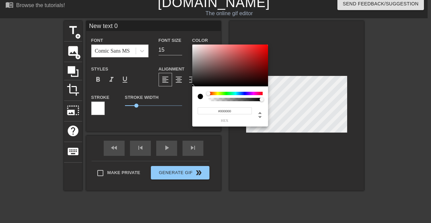
drag, startPoint x: 208, startPoint y: 79, endPoint x: 164, endPoint y: 99, distance: 49.0
click at [164, 99] on div "#000000 hex" at bounding box center [215, 111] width 431 height 223
drag, startPoint x: 236, startPoint y: 66, endPoint x: 289, endPoint y: 43, distance: 57.6
click at [292, 36] on div "#FF0000 hex" at bounding box center [215, 111] width 431 height 223
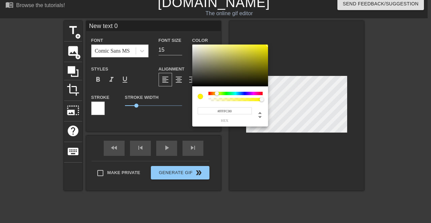
type input "#F9FF00"
drag, startPoint x: 210, startPoint y: 94, endPoint x: 218, endPoint y: 93, distance: 7.4
click at [218, 93] on div at bounding box center [220, 94] width 4 height 4
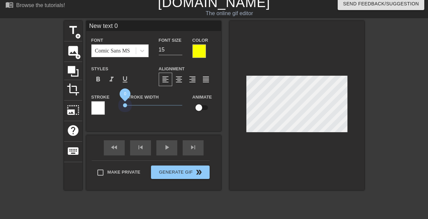
drag, startPoint x: 122, startPoint y: 107, endPoint x: 106, endPoint y: 106, distance: 15.2
click at [107, 106] on div "Stroke Stroke Width 0 Animate" at bounding box center [153, 107] width 135 height 28
type input "P"
type textarea "P"
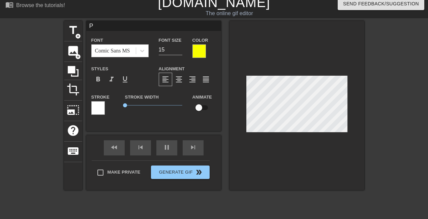
type input "Pl"
type textarea "Pl"
type input "Ple"
type textarea "Ple"
type input "Plea"
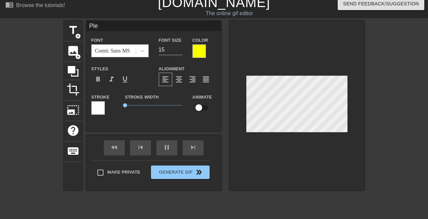
type textarea "Plea"
type input "Pleas"
type textarea "Pleas"
type input "Please"
type textarea "Please"
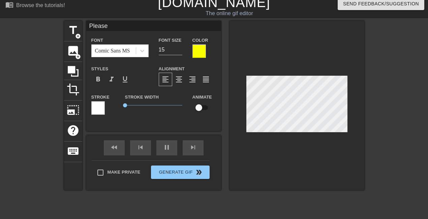
scroll to position [1, 1]
type input "Please"
type textarea "Please"
type input "Please s"
type textarea "Please s"
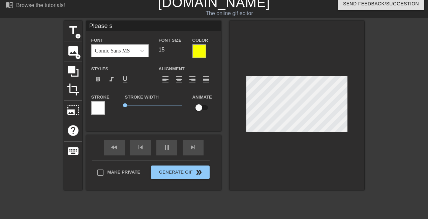
type input "Please sw"
type textarea "Please sw"
type input "Please swe"
type textarea "Please swe"
type input "Please swee"
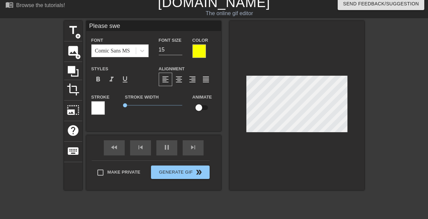
type textarea "Please swee"
type input "Please sweet"
type textarea "Please sweet"
type input "Please [PERSON_NAME]"
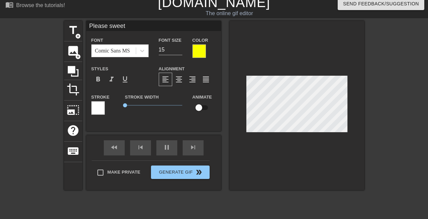
type textarea "Please [PERSON_NAME]"
type input "Please sweetie"
type textarea "Please sweetie"
type input "Please sweetie,"
type textarea "Please sweetie,"
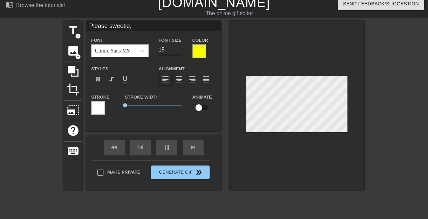
scroll to position [1, 2]
type input "O"
type textarea "O"
type input "Ok"
type textarea "Ok"
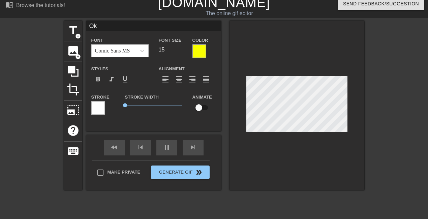
type input "Oka"
type textarea "Oka"
type input "Okay"
type textarea "Okay"
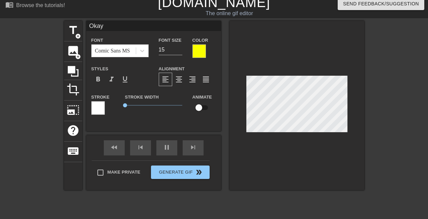
type input "Okay,"
type textarea "Okay,"
type input "Okay,"
type textarea "Okay,"
type input "Okay, y"
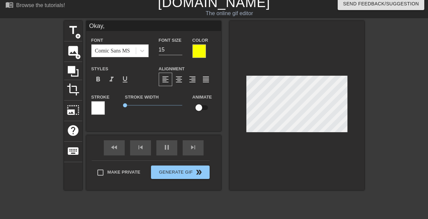
type textarea "Okay, y"
type input "Okay, yo"
type textarea "Okay, yo"
type input "Okay, you"
type textarea "Okay, you"
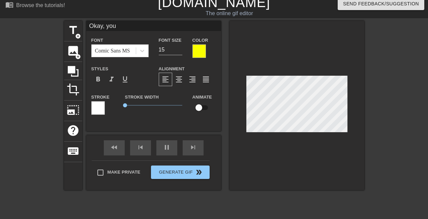
type input "Okay, your"
type textarea "Okay, your"
type input "Okay, your"
type textarea "Okay, your"
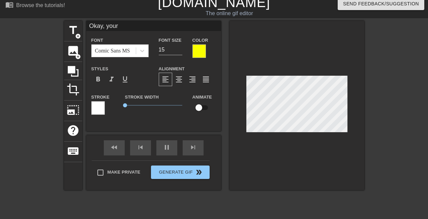
type input "Okay, your ;"
type textarea "Okay, your ;"
type input "Okay, your"
type textarea "Okay, your"
type input "Okay, your p"
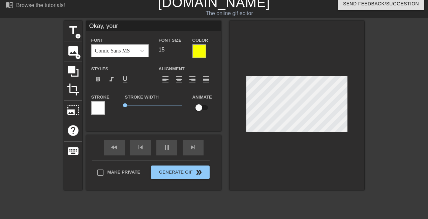
type textarea "Okay, your p"
type input "Okay, your pa"
type textarea "Okay, your pa"
type input "Okay, your par"
type textarea "Okay, your par"
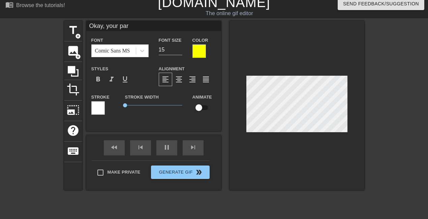
type input "Okay, your pare"
type textarea "Okay, your pare"
type input "Okay, your paren"
type textarea "Okay, your paren"
type input "Okay, your parent"
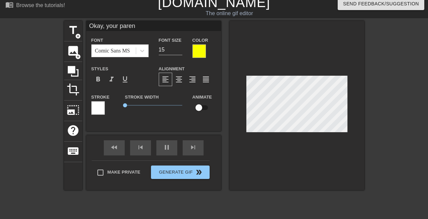
type textarea "Okay, your parent"
type input "Okay, your parents"
type textarea "Okay, your parents"
click at [374, 100] on div at bounding box center [422, 122] width 101 height 202
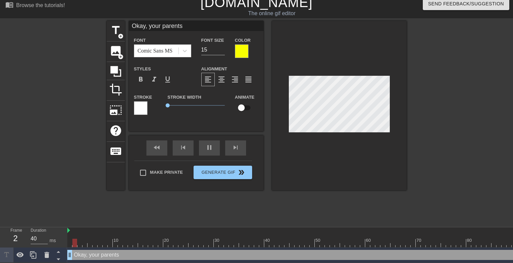
type input "Okay, your parents"
type textarea "Okay, your parents"
type input "Okay, your parentsa"
type textarea "Okay, your parents a"
type input "Okay, your parentsar"
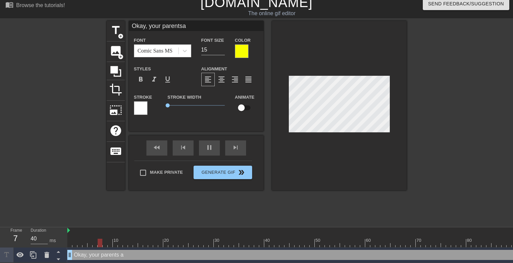
type textarea "Okay, your parents ar"
type input "Okay, your parentsare"
type textarea "Okay, your parents are"
type input "Okay, your parentsare"
type textarea "Okay, your parents are"
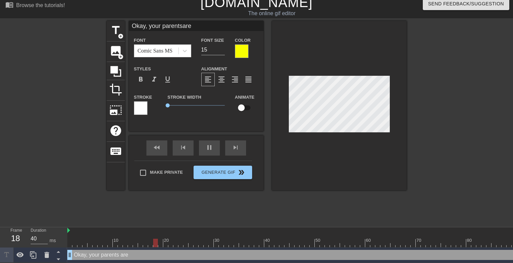
type input "Okay, your parentsare g"
type textarea "Okay, your parents are g"
type input "Okay, your parentsare go"
type textarea "Okay, your parents are go"
type input "Okay, your parentsare gon"
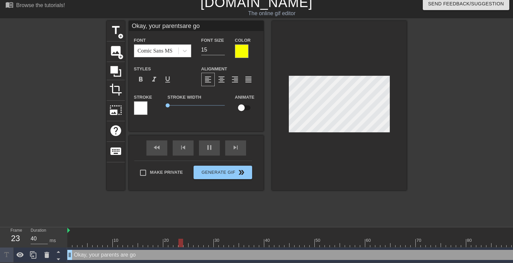
type textarea "Okay, your parents are gon"
type input "Okay, your parentsare gone"
type textarea "Okay, your parents are gone"
type input "Okay, your parentsare gone"
type textarea "Okay, your parents are gone"
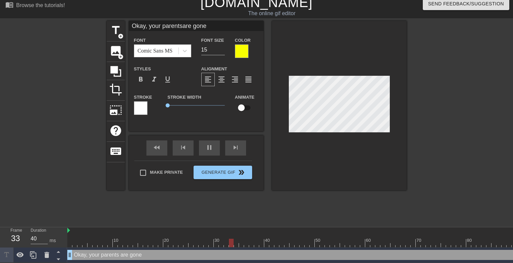
type input "Okay, your parentsare gone s"
type textarea "Okay, your parents are gone s"
type input "Okay, your parentsare gone sw"
type textarea "Okay, your parents are gone sw"
type input "Okay, your parentsare gone swe"
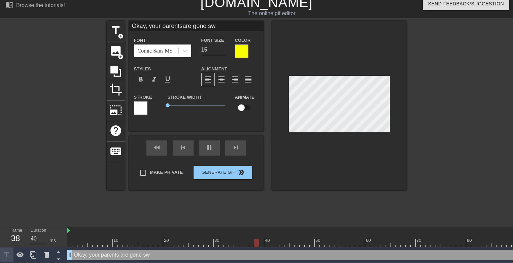
type textarea "Okay, your parents are gone swe"
type input "Okay, your parentsare gone swee"
type textarea "Okay, your parents are gone swee"
type input "Okay, your parentsare gone sweet"
type textarea "Okay, your parents are gone sweet"
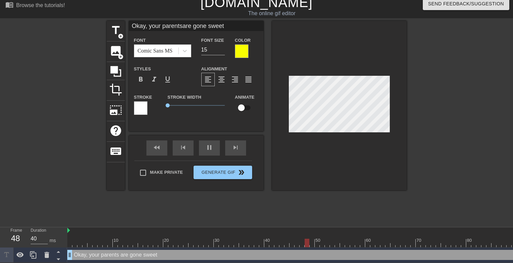
type input "Okay, your parentsare gone [PERSON_NAME]"
type textarea "Okay, your parents are gone [PERSON_NAME]"
type input "Okay, your parentsare gone sweetie"
type textarea "Okay, your parents are gone sweetie"
type input "Okay, your parentsare gone sweetie."
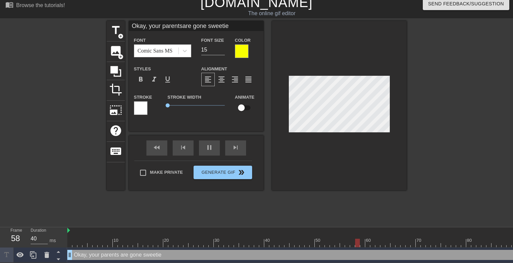
type textarea "Okay, your parents are gone sweetie."
type input "Okay, your parentsare gone sweetie."
type textarea "Okay, your parents are gone sweetie."
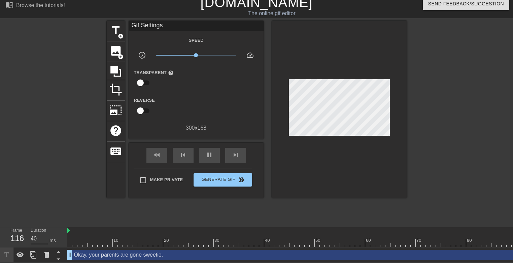
click at [441, 131] on div at bounding box center [465, 122] width 101 height 202
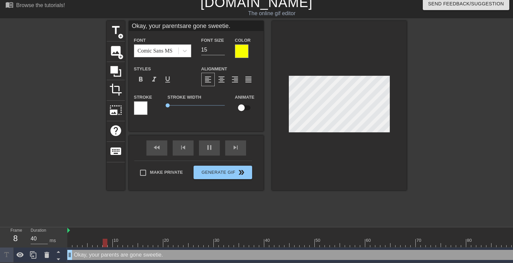
scroll to position [1, 1]
type input "Okay, your parentsare gone sweetie."
type textarea "Okay, your parents are gone sweetie."
type input "Okay, your parentsare gone sweetie.G"
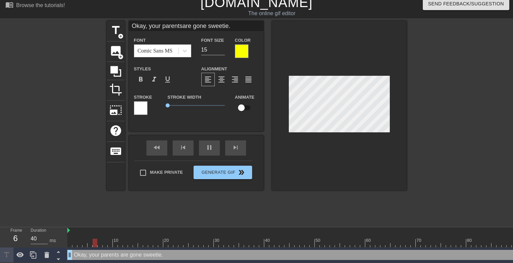
type textarea "Okay, your parents are gone sweetie. G"
type input "Okay, your parentsare gone sweetie.Go"
type textarea "Okay, your parents are gone sweetie. Go"
type input "Okay, your parentsare gone sweetie.Go"
type textarea "Okay, your parents are gone sweetie. Go"
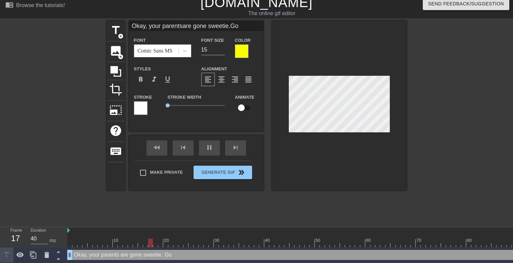
type input "Okay, your parentsare gone sweetie.Go a"
type textarea "Okay, your parents are gone sweetie. Go a"
type input "Okay, your parentsare gone sweetie.Go ah"
type textarea "Okay, your parents are gone sweetie. Go ah"
type input "Okay, your parentsare gone sweetie.Go ahe"
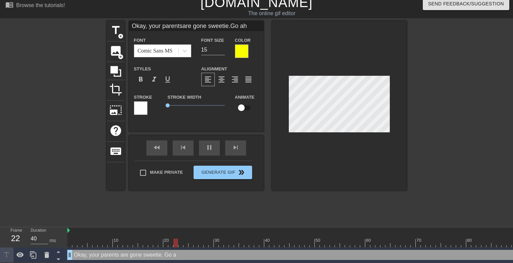
type textarea "Okay, your parents are gone sweetie. Go ahe"
type input "Okay, your parentsare gone sweetie.Go ahea"
type textarea "Okay, your parents are gone sweetie. Go ahea"
type input "Okay, your parentsare gone sweetie.Go ahead"
type textarea "Okay, your parents are gone sweetie. Go ahead"
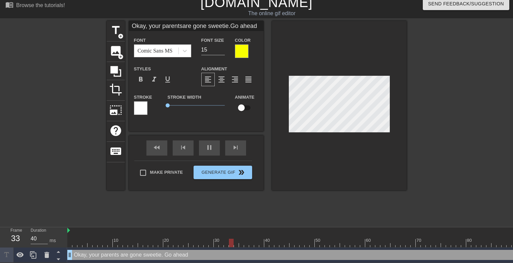
type input "Okay, your parentsare gone sweetie.Go ahead"
type textarea "Okay, your parents are gone sweetie. Go ahead"
type input "Okay, your parentsare gone sweetie.Go ahead a"
type textarea "Okay, your parents are gone sweetie. Go ahead an"
type input "Okay, your parentsare gone sweetie.Go ahead and"
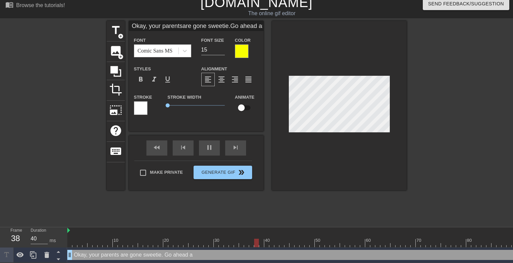
type textarea "Okay, your parents are gone sweetie. Go ahead and"
type input "Okay, your parentsare gone sweetie.Go ahead and"
type textarea "Okay, your parents are gone sweetie. Go ahead and"
type input "Okay, your parentsare gone sweetie.Go ahead and m"
type textarea "Okay, your parents are gone sweetie. Go ahead and m"
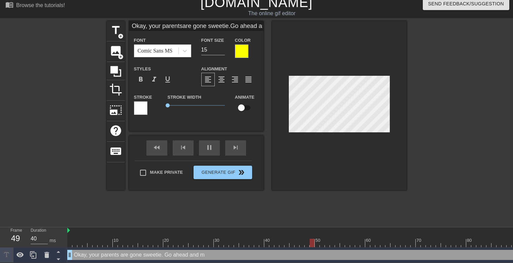
type input "Okay, your parentsare gone sweetie.Go ahead and ma"
type textarea "Okay, your parents are gone sweetie. Go ahead and ma"
type input "Okay, your parentsare gone sweetie.Go ahead and mak"
type textarea "Okay, your parents are gone sweetie. Go ahead and mak"
type input "Okay, your parentsare gone sweetie.Go ahead and make"
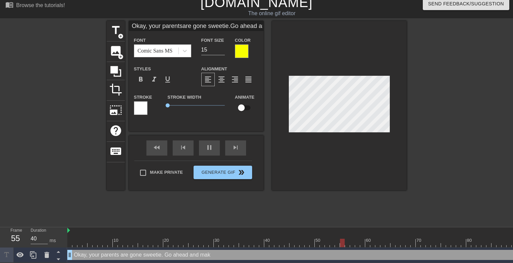
type textarea "Okay, your parents are gone sweetie. Go ahead and make"
type input "Okay, your parentsare gone sweetie.Go ahead and make"
type textarea "Okay, your parents are gone sweetie. Go ahead and make"
type input "Okay, your parentsare gone sweetie.Go ahead and makea"
type textarea "Okay, your parents are gone sweetie. Go ahead and make a"
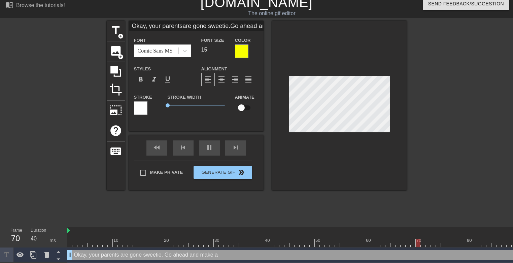
type input "Okay, your parentsare gone sweetie.Go ahead and makea"
type textarea "Okay, your parents are gone sweetie. Go ahead and make a"
type input "Okay, your parentsare gone sweetie.Go ahead and makea m"
type textarea "Okay, your parents are gone sweetie. Go ahead and make a m"
type input "Okay, your parentsare gone sweetie.Go ahead and makea me"
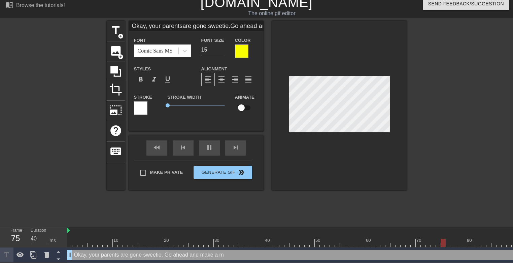
type textarea "Okay, your parents are gone sweetie. Go ahead and make a me"
type input "Okay, your parentsare gone sweetie.Go ahead and makea mes"
type textarea "Okay, your parents are gone sweetie. Go ahead and make a mes"
type input "Okay, your parentsare gone sweetie.Go ahead and makea mess"
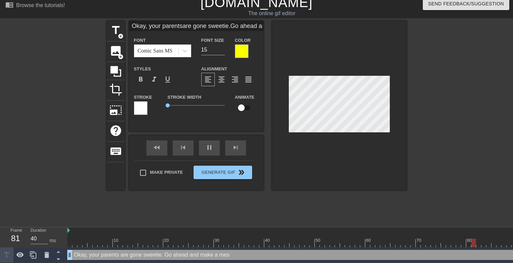
type textarea "Okay, your parents are gone sweetie. Go ahead and make a mess"
type input "Okay, your parentsare gone sweetie.Go ahead and makea mess"
type textarea "Okay, your parents are gone sweetie. Go ahead and make a mess"
type input "Okay, your parentsare gone sweetie.Go ahead and makea mess i"
type textarea "Okay, your parents are gone sweetie. Go ahead and make a mess i"
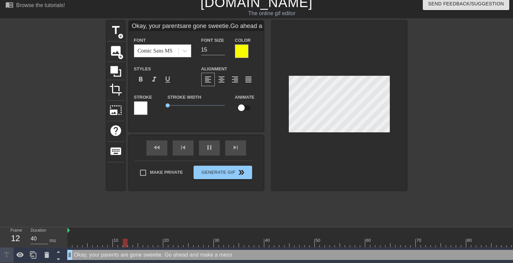
type input "Okay, your parentsare gone sweetie.Go ahead and makea mess in"
type textarea "Okay, your parents are gone sweetie. Go ahead and make a mess in"
type input "Okay, your parentsare gone sweetie.Go ahead and makea mess ins"
type textarea "Okay, your parents are gone sweetie. Go ahead and make a mess ins"
type input "Okay, your parentsare gone sweetie.Go ahead and makea mess insi"
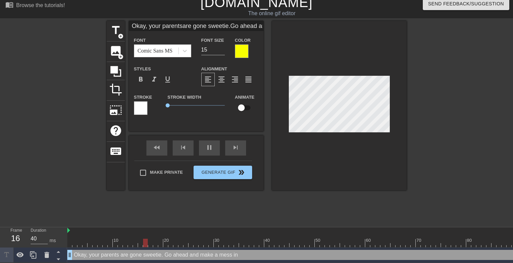
type textarea "Okay, your parents are gone sweetie. Go ahead and make a mess insi"
type input "Okay, your parentsare gone sweetie.Go ahead and makea mess insid"
type textarea "Okay, your parents are gone sweetie. Go ahead and make a mess insid"
type input "Okay, your parentsare gone sweetie.Go ahead and makea mess inside"
type textarea "Okay, your parents are gone sweetie. Go ahead and make a mess inside"
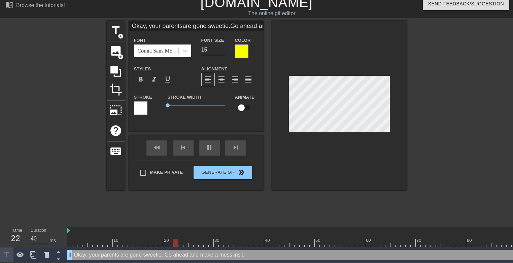
scroll to position [2, 2]
type input "Okay, your parentsare gone sweetie.Go ahead and makea mess inside"
type textarea "Okay, your parents are gone sweetie. Go ahead and make a mess inside"
type input "Okay, your parentsare gone sweetie.Go ahead and makea mess inside y"
type textarea "Okay, your parents are gone sweetie. Go ahead and make a mess inside y"
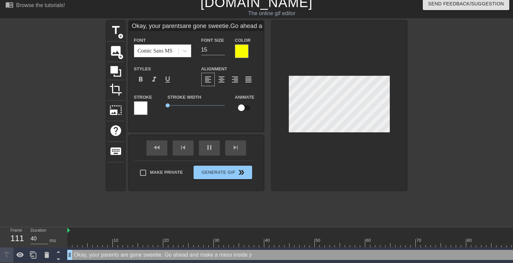
type input "Okay, your parentsare gone sweetie.Go ahead and makea mess inside yo"
type textarea "Okay, your parents are gone sweetie. Go ahead and make a mess inside yo"
type input "Okay, your parentsare gone sweetie.Go ahead and makea mess inside you"
type textarea "Okay, your parents are gone sweetie. Go ahead and make a mess inside you"
type input "Okay, your parentsare gone sweetie.Go ahead and makea mess inside your"
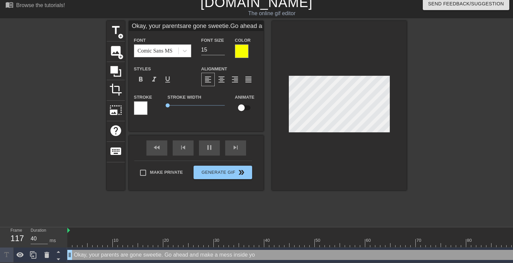
type textarea "Okay, your parents are gone sweetie. Go ahead and make a mess inside your"
type input "Okay, your parentsare gone sweetie.Go ahead and makea mess inside your"
type textarea "Okay, your parents are gone sweetie. Go ahead and make a mess inside your"
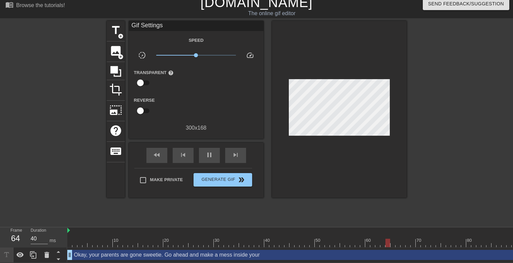
drag, startPoint x: 477, startPoint y: 87, endPoint x: 465, endPoint y: 89, distance: 12.2
click at [475, 88] on div at bounding box center [465, 122] width 101 height 202
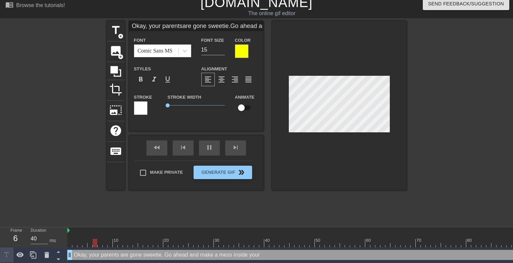
scroll to position [2, 1]
click at [288, 93] on div at bounding box center [339, 105] width 135 height 169
click at [271, 73] on div "title add_circle image add_circle crop photo_size_select_large help keyboard Ok…" at bounding box center [257, 105] width 300 height 169
click at [285, 77] on div at bounding box center [339, 105] width 135 height 169
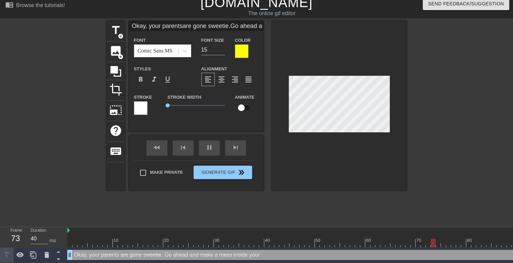
type input "L"
type textarea "L"
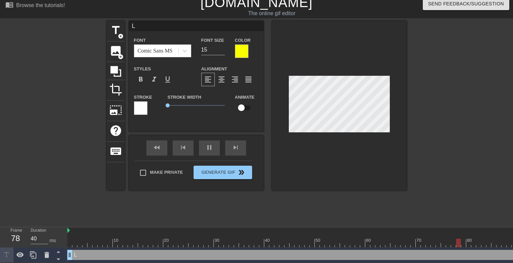
scroll to position [1, 1]
type input "Le"
type textarea "Le"
type input "Let"
type textarea "Let"
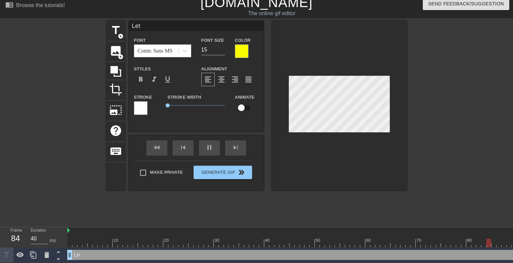
type input "Let'"
type textarea "Let'"
type input "Let's"
type textarea "Let's"
type input "Let's"
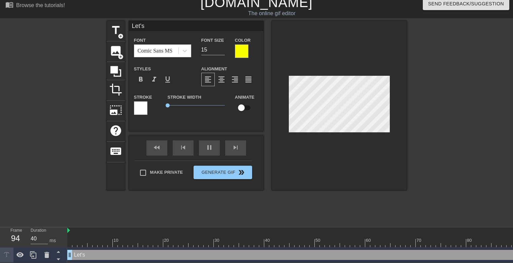
type textarea "Let's"
type input "Let's m"
type textarea "Let's m"
type input "Let's ma"
type textarea "Let's ma"
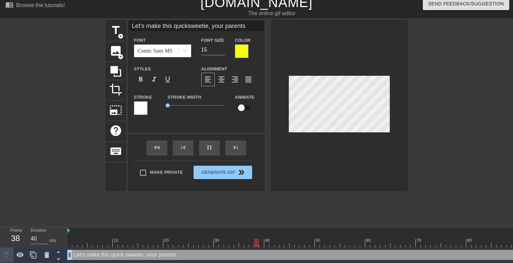
scroll to position [1, 1]
click at [287, 76] on div at bounding box center [339, 105] width 135 height 169
click at [285, 78] on div at bounding box center [339, 105] width 135 height 169
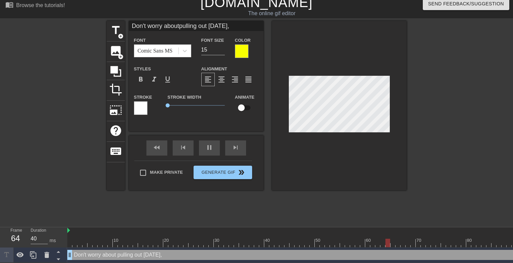
click at [282, 73] on div at bounding box center [339, 105] width 135 height 169
